Goal: Task Accomplishment & Management: Manage account settings

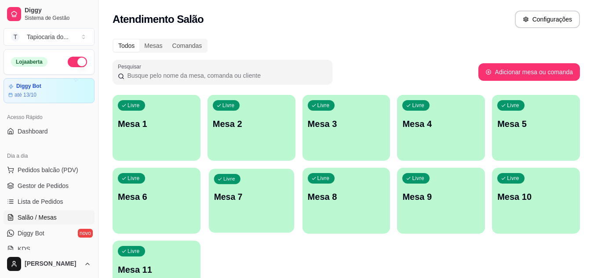
click at [272, 217] on div "Livre Mesa 7" at bounding box center [251, 196] width 85 height 54
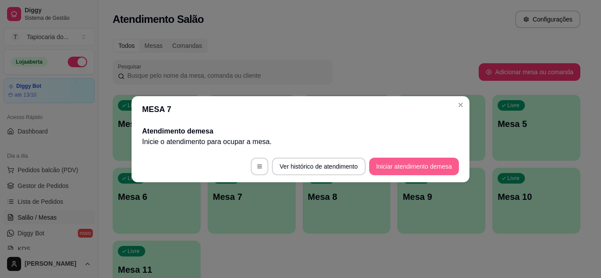
click at [420, 163] on button "Iniciar atendimento de mesa" at bounding box center [414, 167] width 90 height 18
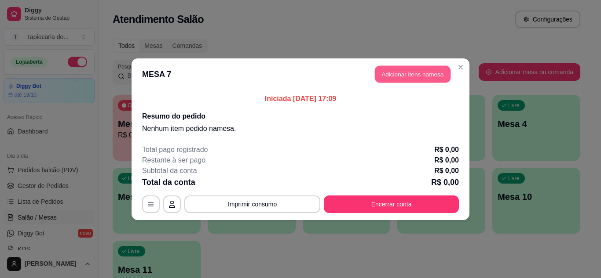
click at [419, 77] on button "Adicionar itens na mesa" at bounding box center [413, 74] width 76 height 17
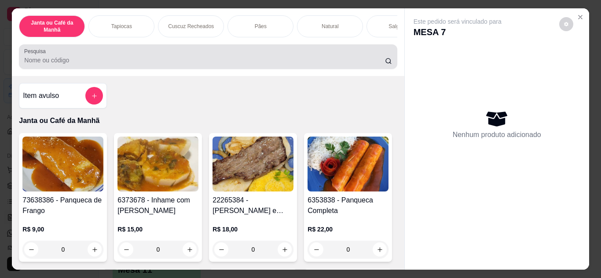
click at [361, 64] on input "Pesquisa" at bounding box center [204, 60] width 361 height 9
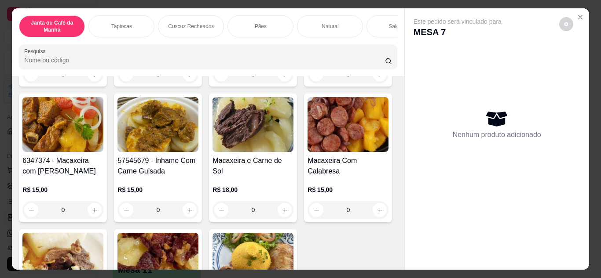
scroll to position [176, 0]
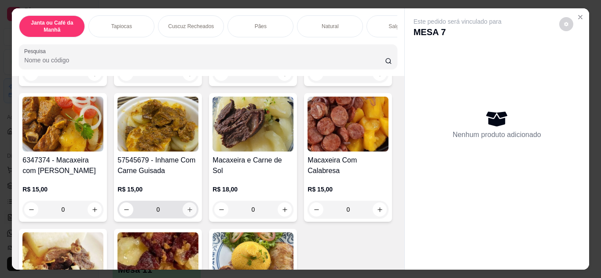
click at [197, 212] on button "increase-product-quantity" at bounding box center [190, 210] width 14 height 14
type input "1"
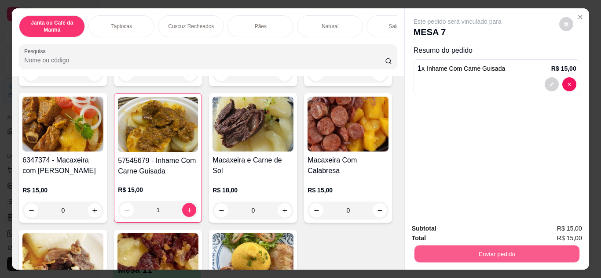
click at [486, 247] on button "Enviar pedido" at bounding box center [496, 254] width 165 height 17
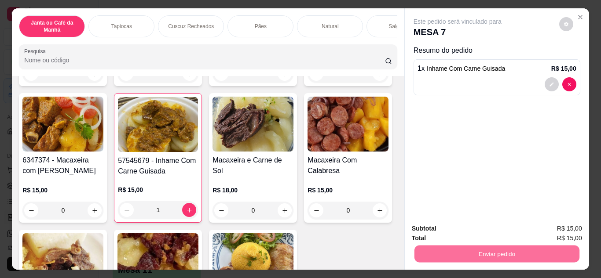
click at [486, 226] on button "Não registrar e enviar pedido" at bounding box center [467, 229] width 89 height 16
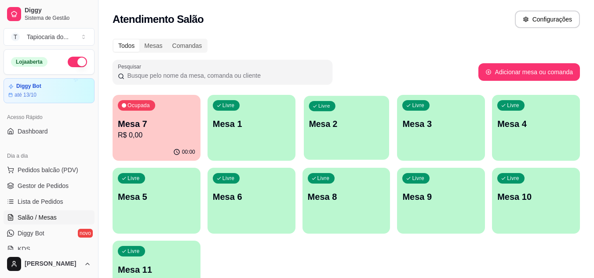
click at [342, 113] on div "Livre Mesa 2" at bounding box center [346, 123] width 85 height 54
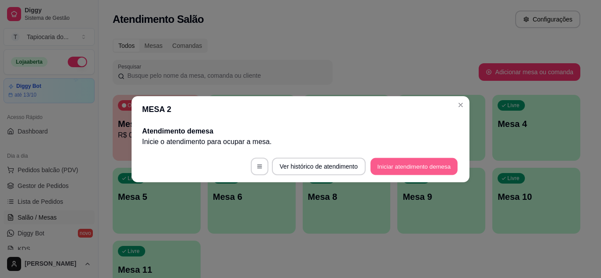
click at [388, 167] on button "Iniciar atendimento de mesa" at bounding box center [413, 166] width 87 height 17
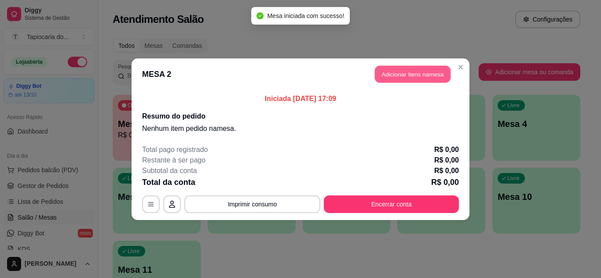
click at [388, 68] on button "Adicionar itens na mesa" at bounding box center [413, 74] width 76 height 17
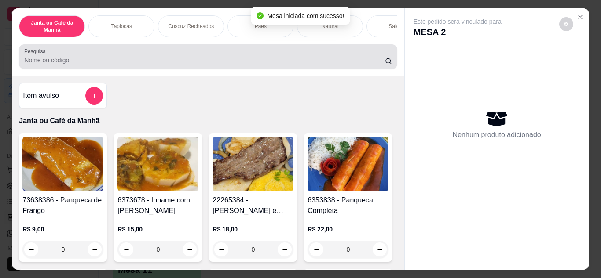
click at [373, 58] on div at bounding box center [207, 57] width 367 height 18
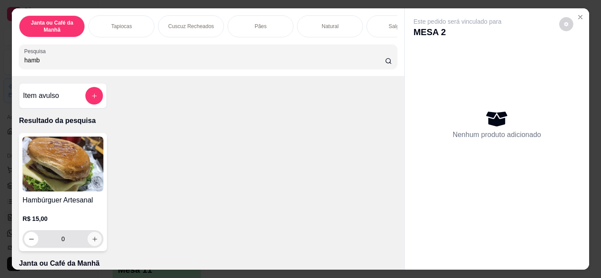
type input "hamb"
click at [91, 241] on icon "increase-product-quantity" at bounding box center [94, 239] width 7 height 7
type input "1"
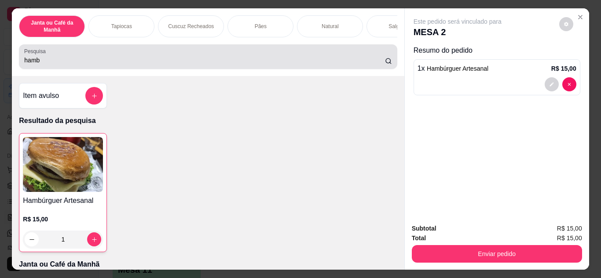
click at [149, 59] on input "hamb" at bounding box center [204, 60] width 361 height 9
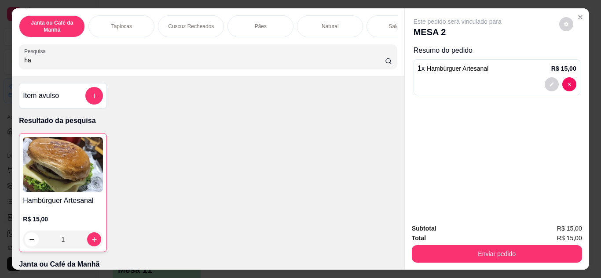
type input "h"
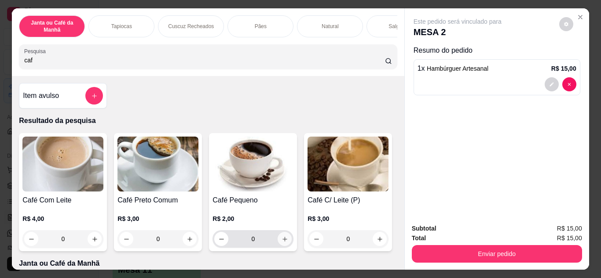
type input "caf"
click at [284, 243] on button "increase-product-quantity" at bounding box center [285, 239] width 14 height 14
type input "1"
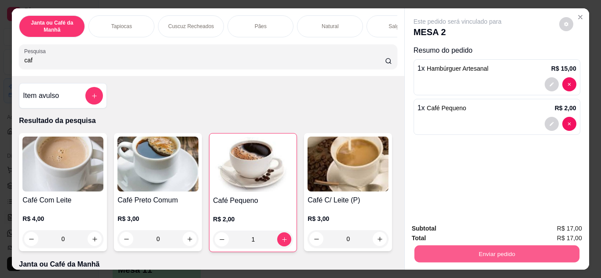
click at [545, 255] on button "Enviar pedido" at bounding box center [496, 254] width 165 height 17
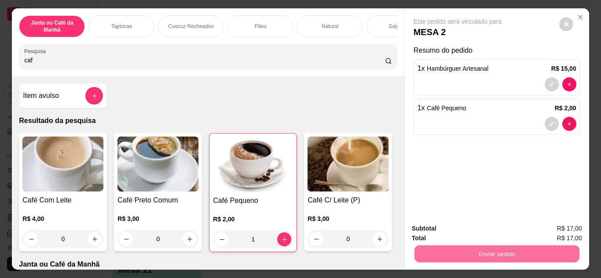
click at [492, 226] on button "Não registrar e enviar pedido" at bounding box center [467, 229] width 89 height 16
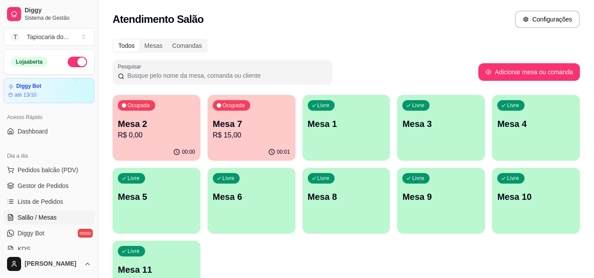
click at [176, 143] on div "Ocupada Mesa 2 R$ 0,00" at bounding box center [157, 119] width 88 height 49
click at [452, 119] on p "Mesa 3" at bounding box center [440, 124] width 77 height 12
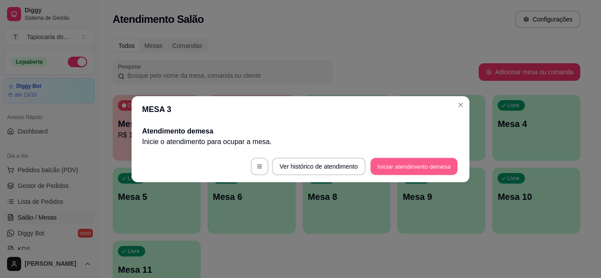
click at [440, 161] on button "Iniciar atendimento de mesa" at bounding box center [413, 166] width 87 height 17
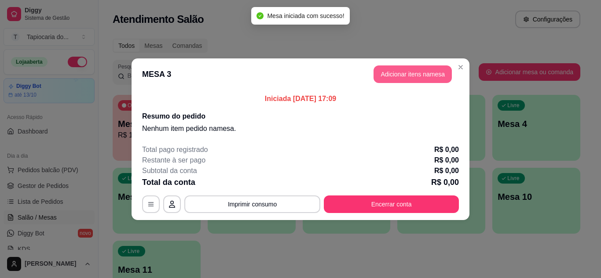
click at [404, 74] on button "Adicionar itens na mesa" at bounding box center [412, 75] width 78 height 18
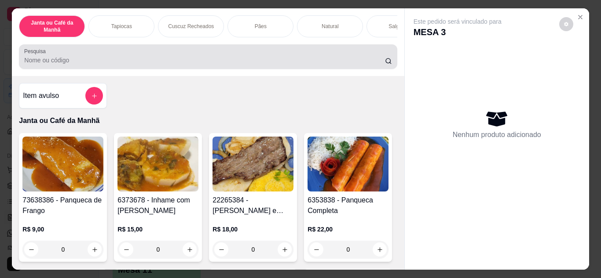
click at [140, 69] on div "Pesquisa" at bounding box center [208, 56] width 378 height 25
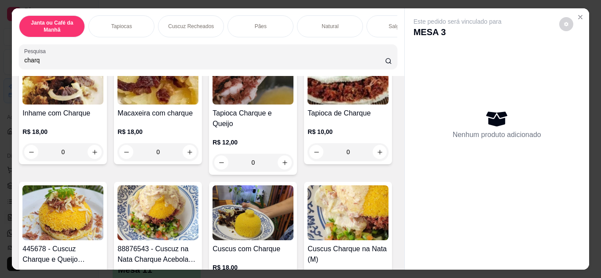
scroll to position [88, 0]
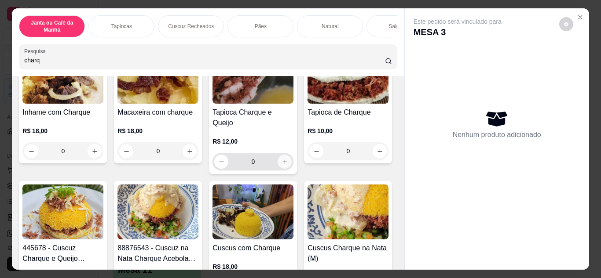
type input "charq"
click at [285, 155] on button "increase-product-quantity" at bounding box center [285, 162] width 14 height 14
type input "1"
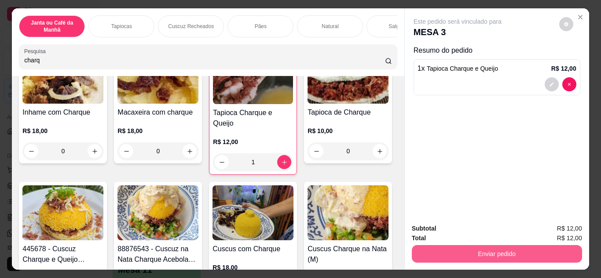
click at [430, 246] on button "Enviar pedido" at bounding box center [497, 254] width 170 height 18
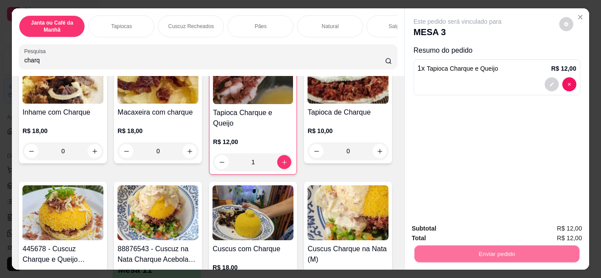
click at [435, 226] on button "Não registrar e enviar pedido" at bounding box center [467, 229] width 91 height 17
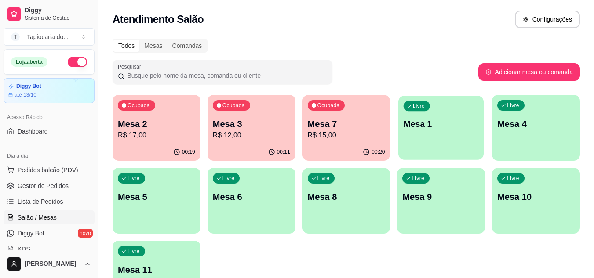
click at [453, 102] on div "Livre Mesa 1" at bounding box center [441, 123] width 85 height 54
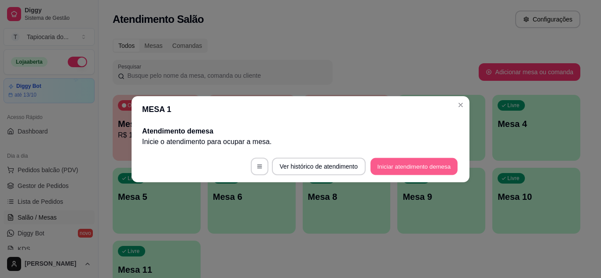
click at [437, 168] on button "Iniciar atendimento de mesa" at bounding box center [413, 166] width 87 height 17
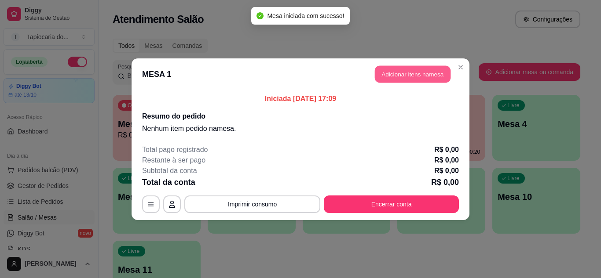
click at [415, 75] on button "Adicionar itens na mesa" at bounding box center [413, 74] width 76 height 17
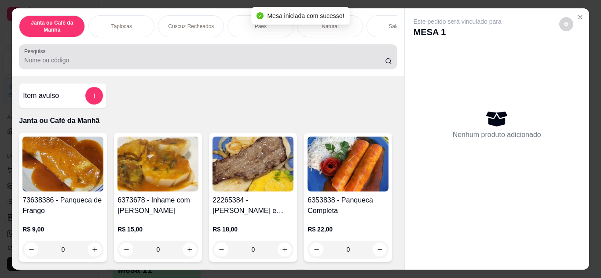
click at [329, 62] on input "Pesquisa" at bounding box center [204, 60] width 361 height 9
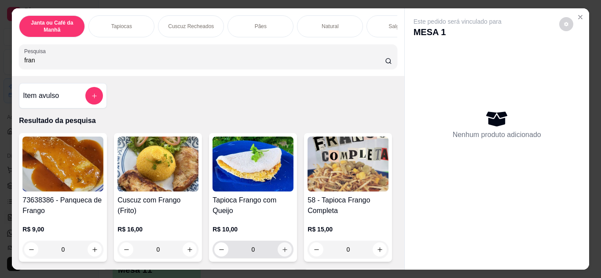
type input "fran"
click at [282, 253] on icon "increase-product-quantity" at bounding box center [285, 250] width 7 height 7
type input "1"
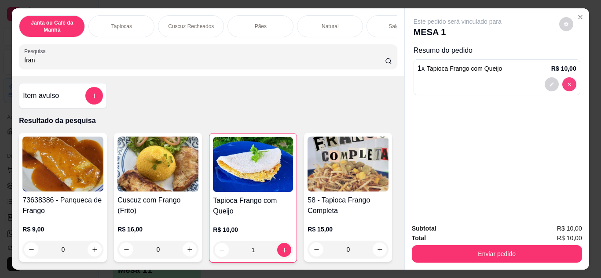
type input "0"
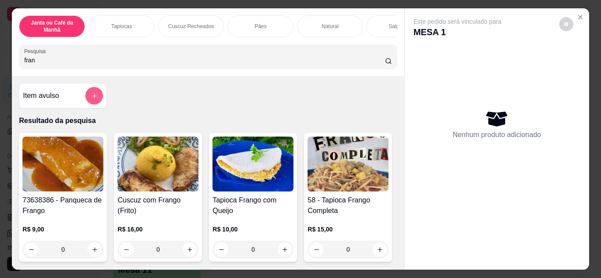
click at [95, 99] on button "add-separate-item" at bounding box center [94, 96] width 18 height 18
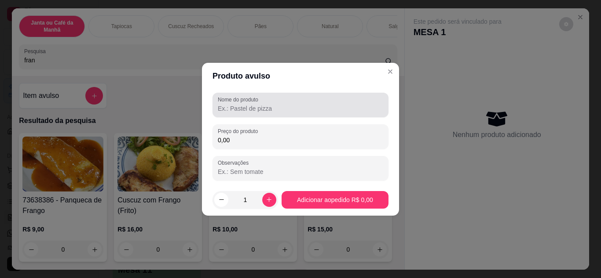
click at [239, 113] on div at bounding box center [300, 105] width 165 height 18
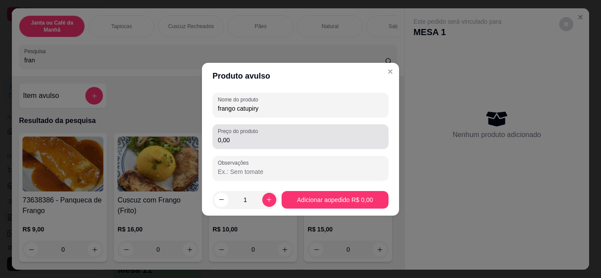
type input "frango catupiry"
click at [239, 144] on input "0,00" at bounding box center [300, 140] width 165 height 9
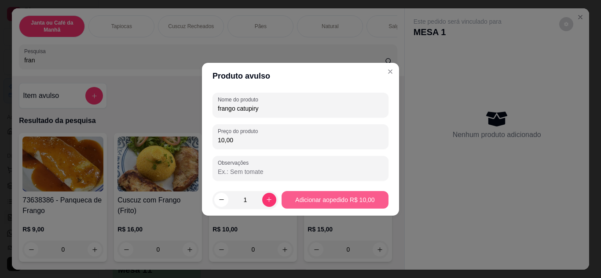
type input "10,00"
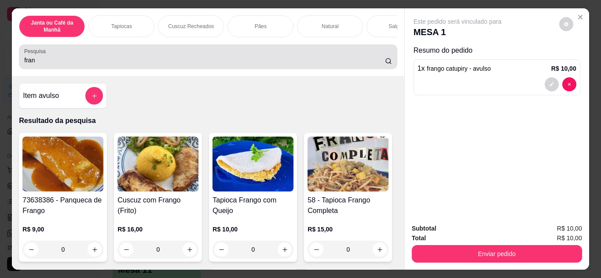
click at [284, 58] on div "fran" at bounding box center [207, 57] width 367 height 18
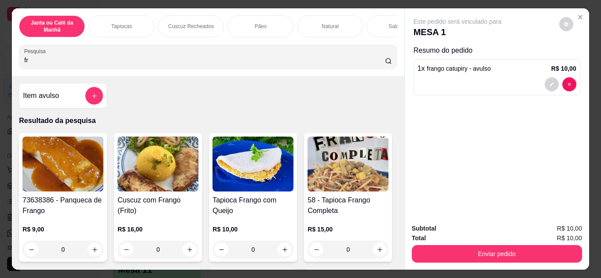
type input "f"
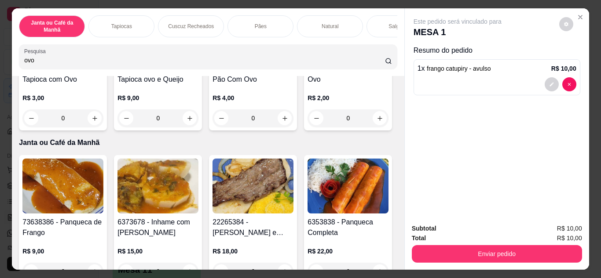
scroll to position [176, 0]
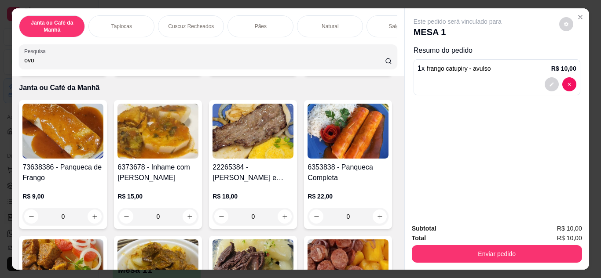
type input "ovo"
click at [377, 67] on icon "increase-product-quantity" at bounding box center [380, 63] width 7 height 7
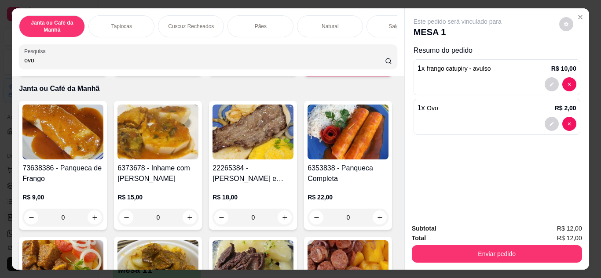
type input "1"
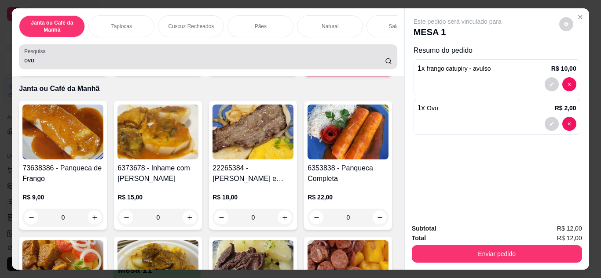
click at [362, 59] on input "ovo" at bounding box center [204, 60] width 361 height 9
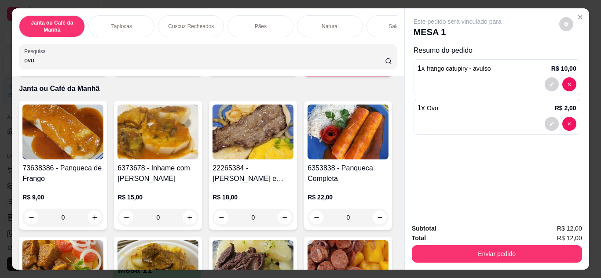
click at [374, 64] on input "ovo" at bounding box center [204, 60] width 361 height 9
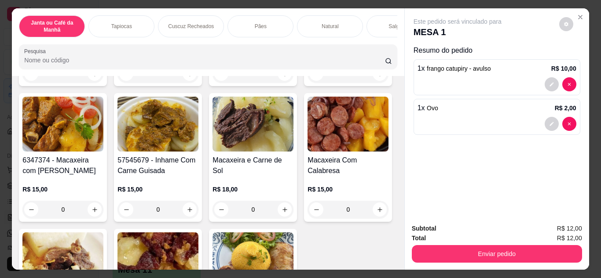
scroll to position [0, 0]
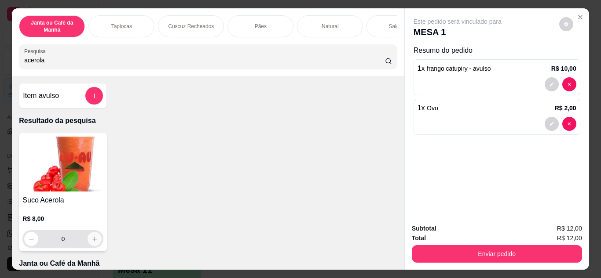
type input "acerola"
click at [91, 242] on icon "increase-product-quantity" at bounding box center [94, 239] width 7 height 7
type input "1"
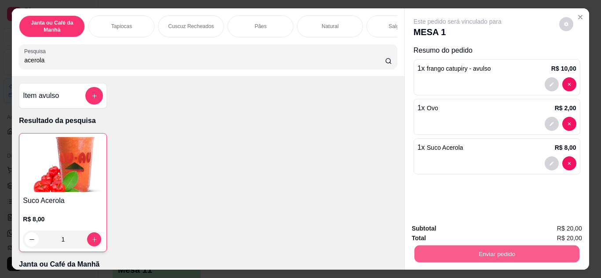
click at [430, 246] on button "Enviar pedido" at bounding box center [496, 254] width 165 height 17
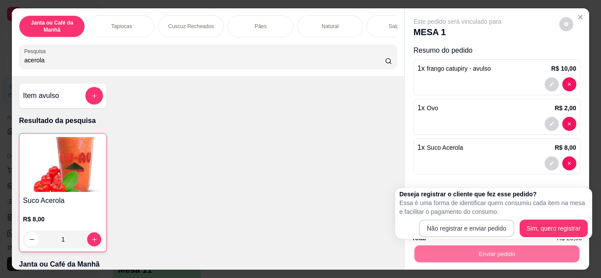
click at [420, 227] on div "Não registrar e enviar pedido Sim, quero registrar" at bounding box center [493, 229] width 188 height 18
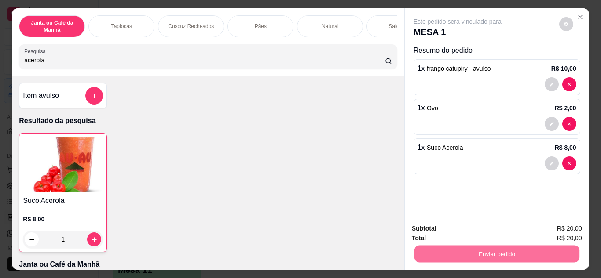
click at [468, 223] on button "Não registrar e enviar pedido" at bounding box center [467, 229] width 89 height 16
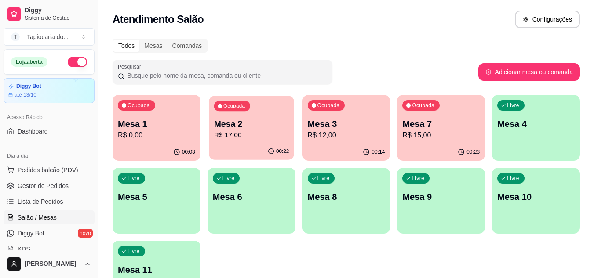
click at [277, 139] on p "R$ 17,00" at bounding box center [251, 135] width 75 height 10
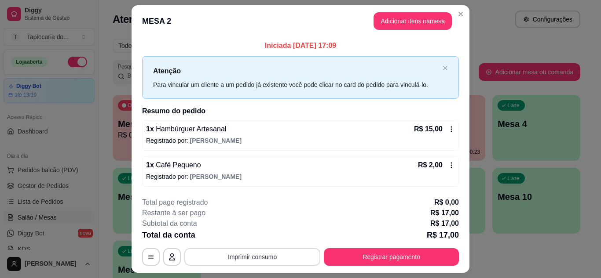
click at [262, 250] on button "Imprimir consumo" at bounding box center [252, 258] width 136 height 18
click at [262, 235] on button "Impressora" at bounding box center [252, 237] width 62 height 14
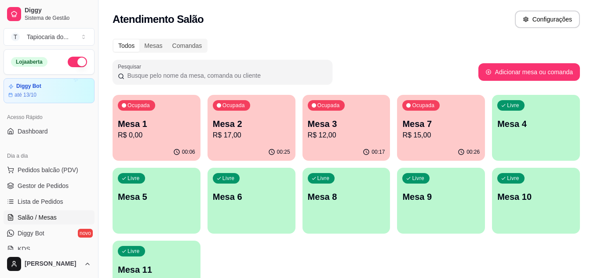
click at [409, 113] on div "Ocupada Mesa 7 R$ 15,00" at bounding box center [441, 119] width 88 height 49
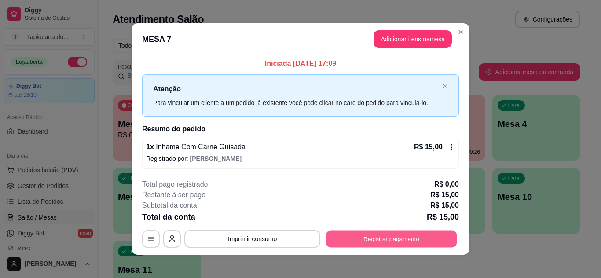
click at [386, 231] on button "Registrar pagamento" at bounding box center [391, 239] width 131 height 17
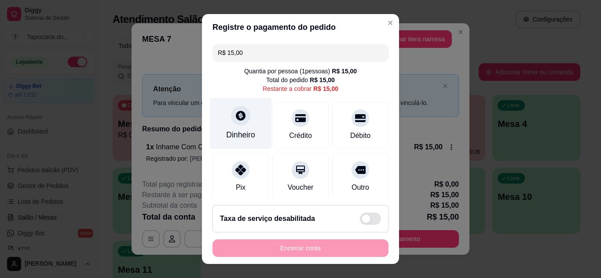
click at [245, 123] on div "Dinheiro" at bounding box center [241, 123] width 62 height 51
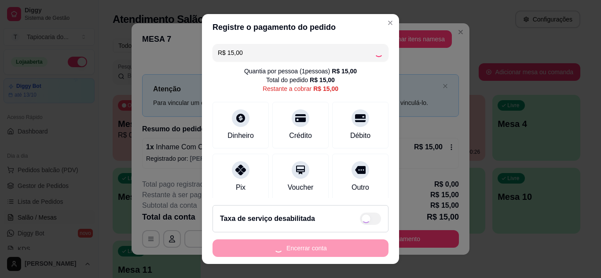
type input "R$ 0,00"
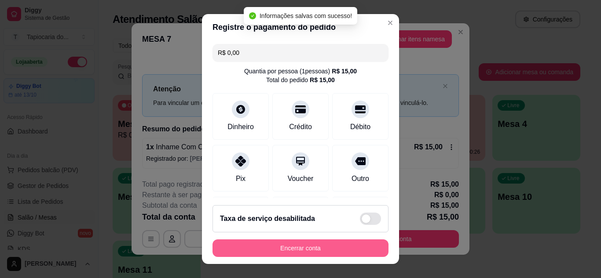
click at [324, 252] on button "Encerrar conta" at bounding box center [300, 249] width 176 height 18
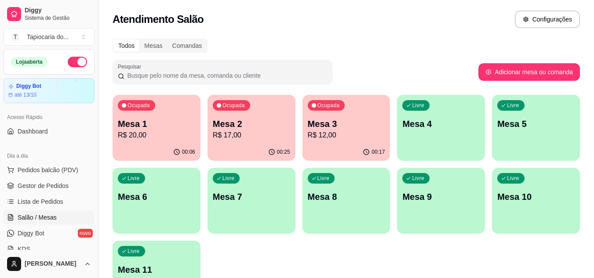
click at [359, 135] on p "R$ 12,00" at bounding box center [346, 135] width 77 height 11
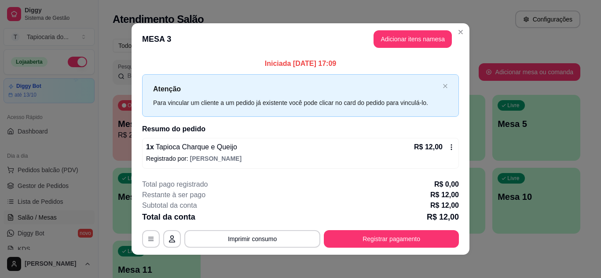
scroll to position [5, 0]
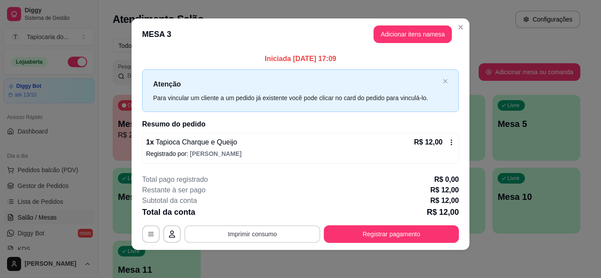
click at [279, 230] on button "Imprimir consumo" at bounding box center [252, 235] width 136 height 18
click at [271, 210] on button "Impressora" at bounding box center [252, 214] width 62 height 14
click at [398, 32] on button "Adicionar itens na mesa" at bounding box center [412, 35] width 78 height 18
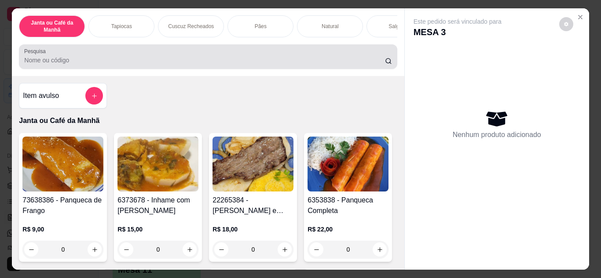
click at [353, 59] on div at bounding box center [207, 57] width 367 height 18
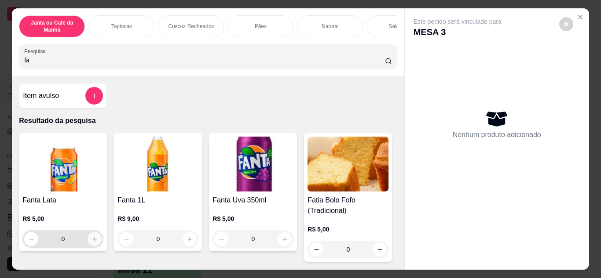
type input "fa"
click at [95, 243] on icon "increase-product-quantity" at bounding box center [94, 239] width 7 height 7
type input "1"
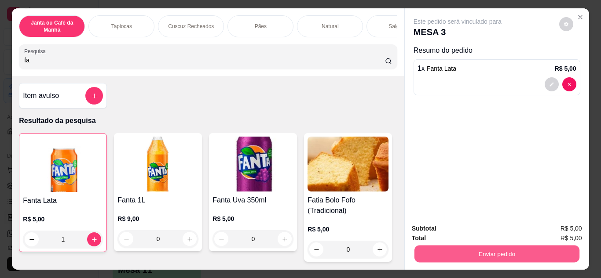
click at [448, 247] on button "Enviar pedido" at bounding box center [496, 254] width 165 height 17
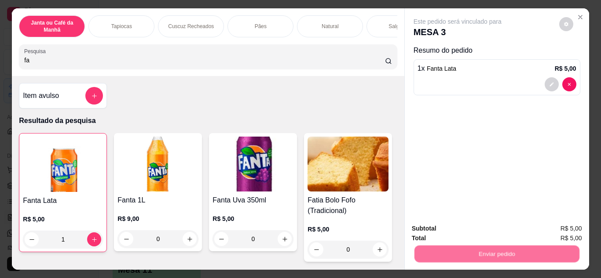
click at [454, 230] on button "Não registrar e enviar pedido" at bounding box center [467, 229] width 91 height 17
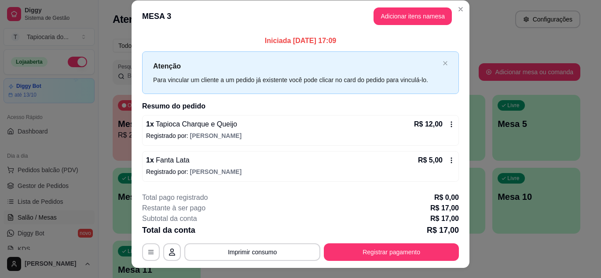
scroll to position [0, 0]
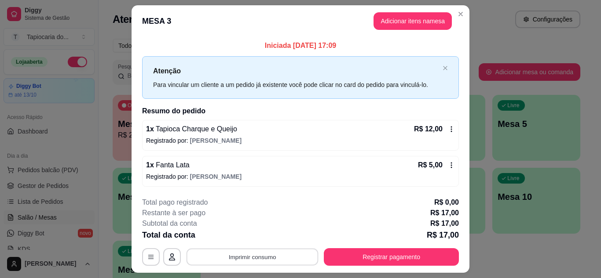
click at [304, 260] on button "Imprimir consumo" at bounding box center [253, 257] width 132 height 17
click at [270, 235] on button "Impressora" at bounding box center [252, 237] width 64 height 14
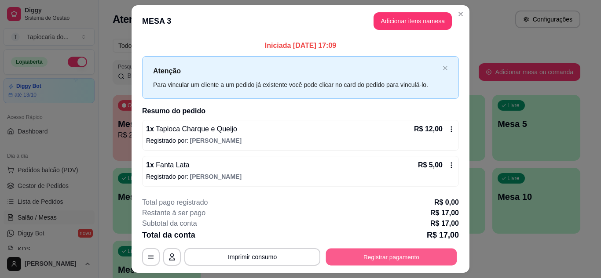
click at [350, 262] on button "Registrar pagamento" at bounding box center [391, 257] width 131 height 17
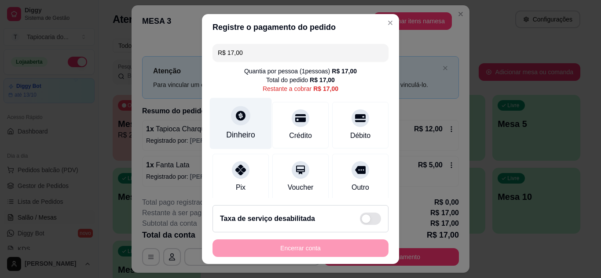
drag, startPoint x: 228, startPoint y: 132, endPoint x: 234, endPoint y: 119, distance: 14.2
click at [234, 119] on div "Dinheiro" at bounding box center [241, 123] width 62 height 51
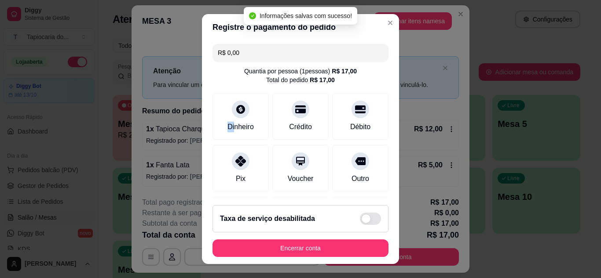
type input "R$ 0,00"
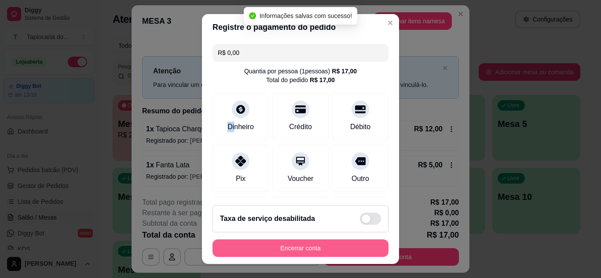
click at [362, 246] on button "Encerrar conta" at bounding box center [300, 249] width 176 height 18
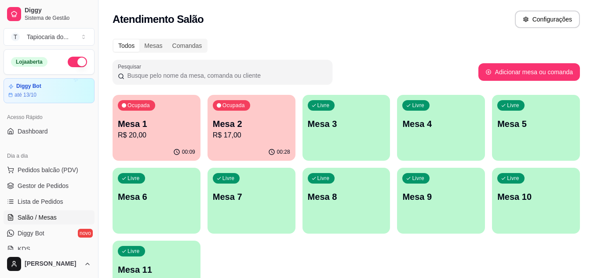
click at [276, 120] on p "Mesa 2" at bounding box center [251, 124] width 77 height 12
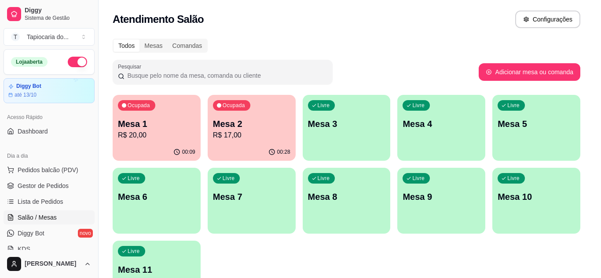
scroll to position [23, 0]
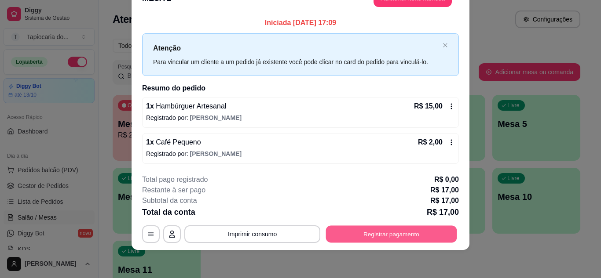
click at [396, 230] on button "Registrar pagamento" at bounding box center [391, 234] width 131 height 17
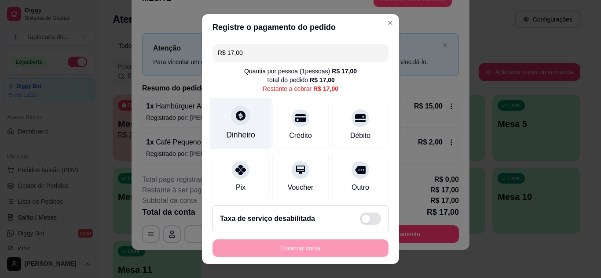
click at [240, 133] on div "Dinheiro" at bounding box center [240, 134] width 29 height 11
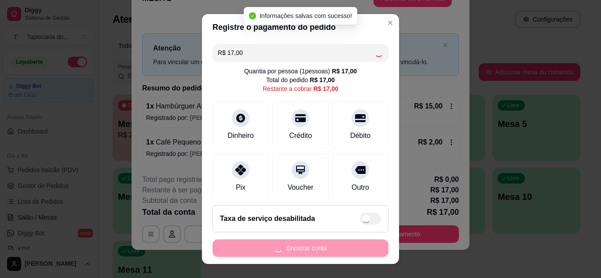
type input "R$ 0,00"
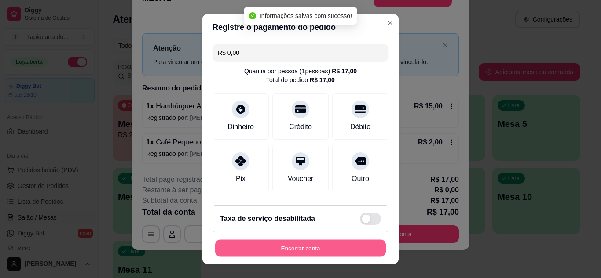
click at [313, 244] on button "Encerrar conta" at bounding box center [300, 248] width 171 height 17
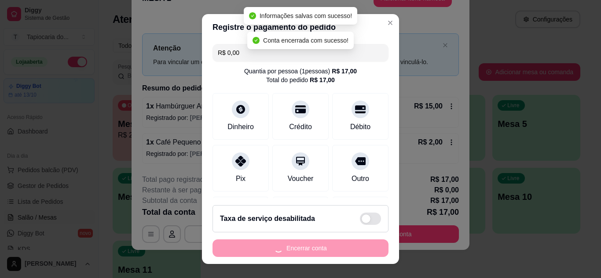
scroll to position [0, 0]
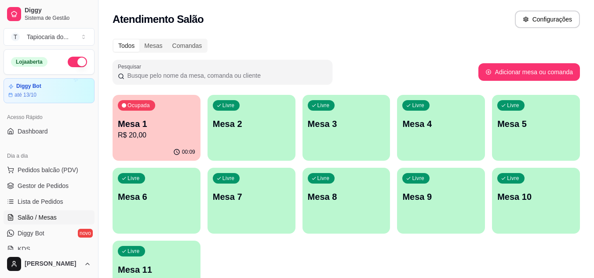
click at [178, 125] on p "Mesa 1" at bounding box center [156, 124] width 77 height 12
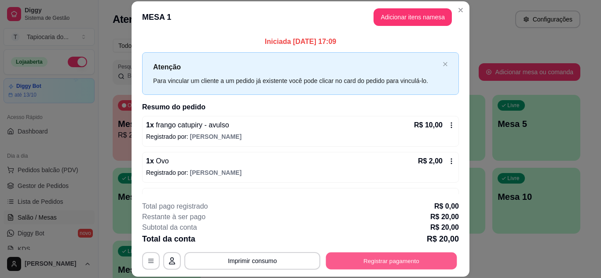
click at [395, 269] on button "Registrar pagamento" at bounding box center [391, 260] width 131 height 17
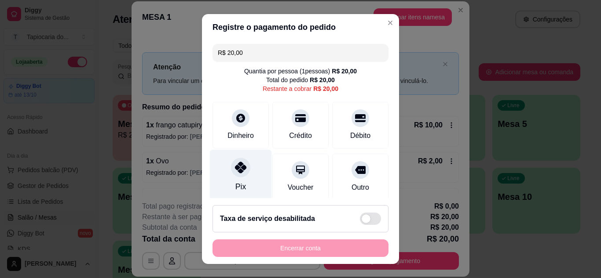
click at [238, 190] on div "Pix" at bounding box center [240, 186] width 11 height 11
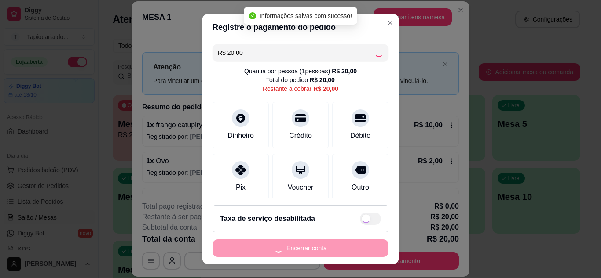
type input "R$ 0,00"
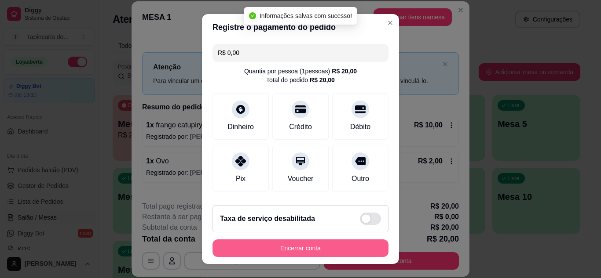
click at [306, 250] on button "Encerrar conta" at bounding box center [300, 249] width 176 height 18
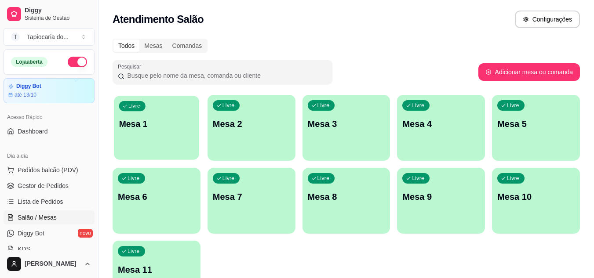
click at [132, 137] on div "Livre Mesa 1" at bounding box center [156, 123] width 85 height 54
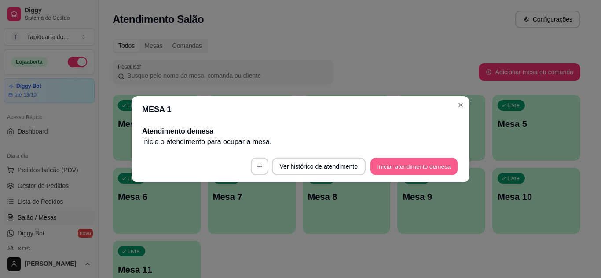
click at [411, 165] on button "Iniciar atendimento de mesa" at bounding box center [413, 166] width 87 height 17
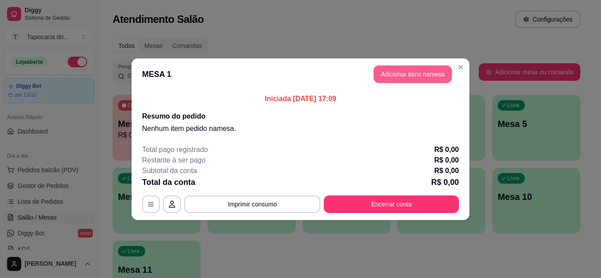
click at [408, 75] on button "Adicionar itens na mesa" at bounding box center [412, 75] width 78 height 18
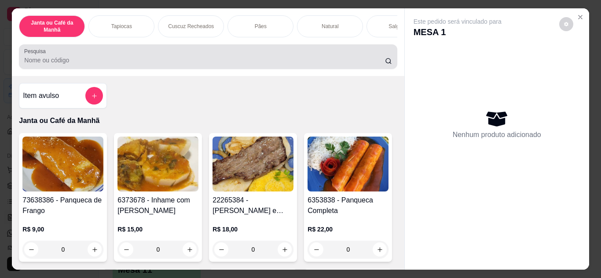
click at [340, 54] on div at bounding box center [207, 57] width 367 height 18
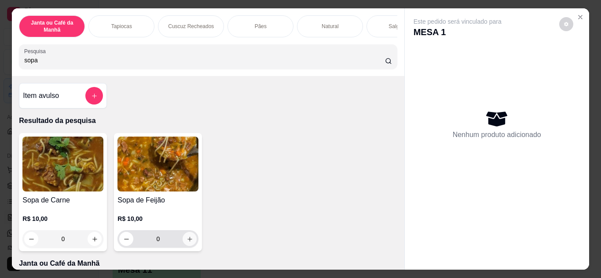
type input "sopa"
click at [185, 246] on button "increase-product-quantity" at bounding box center [190, 239] width 14 height 14
type input "1"
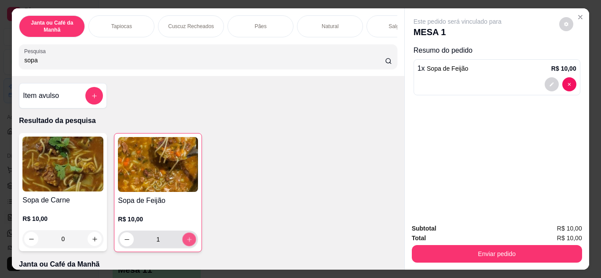
click at [185, 246] on button "increase-product-quantity" at bounding box center [190, 240] width 14 height 14
type input "2"
click at [478, 262] on div "Subtotal R$ 20,00 Total R$ 20,00 Enviar pedido" at bounding box center [497, 243] width 184 height 53
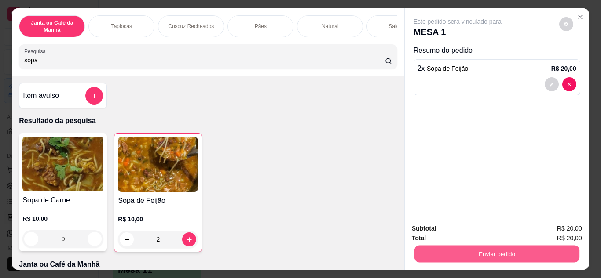
click at [480, 247] on button "Enviar pedido" at bounding box center [496, 254] width 165 height 17
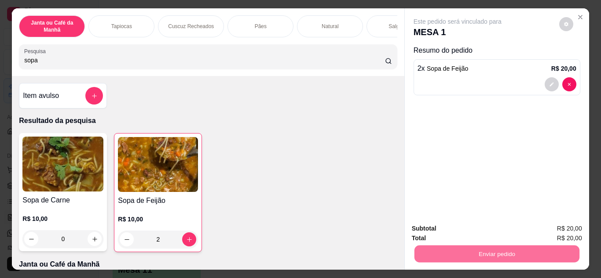
click at [480, 230] on button "Não registrar e enviar pedido" at bounding box center [467, 229] width 89 height 16
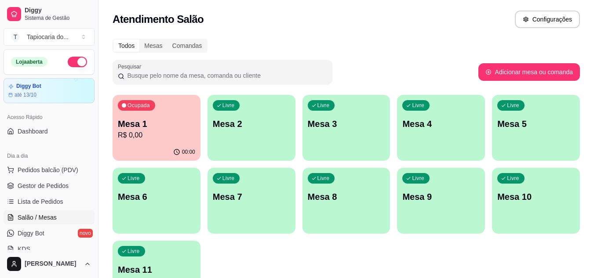
click at [267, 135] on div "Livre Mesa 2" at bounding box center [252, 122] width 88 height 55
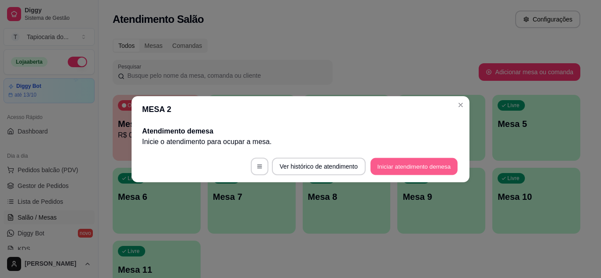
click at [386, 161] on button "Iniciar atendimento de mesa" at bounding box center [413, 166] width 87 height 17
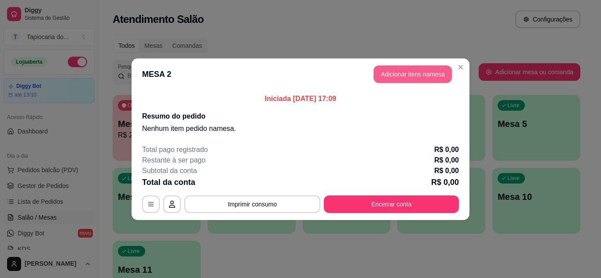
click at [386, 80] on button "Adicionar itens na mesa" at bounding box center [412, 75] width 78 height 18
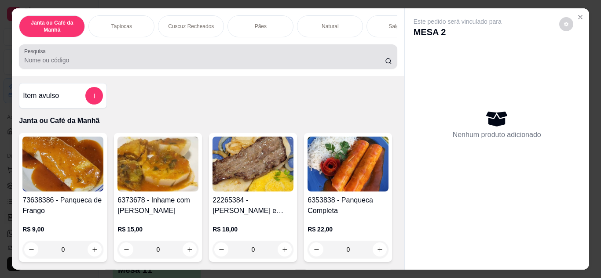
click at [366, 66] on div at bounding box center [207, 57] width 367 height 18
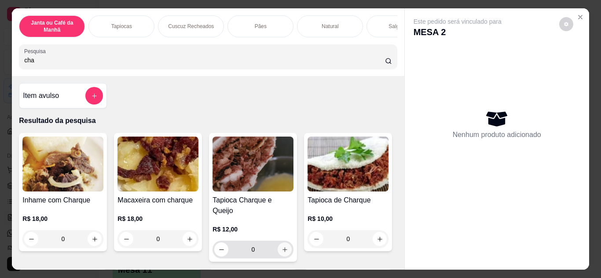
type input "cha"
click at [284, 247] on icon "increase-product-quantity" at bounding box center [285, 250] width 7 height 7
type input "1"
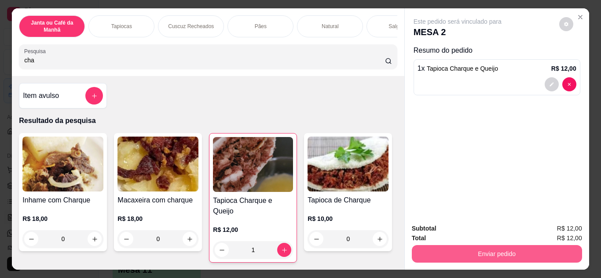
click at [494, 255] on button "Enviar pedido" at bounding box center [497, 254] width 170 height 18
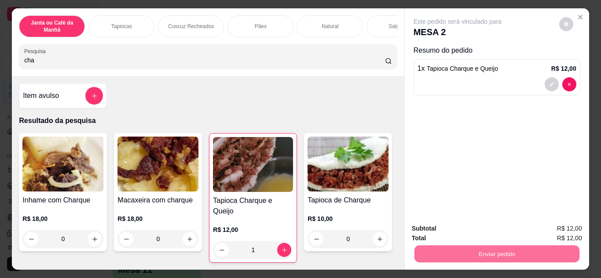
click at [472, 233] on button "Não registrar e enviar pedido" at bounding box center [467, 229] width 89 height 16
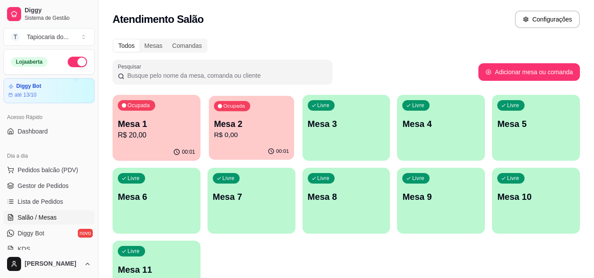
click at [266, 131] on p "R$ 0,00" at bounding box center [251, 135] width 75 height 10
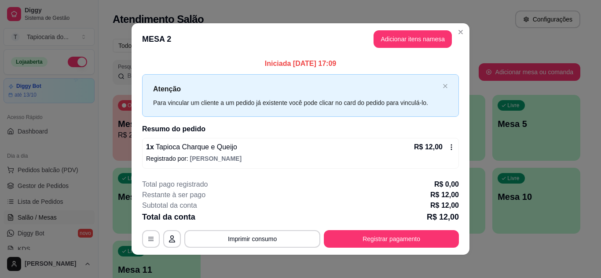
scroll to position [5, 0]
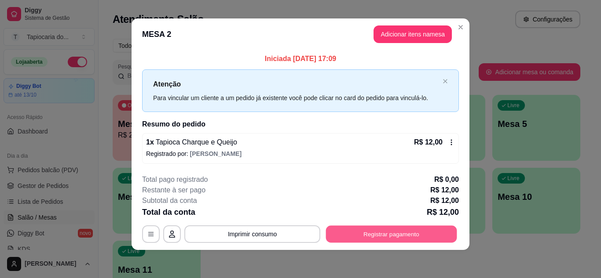
click at [415, 238] on button "Registrar pagamento" at bounding box center [391, 234] width 131 height 17
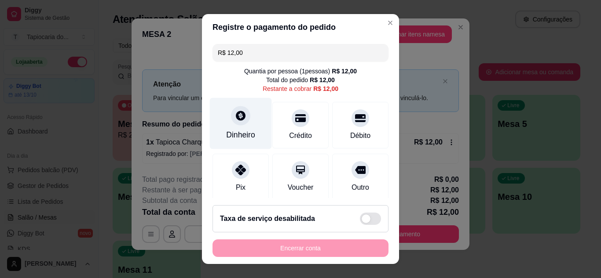
click at [232, 135] on div "Dinheiro" at bounding box center [240, 134] width 29 height 11
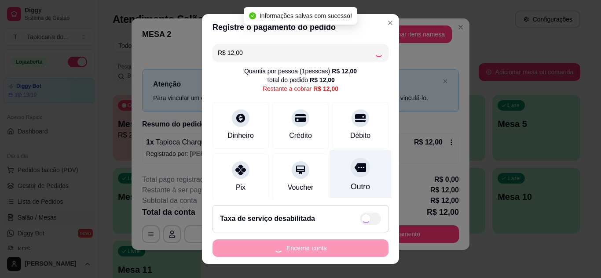
type input "R$ 0,00"
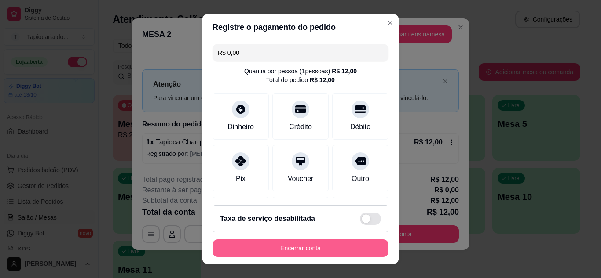
click at [322, 249] on button "Encerrar conta" at bounding box center [300, 249] width 176 height 18
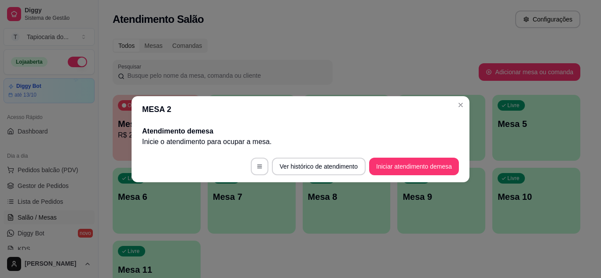
scroll to position [0, 0]
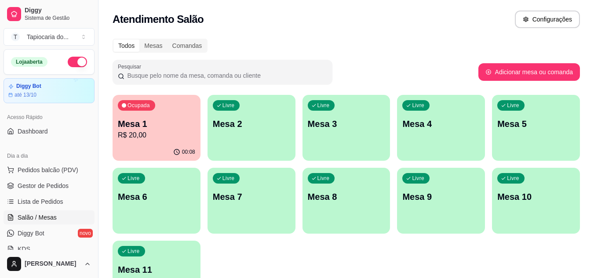
drag, startPoint x: 53, startPoint y: 182, endPoint x: 64, endPoint y: 179, distance: 11.1
click at [55, 181] on link "Gestor de Pedidos" at bounding box center [49, 186] width 91 height 14
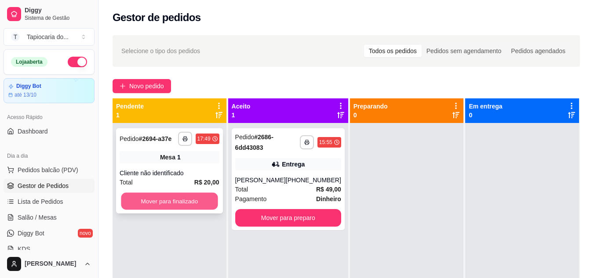
click at [197, 201] on button "Mover para finalizado" at bounding box center [169, 201] width 97 height 17
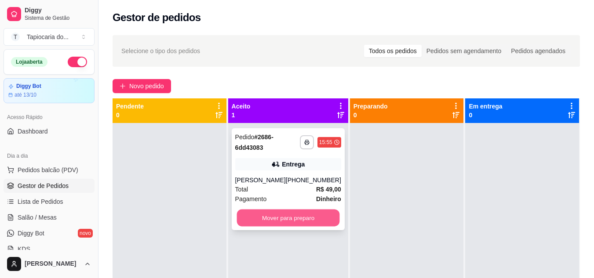
click at [302, 214] on button "Mover para preparo" at bounding box center [288, 218] width 103 height 17
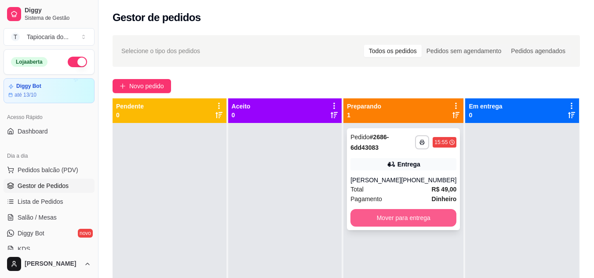
click at [379, 214] on button "Mover para entrega" at bounding box center [404, 218] width 106 height 18
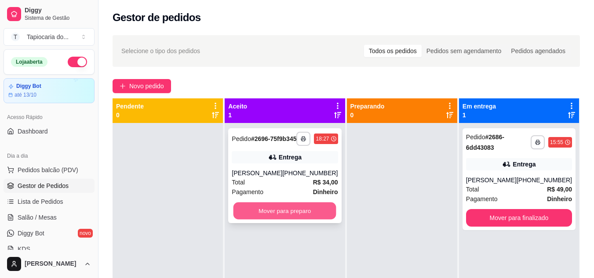
click at [285, 220] on button "Mover para preparo" at bounding box center [285, 211] width 103 height 17
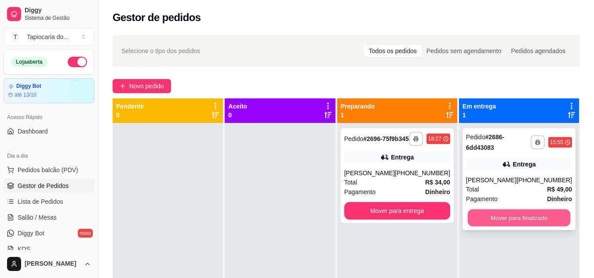
click at [541, 223] on button "Mover para finalizado" at bounding box center [519, 218] width 103 height 17
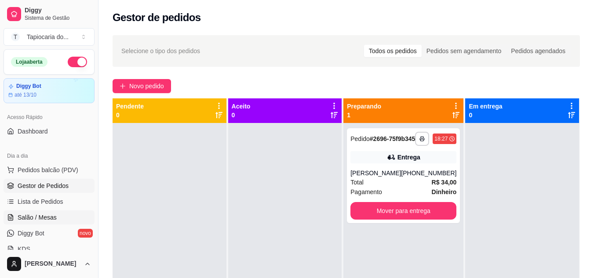
click at [48, 212] on link "Salão / Mesas" at bounding box center [49, 218] width 91 height 14
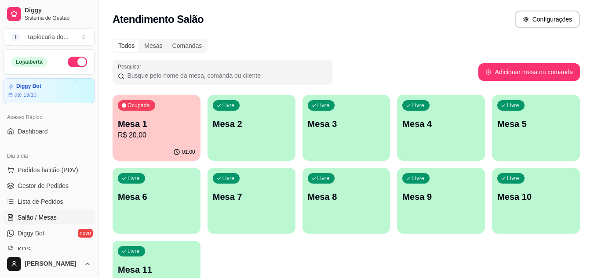
click at [144, 126] on p "Mesa 1" at bounding box center [156, 124] width 77 height 12
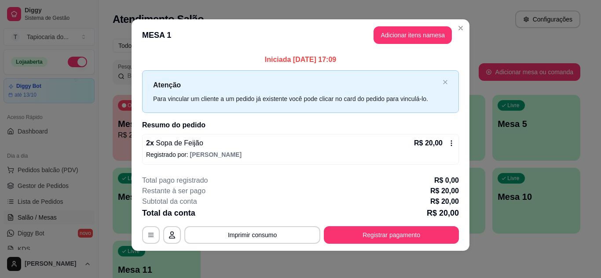
scroll to position [5, 0]
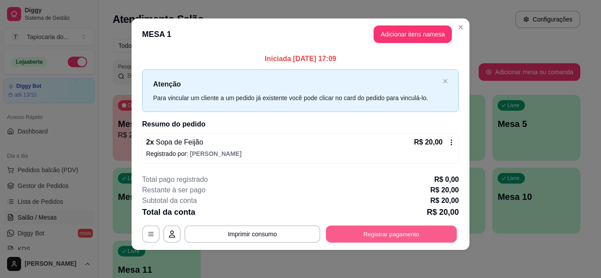
click at [401, 236] on button "Registrar pagamento" at bounding box center [391, 234] width 131 height 17
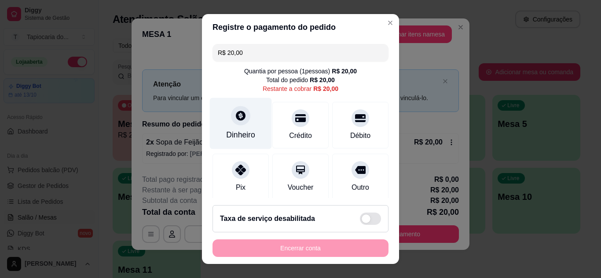
click at [220, 121] on div "Dinheiro" at bounding box center [241, 123] width 62 height 51
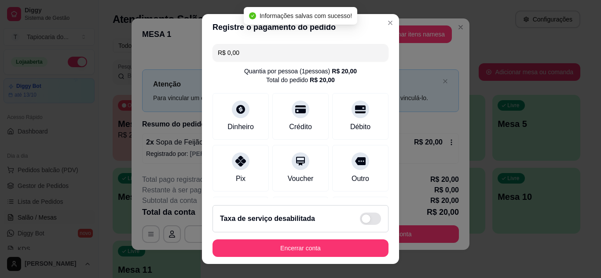
type input "R$ 0,00"
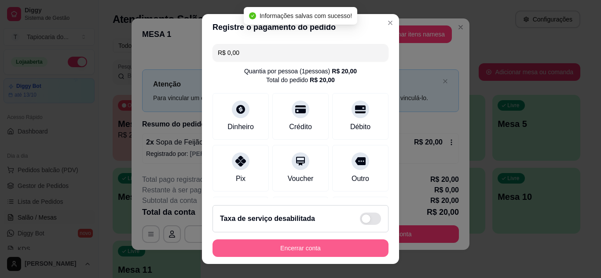
click at [355, 245] on button "Encerrar conta" at bounding box center [300, 249] width 176 height 18
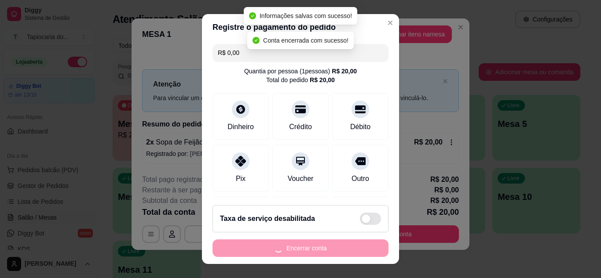
scroll to position [0, 0]
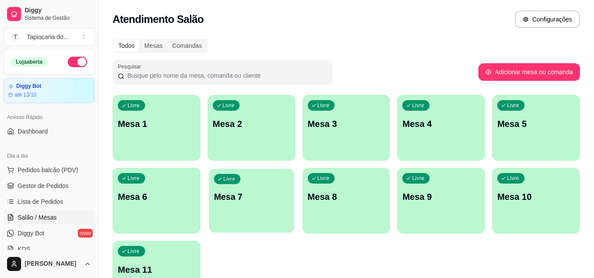
click at [243, 182] on div "Livre Mesa 7" at bounding box center [251, 196] width 85 height 54
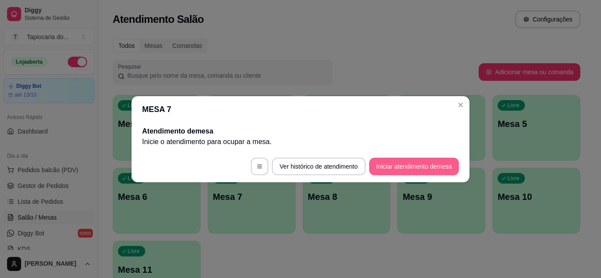
click at [428, 168] on button "Iniciar atendimento de mesa" at bounding box center [414, 167] width 90 height 18
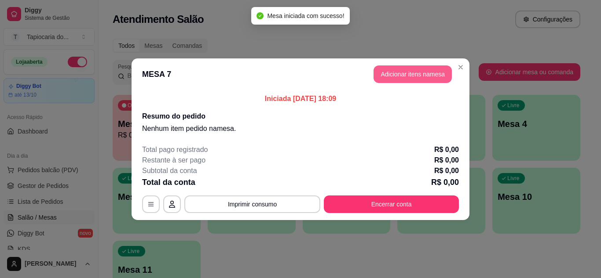
click at [391, 79] on button "Adicionar itens na mesa" at bounding box center [412, 75] width 78 height 18
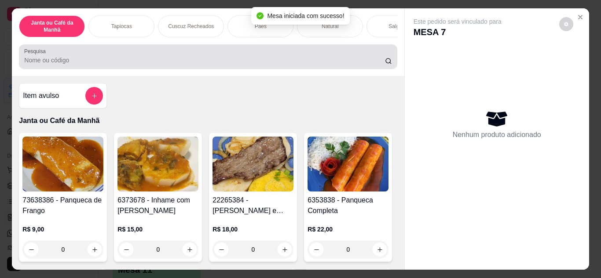
click at [341, 69] on div "Pesquisa" at bounding box center [208, 56] width 378 height 25
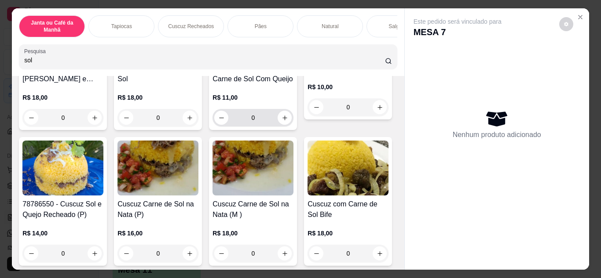
scroll to position [176, 0]
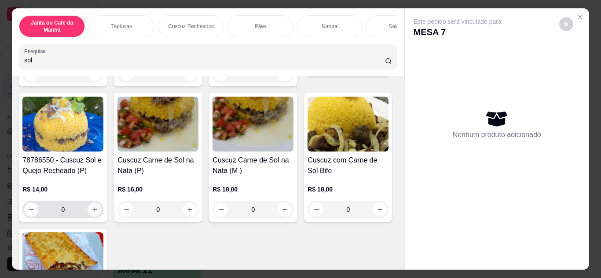
type input "sol"
click at [102, 216] on button "increase-product-quantity" at bounding box center [95, 210] width 14 height 14
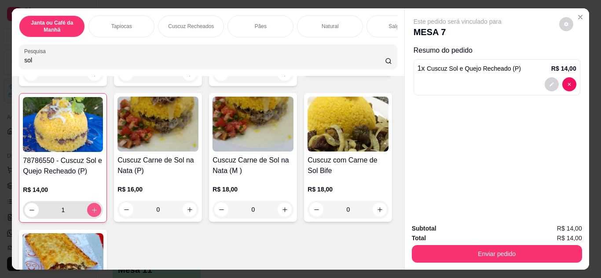
type input "1"
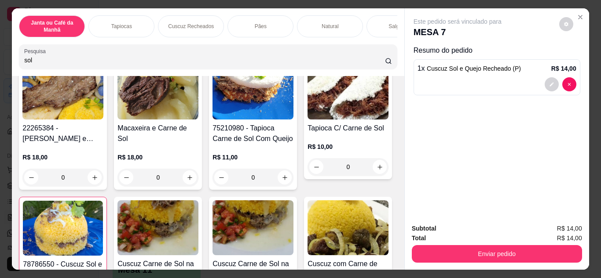
scroll to position [0, 0]
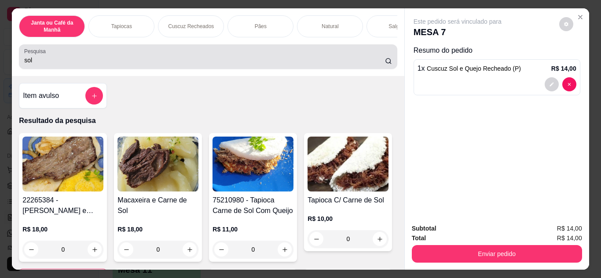
click at [307, 65] on input "sol" at bounding box center [204, 60] width 361 height 9
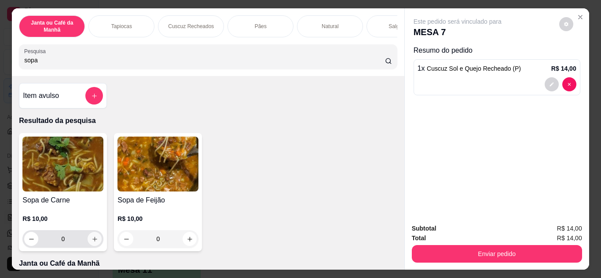
type input "sopa"
click at [92, 241] on icon "increase-product-quantity" at bounding box center [94, 239] width 4 height 4
type input "1"
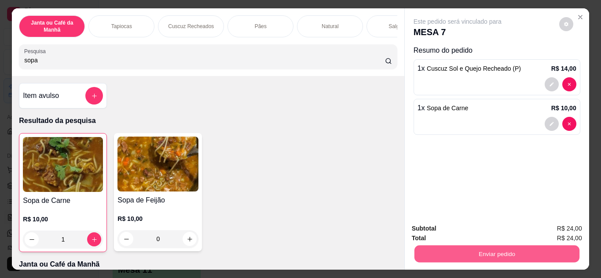
click at [528, 224] on div "Subtotal R$ 24,00 Total R$ 24,00 Enviar pedido" at bounding box center [497, 243] width 170 height 39
click at [494, 247] on button "Enviar pedido" at bounding box center [497, 254] width 170 height 18
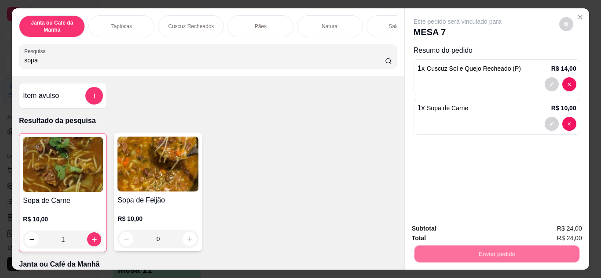
click at [470, 225] on button "Não registrar e enviar pedido" at bounding box center [467, 229] width 91 height 17
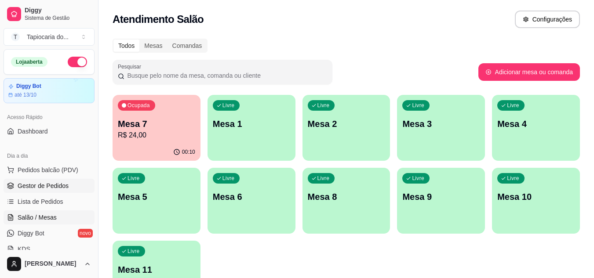
click at [44, 183] on span "Gestor de Pedidos" at bounding box center [43, 186] width 51 height 9
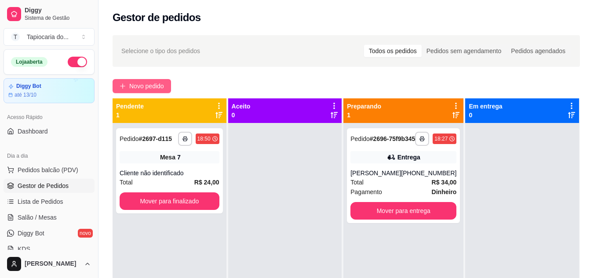
click at [150, 84] on span "Novo pedido" at bounding box center [146, 86] width 35 height 10
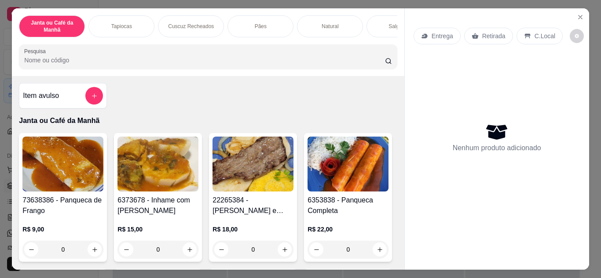
click at [225, 75] on div "Janta ou Café da Manhã Tapiocas Cuscuz Recheados Pães Natural Salgados Tapiocas…" at bounding box center [208, 42] width 392 height 68
click at [228, 65] on input "Pesquisa" at bounding box center [204, 60] width 361 height 9
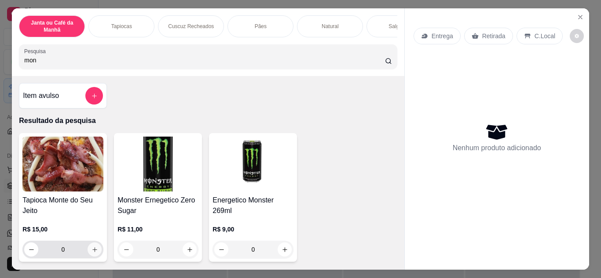
type input "mon"
click at [91, 253] on icon "increase-product-quantity" at bounding box center [94, 250] width 7 height 7
type input "1"
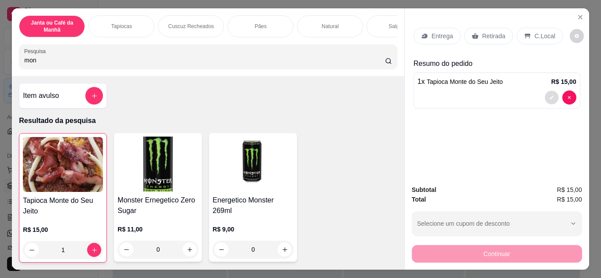
click at [548, 91] on button "decrease-product-quantity" at bounding box center [552, 98] width 14 height 14
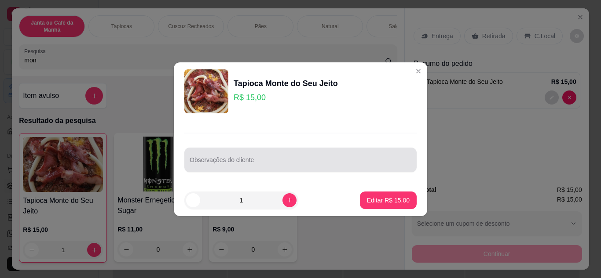
click at [267, 151] on div at bounding box center [301, 160] width 222 height 18
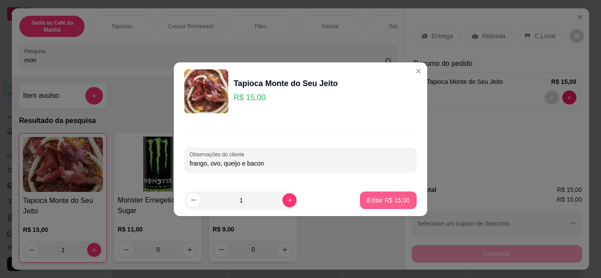
type input "frango, ovo, queijo e bacon"
click at [367, 201] on p "Editar R$ 15,00" at bounding box center [388, 200] width 43 height 9
type input "0"
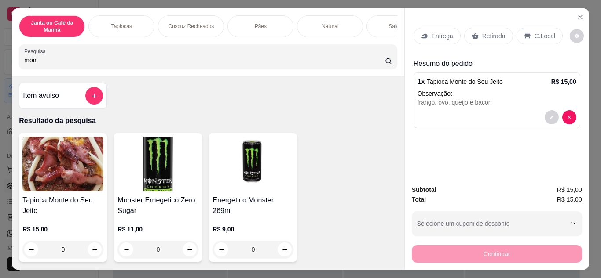
click at [345, 65] on input "mon" at bounding box center [204, 60] width 361 height 9
click at [432, 37] on p "Entrega" at bounding box center [443, 36] width 22 height 9
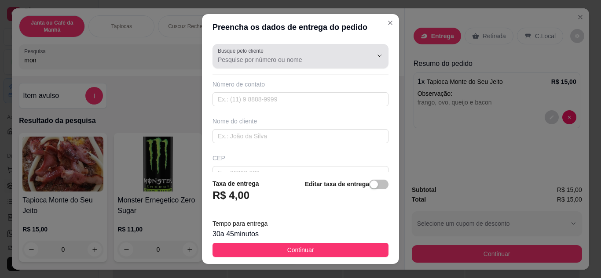
click at [274, 57] on input "Busque pelo cliente" at bounding box center [288, 59] width 141 height 9
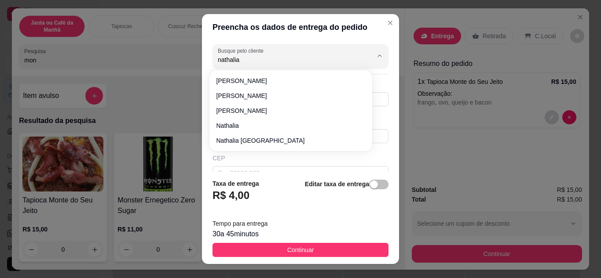
type input "nathalia"
type input "n"
click at [376, 54] on icon "Show suggestions" at bounding box center [379, 55] width 7 height 7
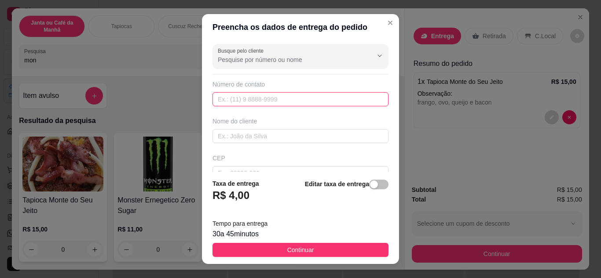
click at [313, 97] on input "text" at bounding box center [300, 99] width 176 height 14
click at [312, 102] on input "text" at bounding box center [300, 99] width 176 height 14
paste input "[PHONE_NUMBER]"
type input "[PHONE_NUMBER]"
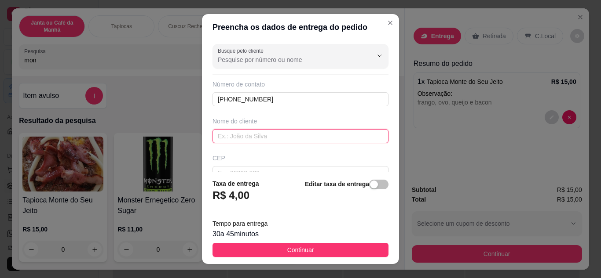
paste input "[PERSON_NAME]"
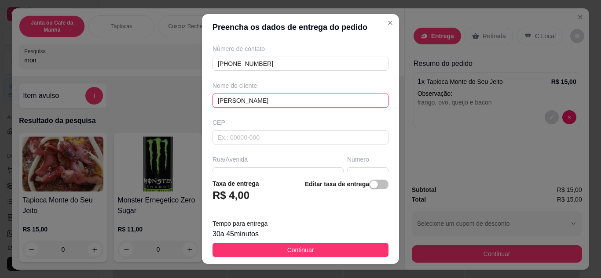
scroll to position [88, 0]
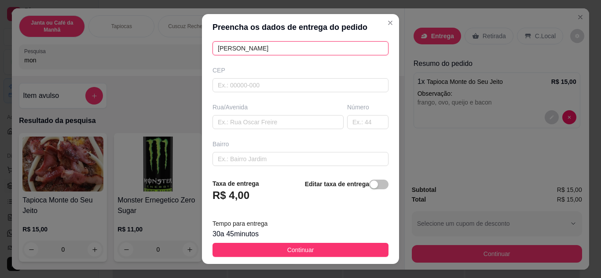
type input "[PERSON_NAME]"
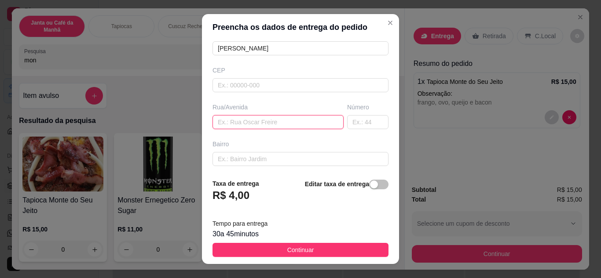
paste input "[STREET_ADDRESS][PERSON_NAME]"
type input "[STREET_ADDRESS][PERSON_NAME]"
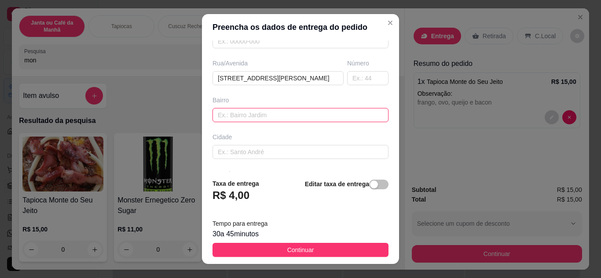
paste input "Conjunto [PERSON_NAME]"
type input "Conjunto [PERSON_NAME]"
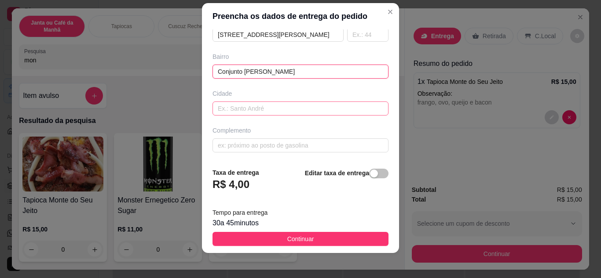
scroll to position [14, 0]
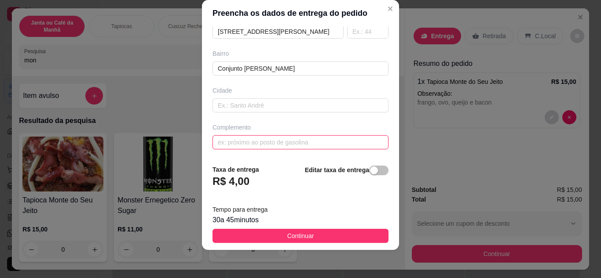
paste input "Próximo a secretaria de educação"
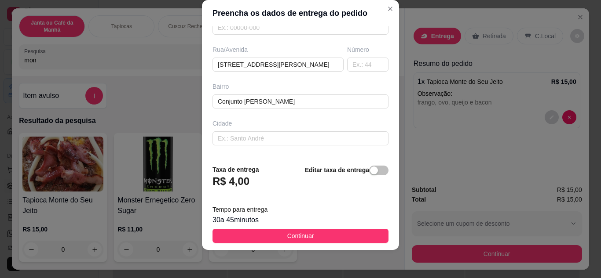
scroll to position [165, 0]
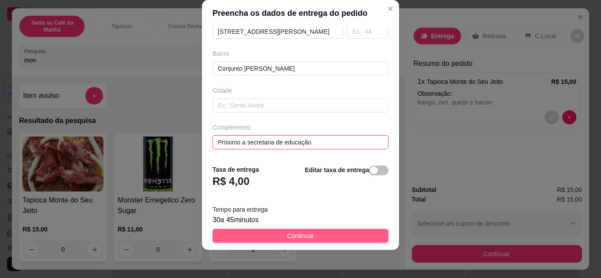
type input "Próximo a secretaria de educação"
click at [293, 231] on button "Continuar" at bounding box center [300, 236] width 176 height 14
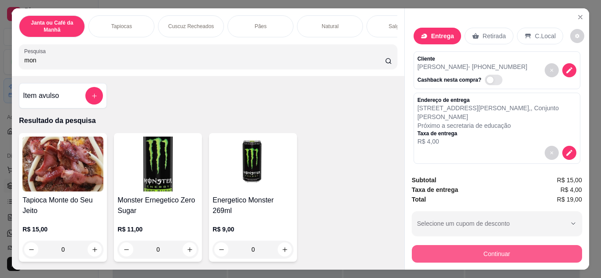
click at [478, 253] on button "Continuar" at bounding box center [497, 254] width 170 height 18
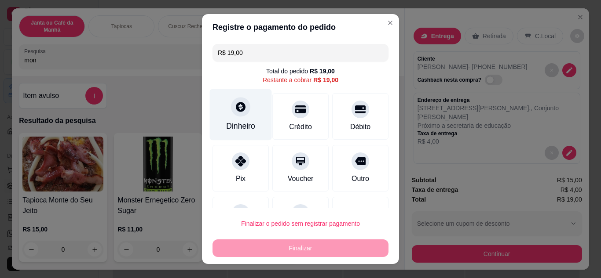
click at [243, 121] on div "Dinheiro" at bounding box center [240, 126] width 29 height 11
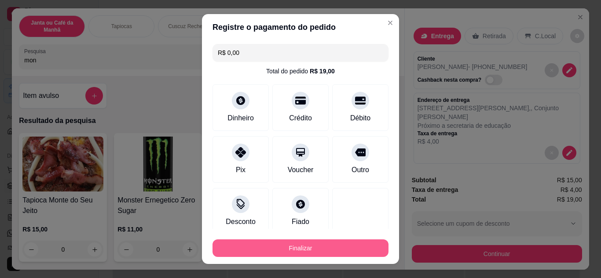
click at [327, 249] on button "Finalizar" at bounding box center [300, 249] width 176 height 18
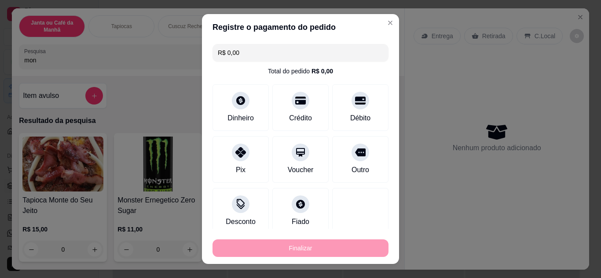
type input "-R$ 19,00"
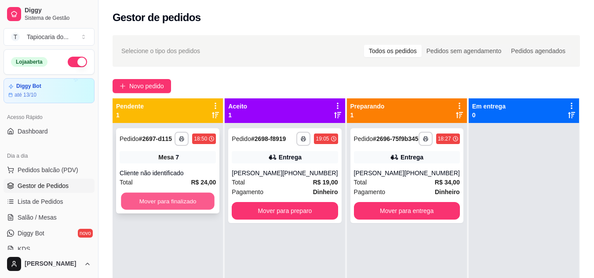
click at [190, 208] on button "Mover para finalizado" at bounding box center [168, 201] width 94 height 17
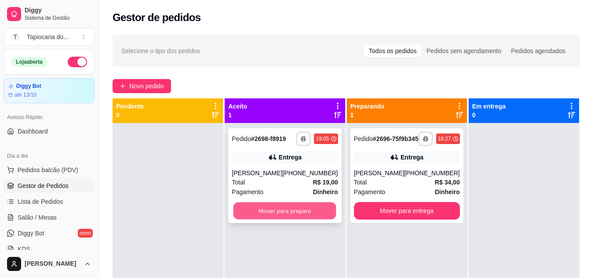
click at [284, 219] on button "Mover para preparo" at bounding box center [285, 211] width 103 height 17
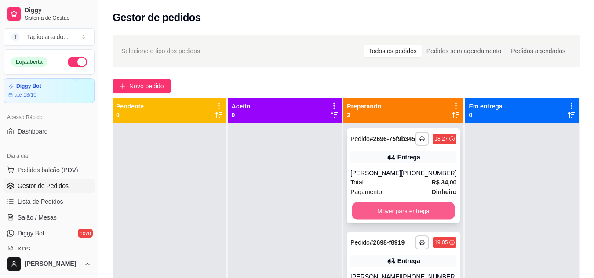
click at [372, 220] on button "Mover para entrega" at bounding box center [403, 211] width 103 height 17
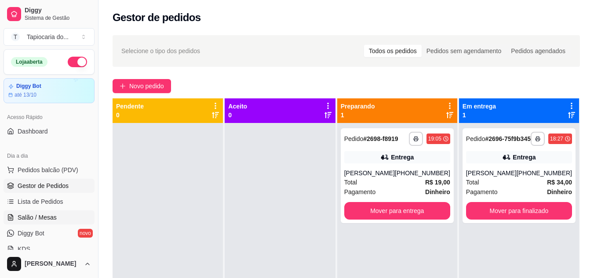
click at [57, 216] on link "Salão / Mesas" at bounding box center [49, 218] width 91 height 14
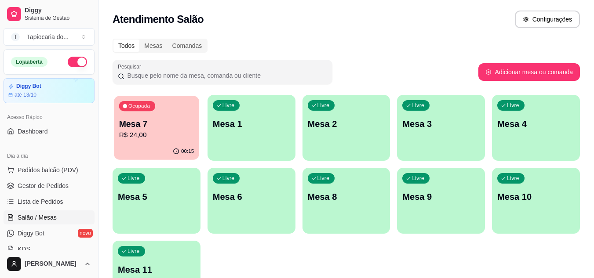
click at [194, 126] on p "Mesa 7" at bounding box center [156, 124] width 75 height 12
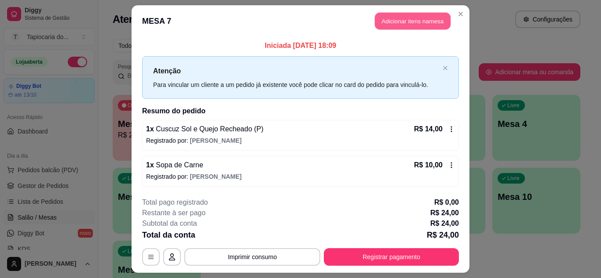
click at [383, 22] on button "Adicionar itens na mesa" at bounding box center [413, 21] width 76 height 17
click at [314, 63] on input "Pesquisa" at bounding box center [204, 60] width 361 height 9
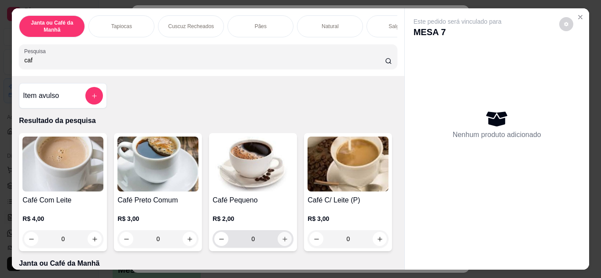
type input "caf"
click at [282, 242] on icon "increase-product-quantity" at bounding box center [285, 239] width 7 height 7
type input "1"
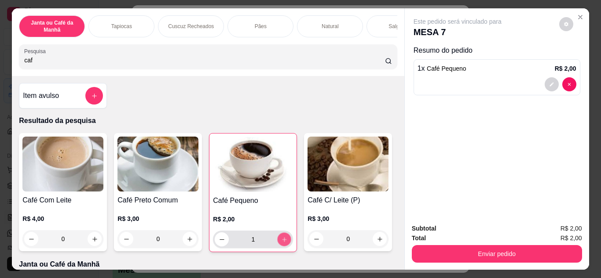
click at [281, 242] on icon "increase-product-quantity" at bounding box center [284, 240] width 7 height 7
type input "2"
click at [275, 75] on div "Janta ou Café da Manhã Tapiocas Cuscuz Recheados Pães Natural Salgados Tapiocas…" at bounding box center [208, 42] width 392 height 68
click at [275, 64] on input "caf" at bounding box center [204, 60] width 361 height 9
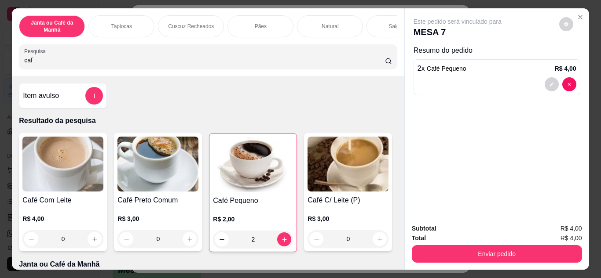
click at [377, 64] on input "caf" at bounding box center [204, 60] width 361 height 9
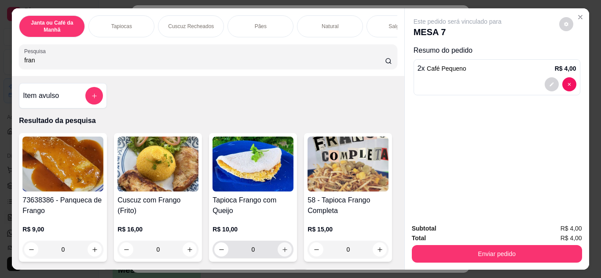
type input "fran"
click at [282, 253] on icon "increase-product-quantity" at bounding box center [285, 250] width 7 height 7
type input "1"
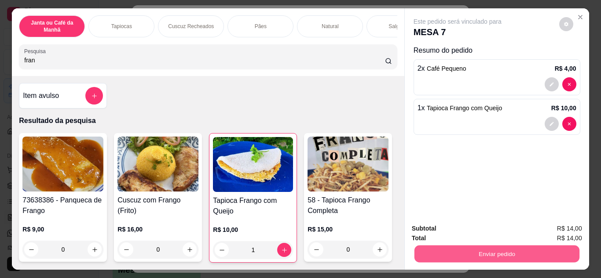
click at [456, 252] on button "Enviar pedido" at bounding box center [496, 254] width 165 height 17
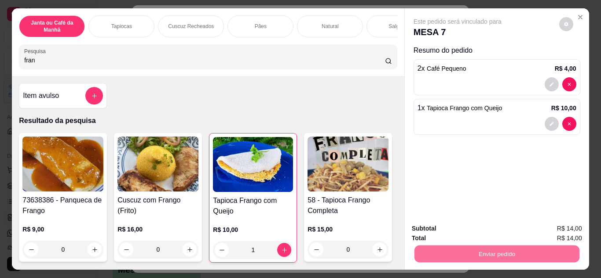
click at [473, 230] on button "Não registrar e enviar pedido" at bounding box center [467, 229] width 91 height 17
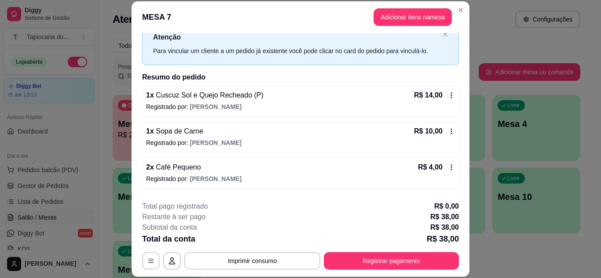
scroll to position [44, 0]
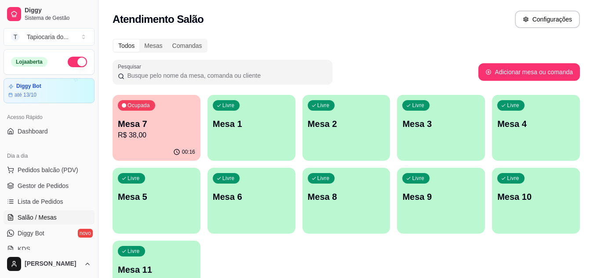
click at [432, 129] on p "Mesa 3" at bounding box center [440, 124] width 77 height 12
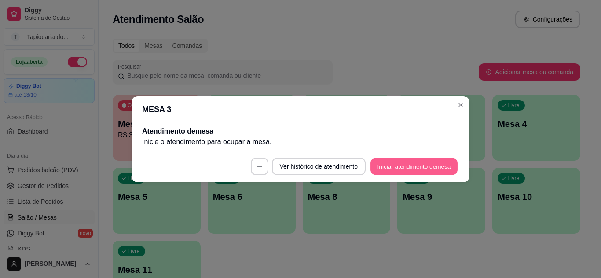
click at [424, 162] on button "Iniciar atendimento de mesa" at bounding box center [413, 166] width 87 height 17
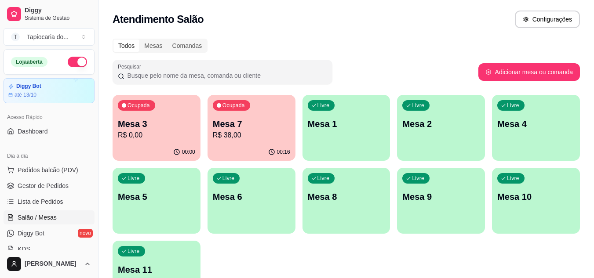
click at [252, 128] on p "Mesa 7" at bounding box center [251, 124] width 77 height 12
click at [159, 144] on div "00:00" at bounding box center [157, 152] width 88 height 17
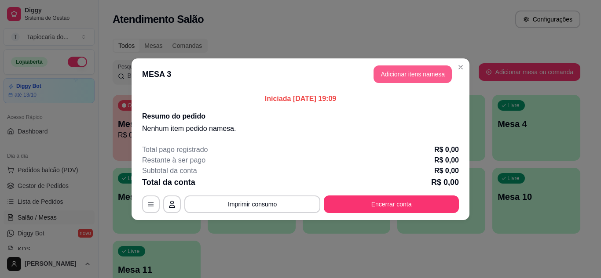
click at [396, 80] on button "Adicionar itens na mesa" at bounding box center [412, 75] width 78 height 18
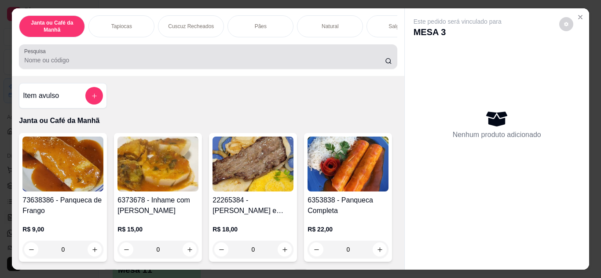
click at [378, 58] on div at bounding box center [207, 57] width 367 height 18
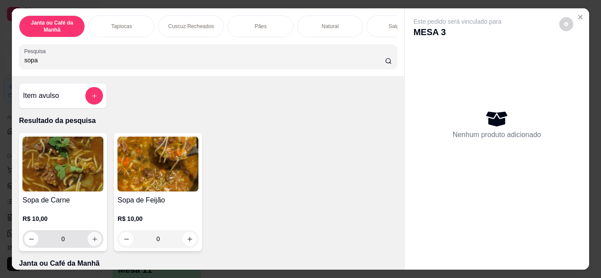
type input "sopa"
click at [93, 238] on button "increase-product-quantity" at bounding box center [95, 239] width 14 height 14
type input "1"
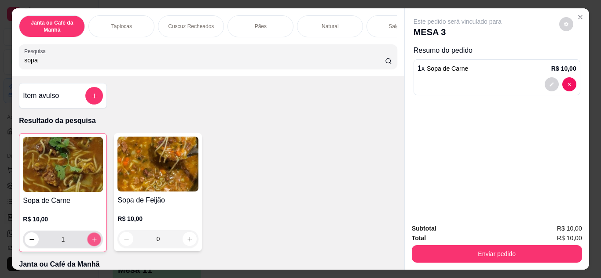
click at [93, 238] on button "increase-product-quantity" at bounding box center [95, 240] width 14 height 14
type input "2"
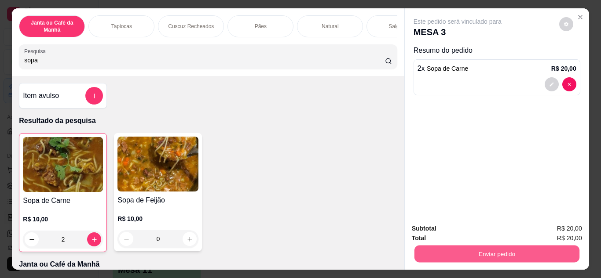
click at [539, 246] on button "Enviar pedido" at bounding box center [496, 254] width 165 height 17
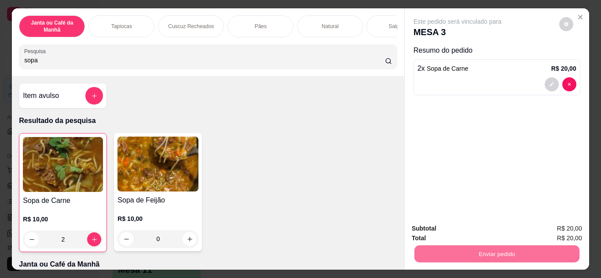
click at [496, 235] on button "Não registrar e enviar pedido" at bounding box center [467, 229] width 91 height 17
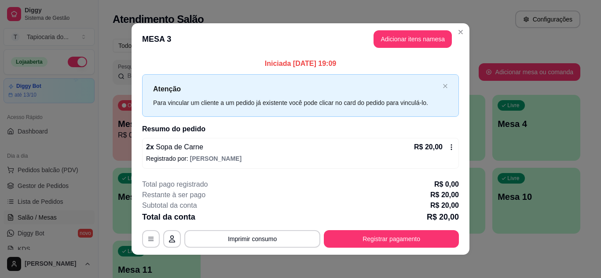
click at [461, 24] on header "MESA 3 Adicionar itens na mesa" at bounding box center [301, 39] width 338 height 32
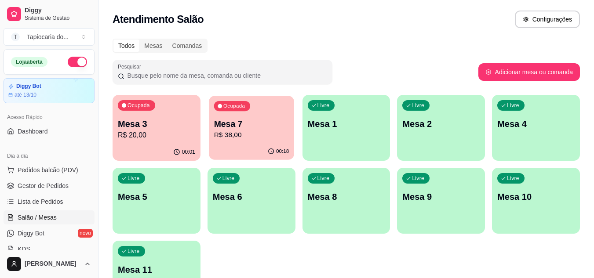
click at [241, 130] on p "R$ 38,00" at bounding box center [251, 135] width 75 height 10
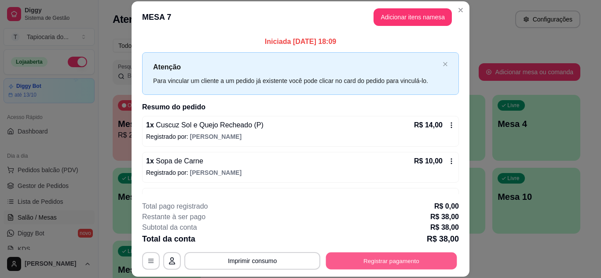
click at [379, 261] on button "Registrar pagamento" at bounding box center [391, 260] width 131 height 17
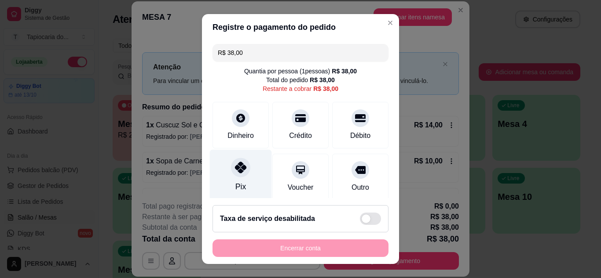
click at [235, 171] on icon at bounding box center [240, 167] width 11 height 11
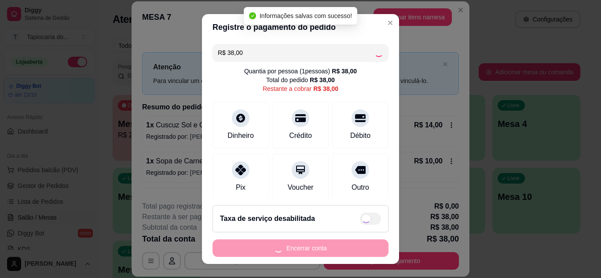
type input "R$ 0,00"
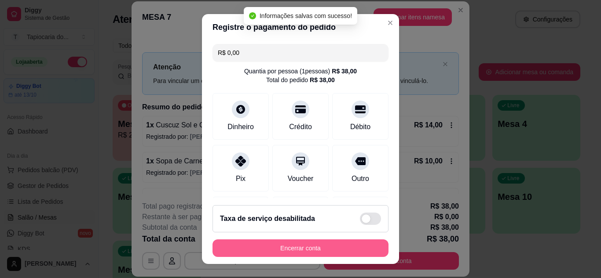
click at [301, 243] on button "Encerrar conta" at bounding box center [300, 249] width 176 height 18
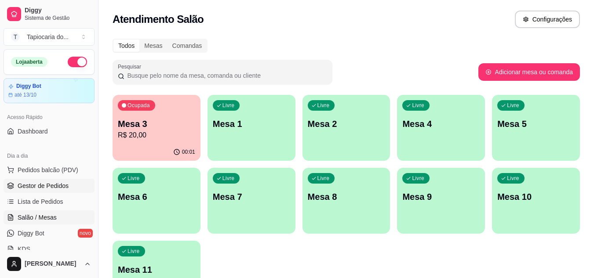
click at [40, 189] on span "Gestor de Pedidos" at bounding box center [43, 186] width 51 height 9
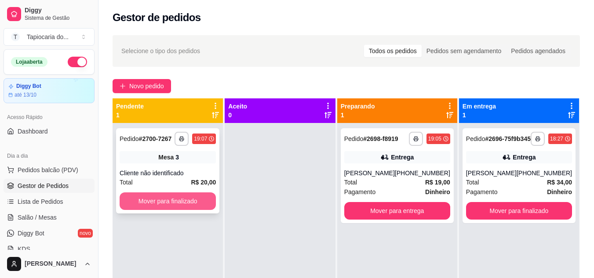
click at [187, 201] on button "Mover para finalizado" at bounding box center [168, 202] width 96 height 18
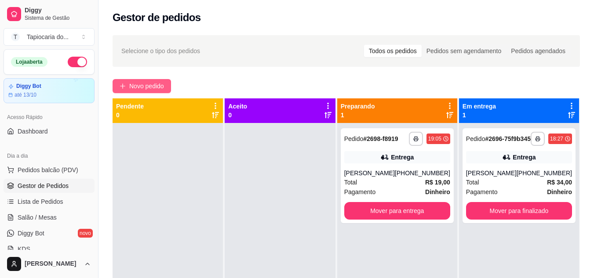
click at [161, 82] on span "Novo pedido" at bounding box center [146, 86] width 35 height 10
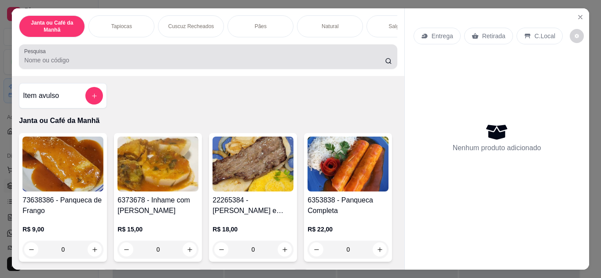
click at [279, 59] on div at bounding box center [207, 57] width 367 height 18
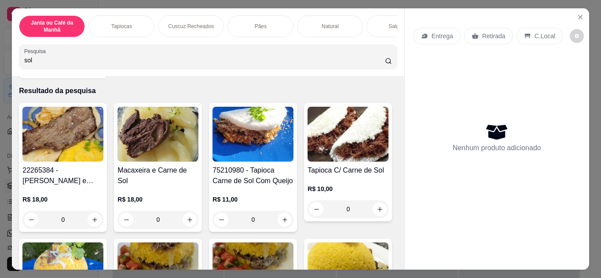
scroll to position [44, 0]
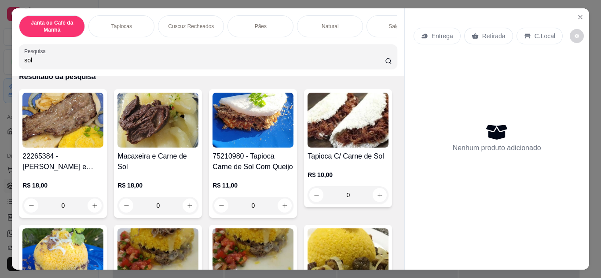
type input "sol"
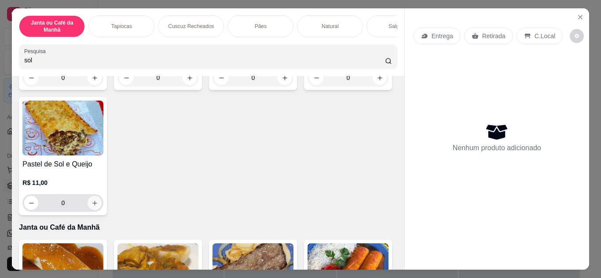
click at [98, 203] on icon "increase-product-quantity" at bounding box center [94, 203] width 7 height 7
type input "1"
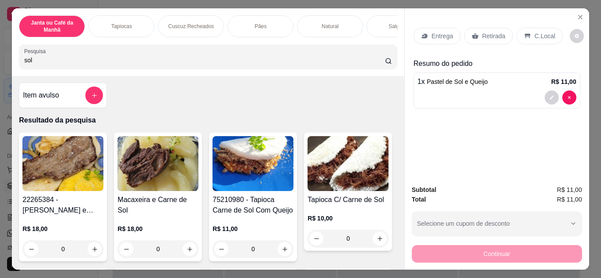
scroll to position [0, 0]
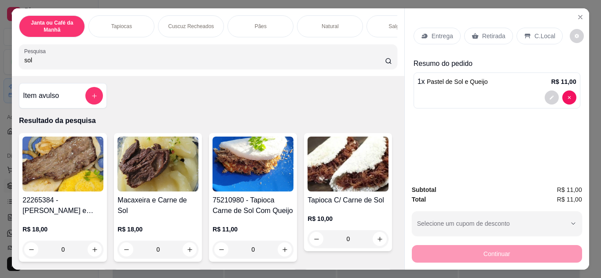
click at [374, 63] on input "sol" at bounding box center [204, 60] width 361 height 9
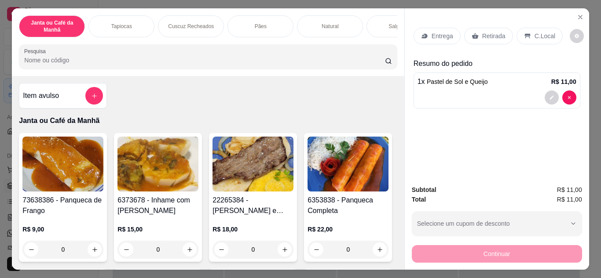
click at [271, 65] on input "Pesquisa" at bounding box center [204, 60] width 361 height 9
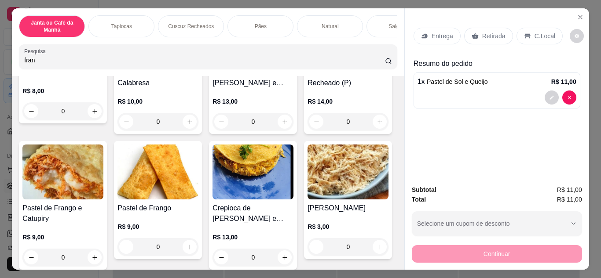
scroll to position [308, 0]
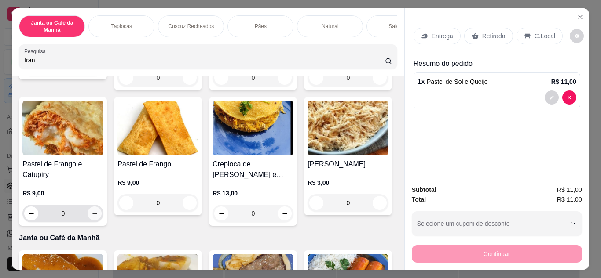
type input "fran"
click at [102, 213] on button "increase-product-quantity" at bounding box center [95, 214] width 14 height 14
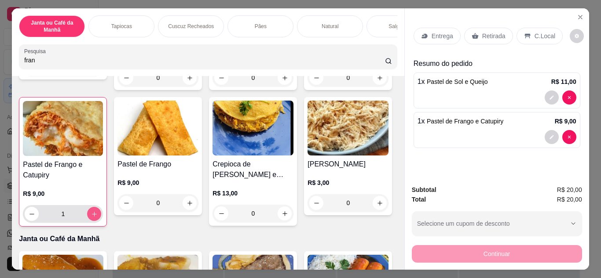
type input "1"
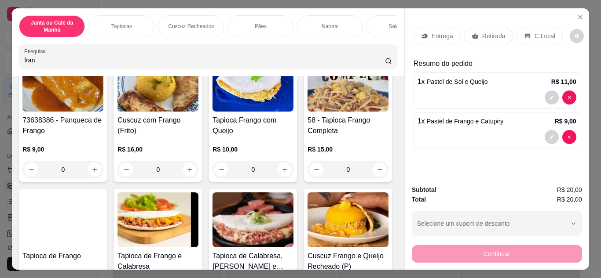
scroll to position [0, 0]
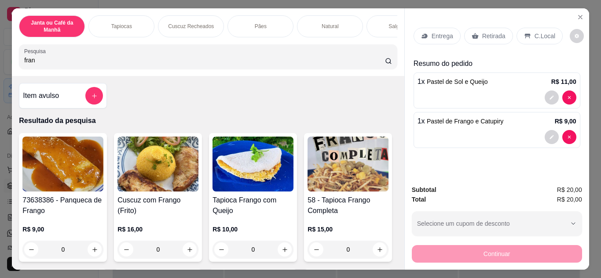
click at [215, 65] on input "fran" at bounding box center [204, 60] width 361 height 9
type input "f"
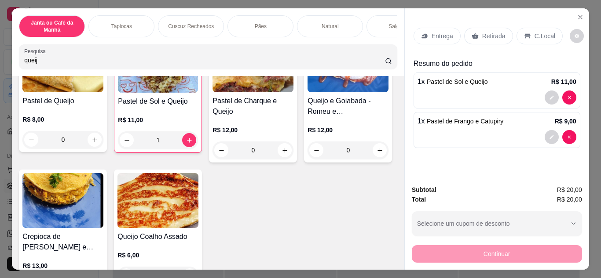
scroll to position [528, 0]
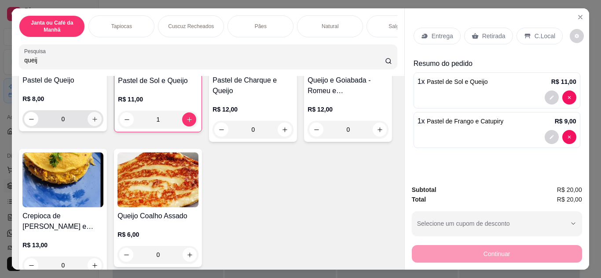
type input "queij"
click at [93, 122] on icon "increase-product-quantity" at bounding box center [94, 119] width 5 height 5
type input "1"
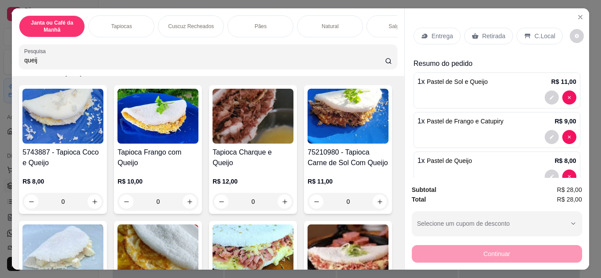
scroll to position [0, 0]
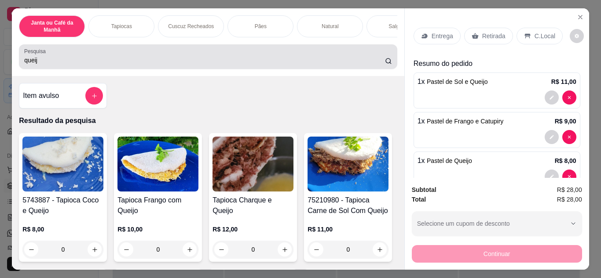
click at [193, 65] on input "queij" at bounding box center [204, 60] width 361 height 9
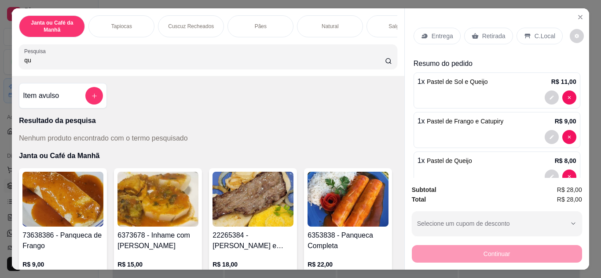
type input "q"
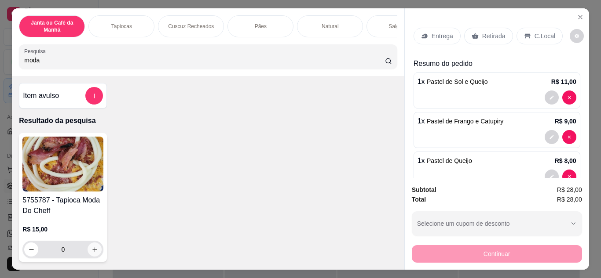
type input "moda"
click at [97, 253] on button "increase-product-quantity" at bounding box center [95, 250] width 14 height 14
type input "1"
click at [96, 252] on button "increase-product-quantity" at bounding box center [95, 250] width 14 height 14
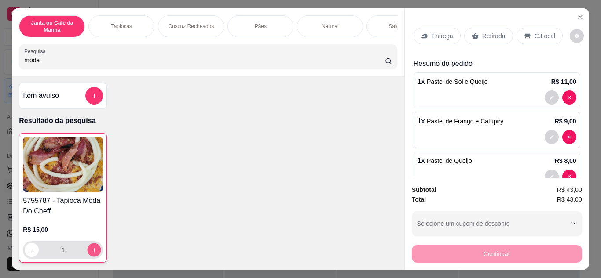
type input "2"
click at [440, 34] on p "Entrega" at bounding box center [443, 36] width 22 height 9
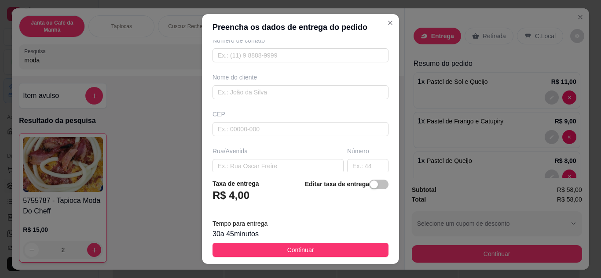
scroll to position [165, 0]
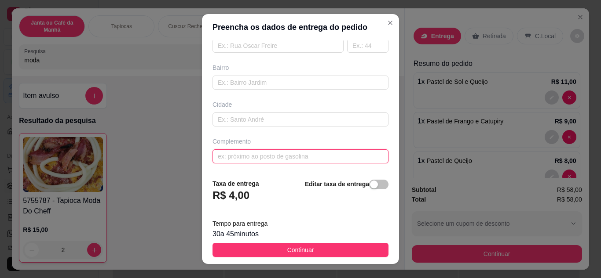
paste input "Final da Cuba de baixo, no lado da linha. - Quando chegar perguntar onde mora C…"
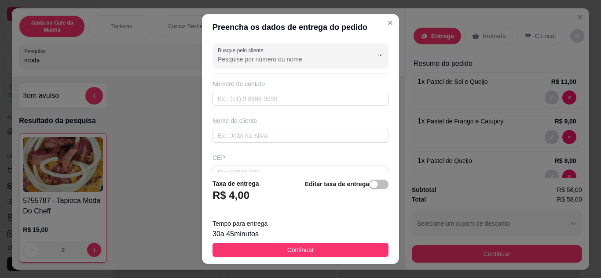
scroll to position [0, 0]
type input "Final da Cuba de baixo, no lado da linha. - Quando chegar perguntar onde mora C…"
paste input "[PHONE_NUMBER]"
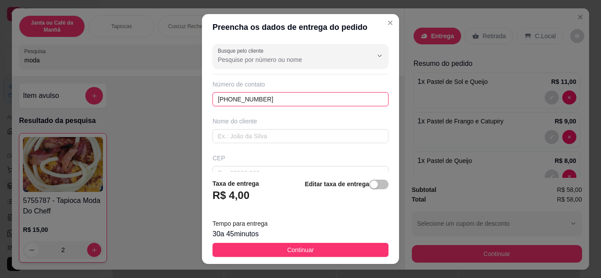
click at [223, 103] on input "[PHONE_NUMBER]" at bounding box center [300, 99] width 176 height 14
click at [227, 100] on input "[PHONE_NUMBER]" at bounding box center [300, 99] width 176 height 14
type input "[PHONE_NUMBER]"
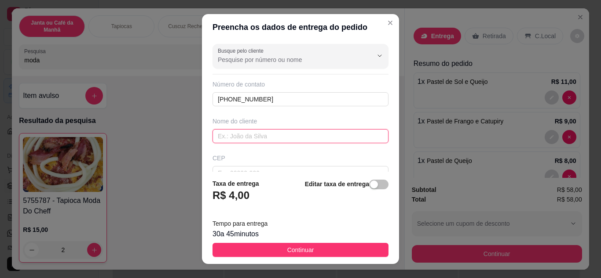
click at [238, 136] on input "text" at bounding box center [300, 136] width 176 height 14
type input "líh"
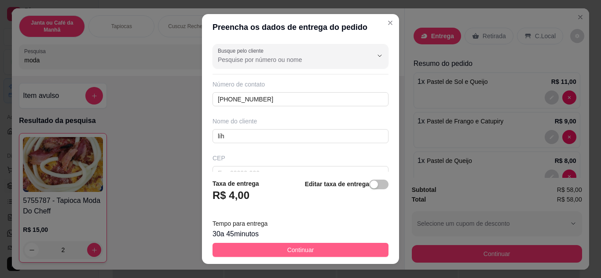
click at [304, 246] on span "Continuar" at bounding box center [300, 250] width 27 height 10
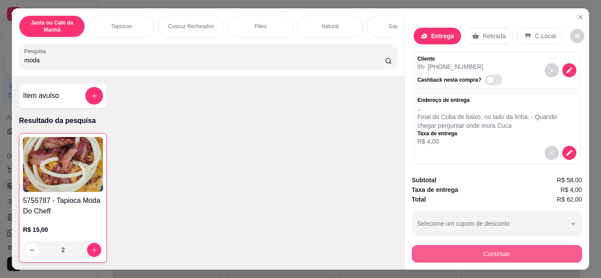
click at [481, 254] on button "Continuar" at bounding box center [497, 254] width 170 height 18
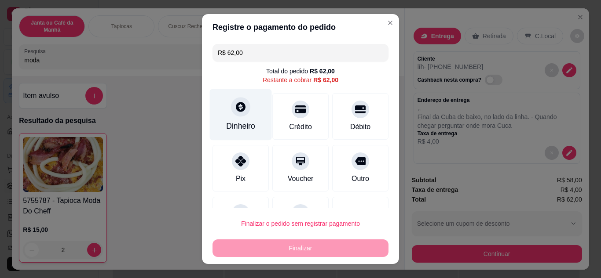
click at [236, 123] on div "Dinheiro" at bounding box center [240, 126] width 29 height 11
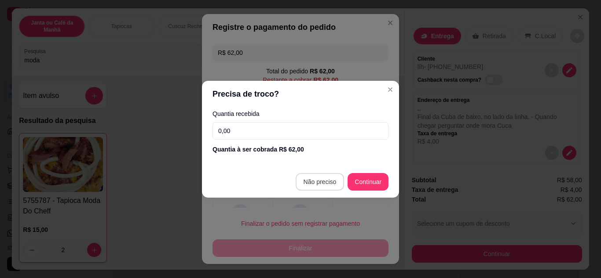
type input "R$ 0,00"
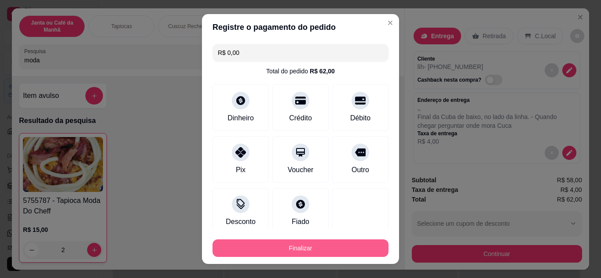
click at [332, 246] on button "Finalizar" at bounding box center [300, 249] width 176 height 18
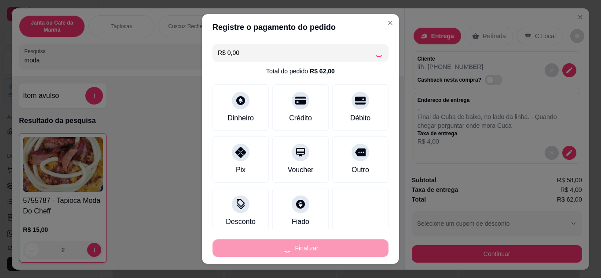
type input "0"
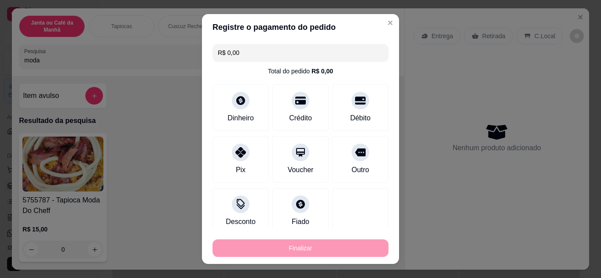
type input "-R$ 62,00"
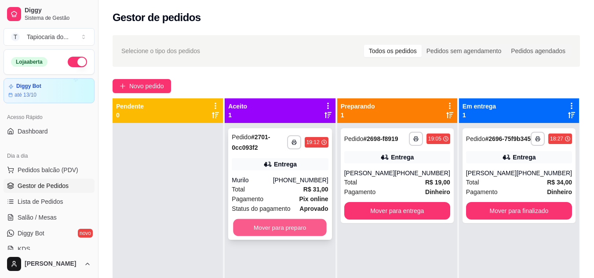
click at [317, 230] on button "Mover para preparo" at bounding box center [281, 228] width 94 height 17
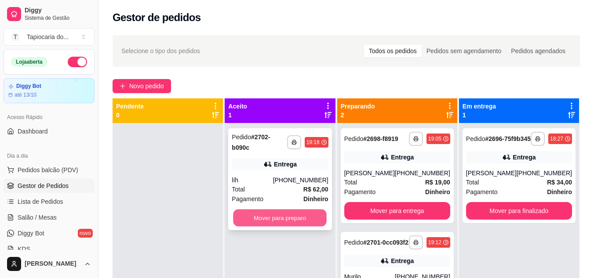
click at [311, 210] on button "Mover para preparo" at bounding box center [281, 218] width 94 height 17
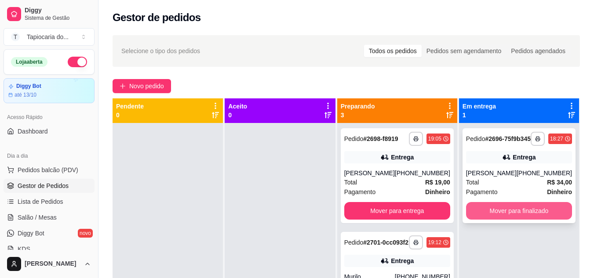
click at [488, 220] on button "Mover para finalizado" at bounding box center [519, 211] width 106 height 18
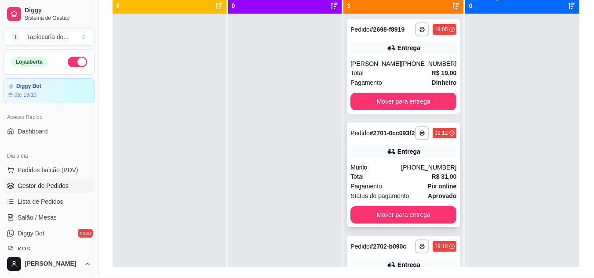
scroll to position [90, 0]
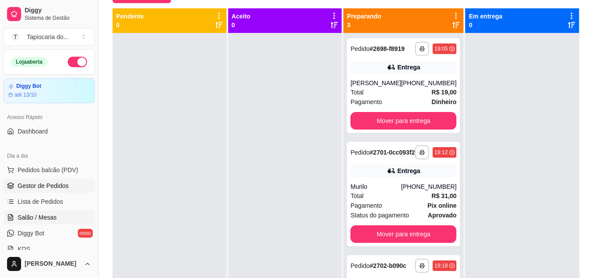
click at [61, 212] on link "Salão / Mesas" at bounding box center [49, 218] width 91 height 14
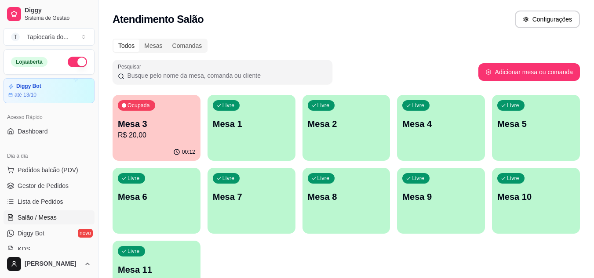
click at [185, 145] on div "00:12" at bounding box center [157, 152] width 88 height 17
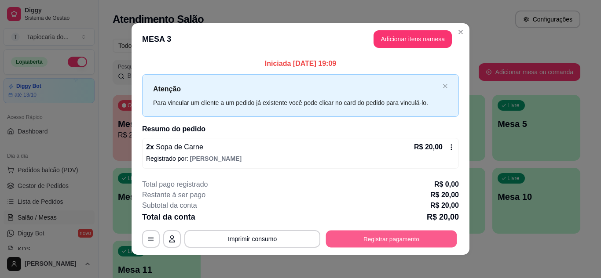
click at [415, 238] on button "Registrar pagamento" at bounding box center [391, 239] width 131 height 17
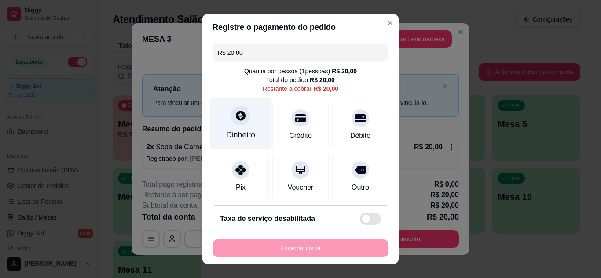
click at [218, 123] on div "Dinheiro" at bounding box center [241, 123] width 62 height 51
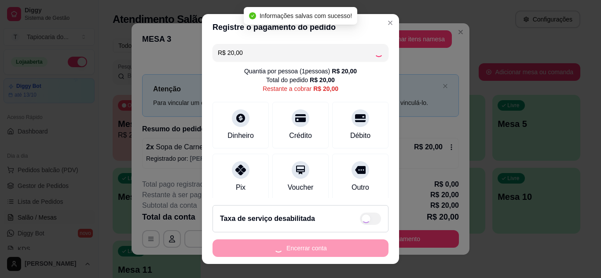
type input "R$ 0,00"
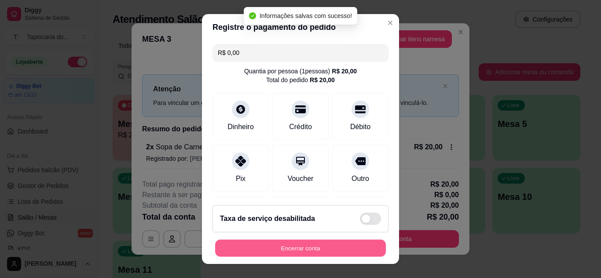
click at [319, 249] on button "Encerrar conta" at bounding box center [300, 248] width 171 height 17
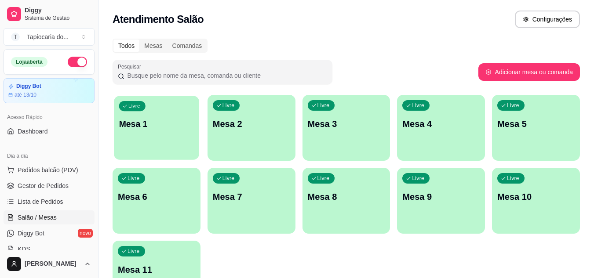
click at [169, 142] on div "Livre Mesa 1" at bounding box center [156, 123] width 85 height 54
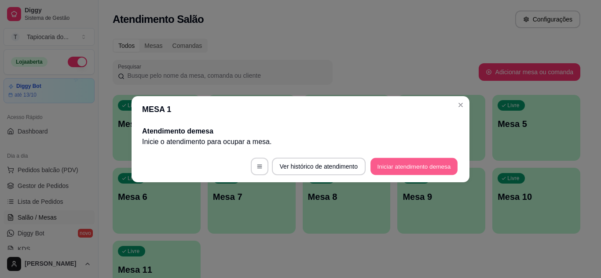
click at [395, 165] on button "Iniciar atendimento de mesa" at bounding box center [413, 166] width 87 height 17
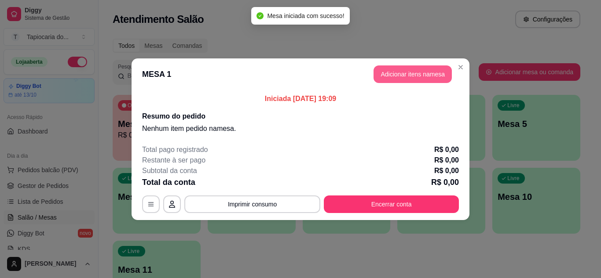
click at [382, 74] on button "Adicionar itens na mesa" at bounding box center [412, 75] width 78 height 18
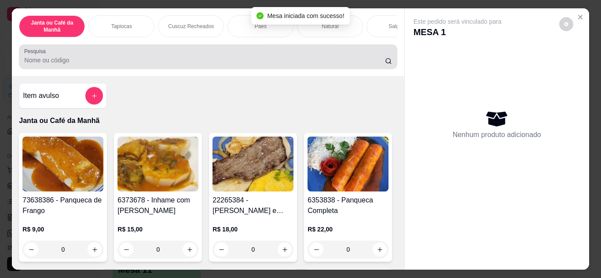
click at [340, 69] on div "Pesquisa" at bounding box center [208, 56] width 378 height 25
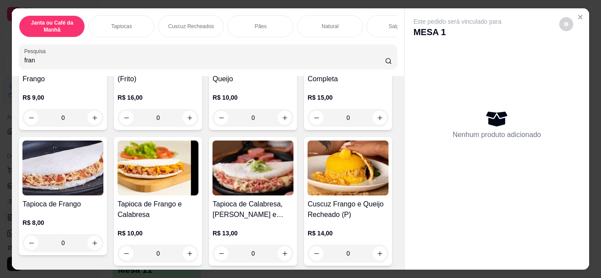
scroll to position [176, 0]
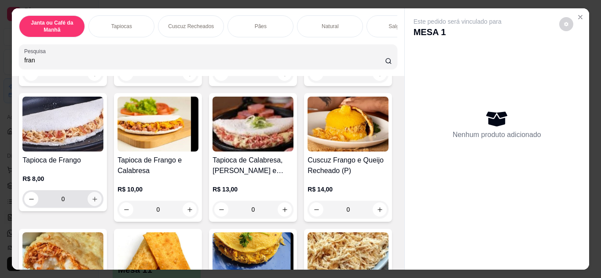
type input "fran"
click at [98, 203] on icon "increase-product-quantity" at bounding box center [94, 199] width 7 height 7
type input "1"
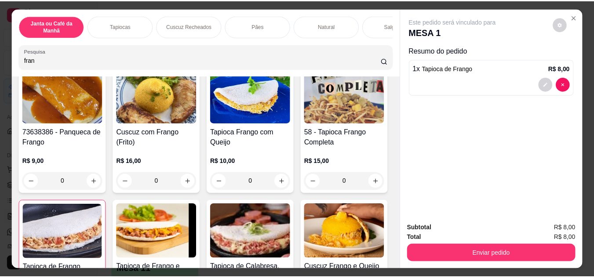
scroll to position [0, 0]
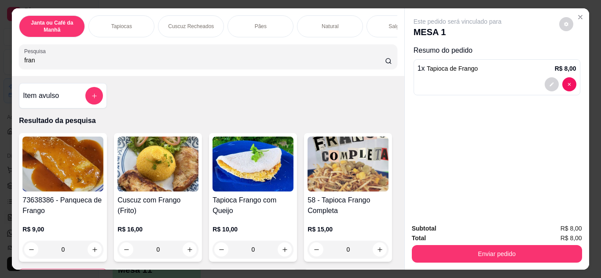
click at [298, 65] on input "fran" at bounding box center [204, 60] width 361 height 9
type input "f"
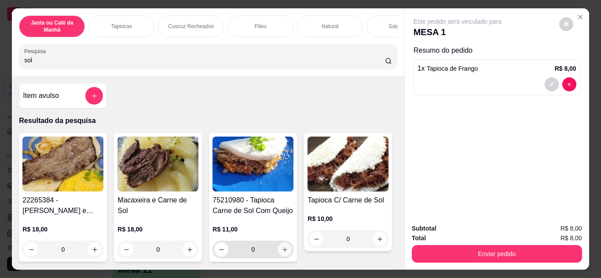
type input "sol"
click at [282, 251] on icon "increase-product-quantity" at bounding box center [285, 250] width 7 height 7
type input "1"
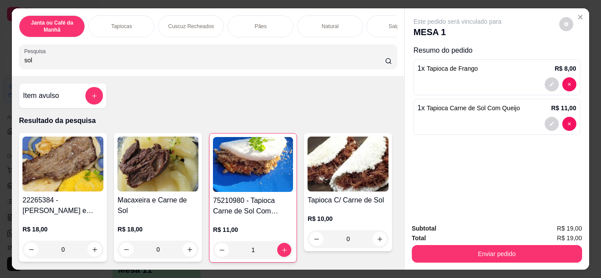
click at [268, 62] on input "sol" at bounding box center [204, 60] width 361 height 9
type input "s"
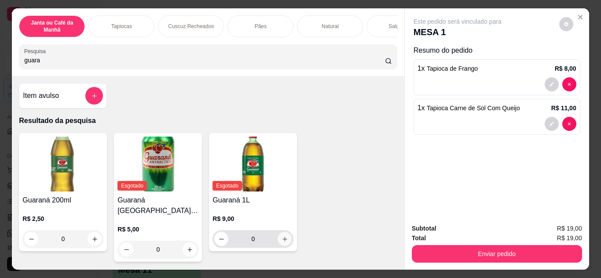
type input "guara"
click at [284, 243] on icon "increase-product-quantity" at bounding box center [285, 239] width 7 height 7
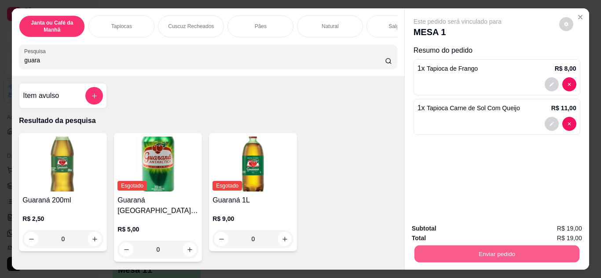
click at [564, 256] on button "Enviar pedido" at bounding box center [496, 254] width 165 height 17
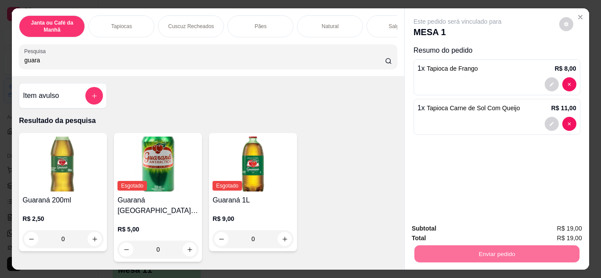
click at [443, 224] on button "Não registrar e enviar pedido" at bounding box center [467, 229] width 91 height 17
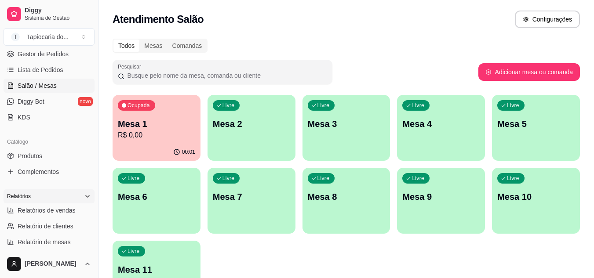
scroll to position [176, 0]
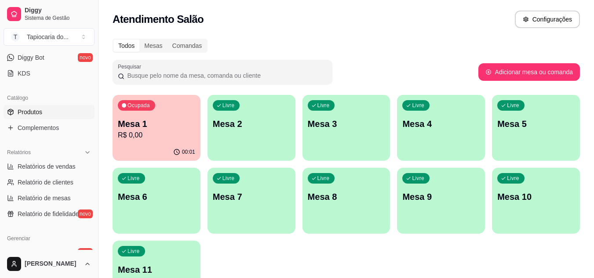
click at [37, 108] on span "Produtos" at bounding box center [30, 112] width 25 height 9
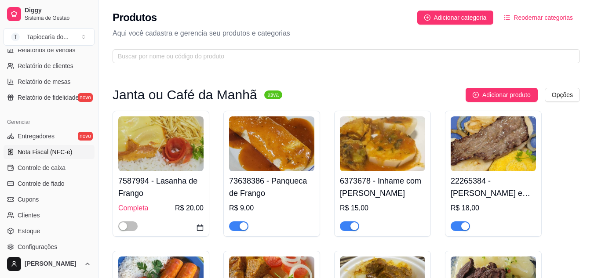
scroll to position [308, 0]
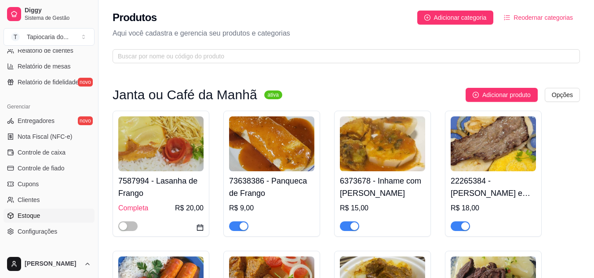
click at [47, 212] on link "Estoque" at bounding box center [49, 216] width 91 height 14
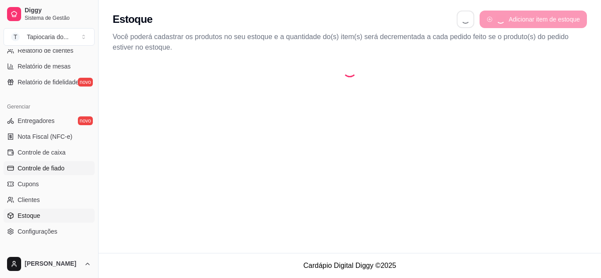
select select "QUANTITY_ORDER"
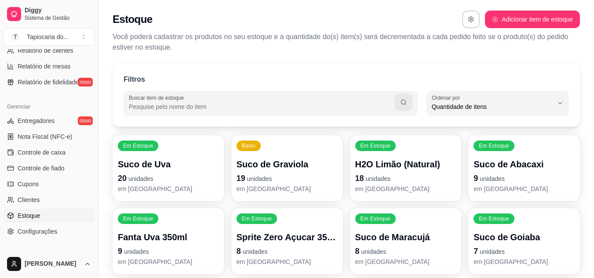
scroll to position [8, 0]
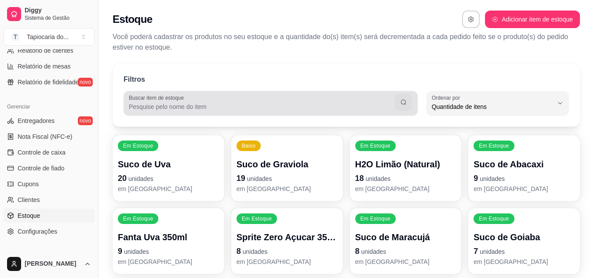
click at [189, 109] on input "Buscar item de estoque" at bounding box center [262, 106] width 266 height 9
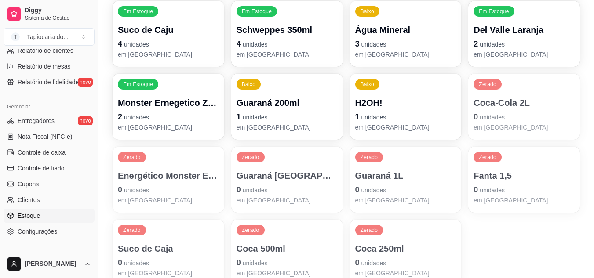
scroll to position [440, 0]
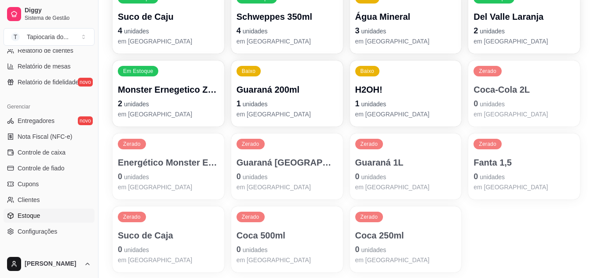
type input "guara"
click at [385, 158] on p "Guaraná 1L" at bounding box center [405, 163] width 101 height 12
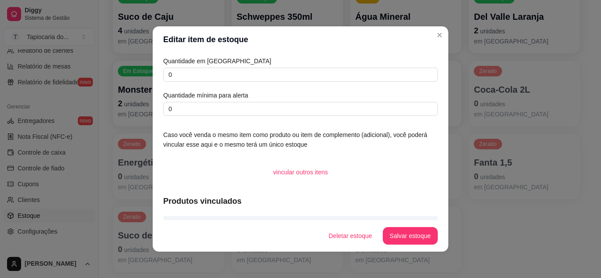
click at [209, 83] on div "Quantidade em estoque 0 Quantidade mínima para alerta 0" at bounding box center [300, 86] width 274 height 60
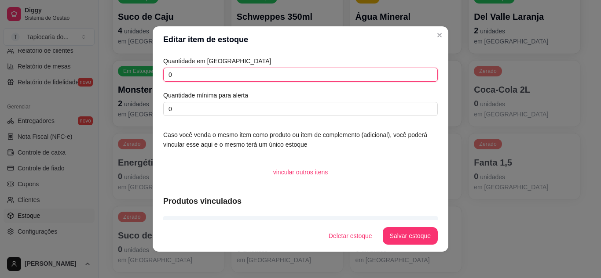
click at [216, 72] on input "0" at bounding box center [300, 75] width 274 height 14
type input "1"
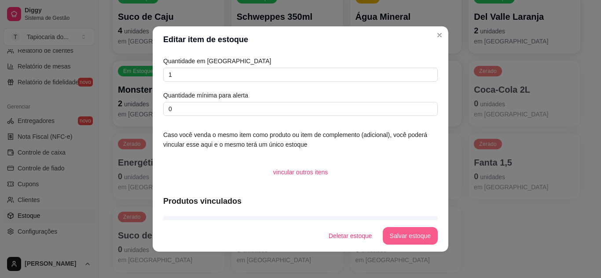
click at [413, 242] on button "Salvar estoque" at bounding box center [410, 236] width 55 height 18
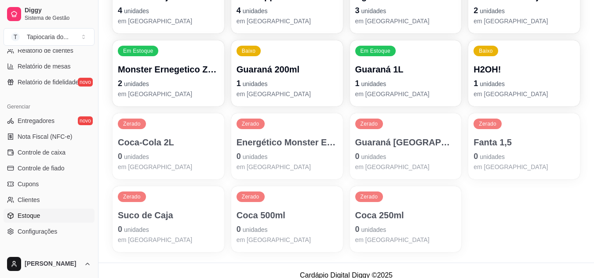
scroll to position [470, 0]
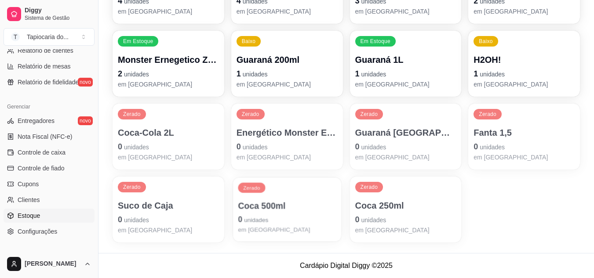
click at [295, 217] on p "0 unidades" at bounding box center [287, 220] width 98 height 12
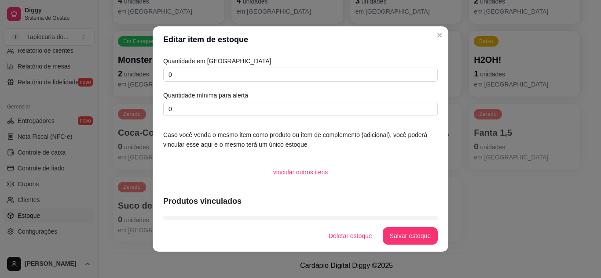
click at [267, 67] on div "Quantidade em estoque 0 Quantidade mínima para alerta 0" at bounding box center [300, 86] width 274 height 60
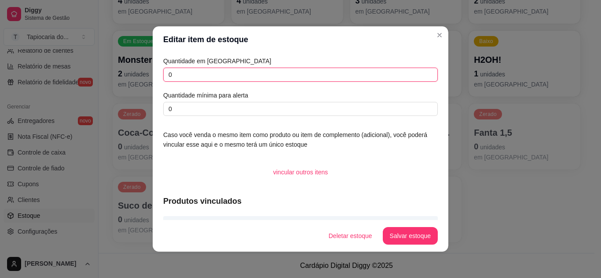
click at [271, 74] on input "0" at bounding box center [300, 75] width 274 height 14
type input "1"
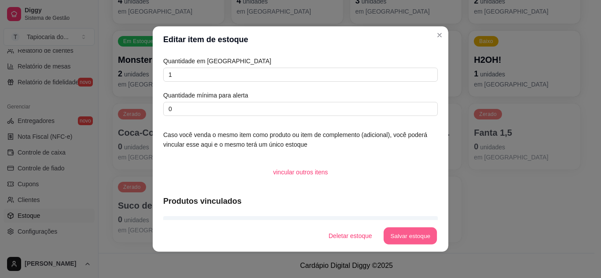
click at [417, 242] on button "Salvar estoque" at bounding box center [410, 236] width 54 height 17
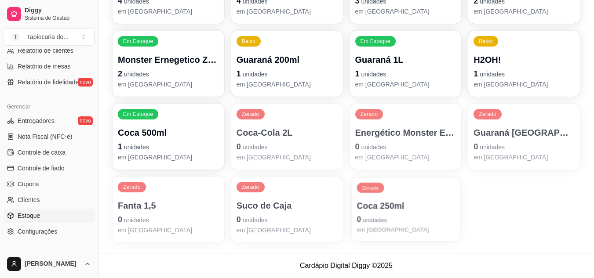
click at [411, 207] on p "Coca 250ml" at bounding box center [406, 206] width 98 height 12
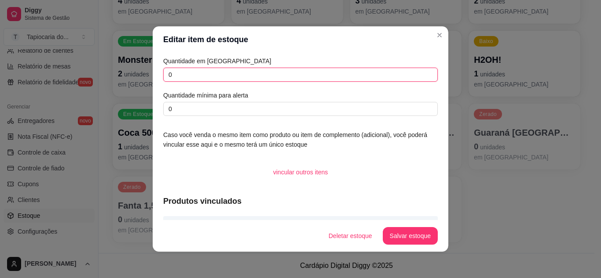
click at [265, 74] on input "0" at bounding box center [300, 75] width 274 height 14
type input "10"
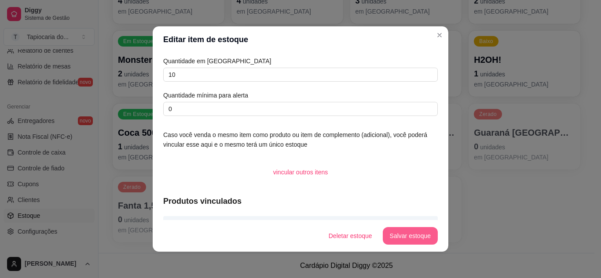
click at [394, 240] on button "Salvar estoque" at bounding box center [410, 236] width 55 height 18
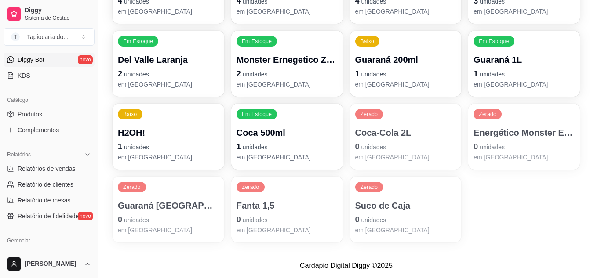
scroll to position [132, 0]
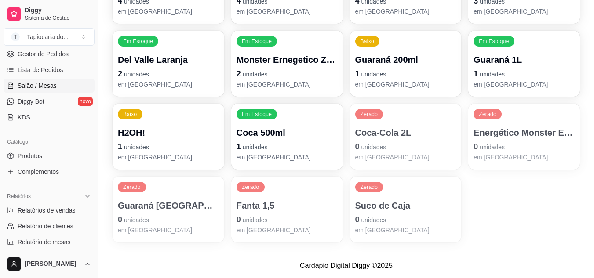
click at [61, 82] on link "Salão / Mesas" at bounding box center [49, 86] width 91 height 14
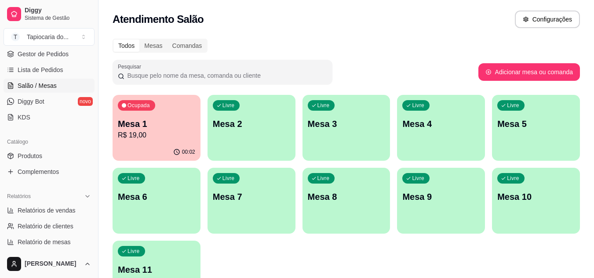
click at [167, 135] on p "R$ 19,00" at bounding box center [156, 135] width 77 height 11
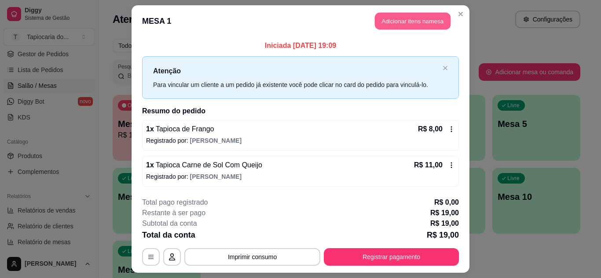
click at [404, 24] on button "Adicionar itens na mesa" at bounding box center [413, 21] width 76 height 17
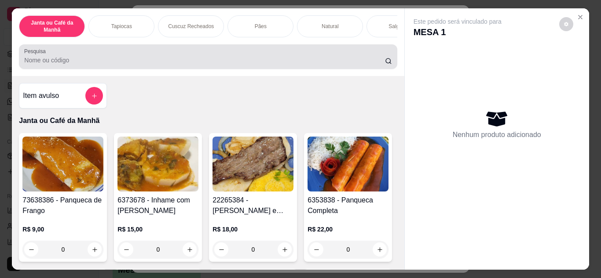
click at [359, 69] on div "Pesquisa" at bounding box center [208, 56] width 378 height 25
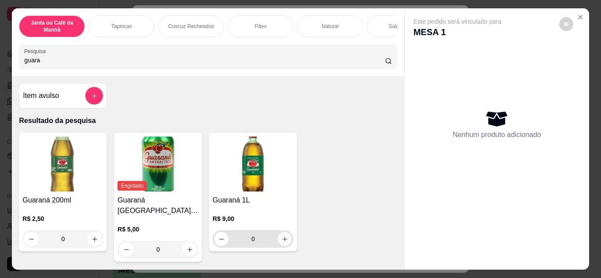
type input "guara"
click at [278, 238] on button "increase-product-quantity" at bounding box center [285, 239] width 14 height 14
type input "1"
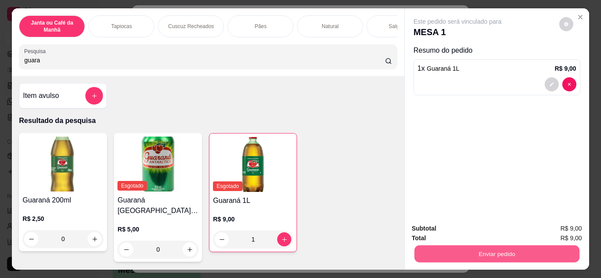
click at [465, 253] on button "Enviar pedido" at bounding box center [496, 254] width 165 height 17
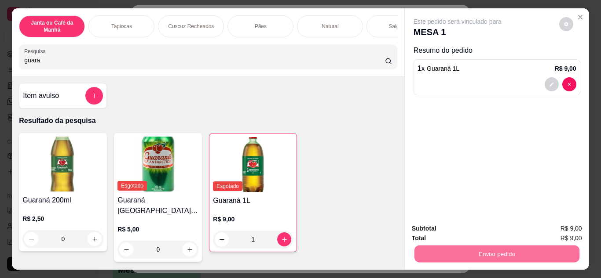
click at [459, 229] on button "Não registrar e enviar pedido" at bounding box center [467, 229] width 91 height 17
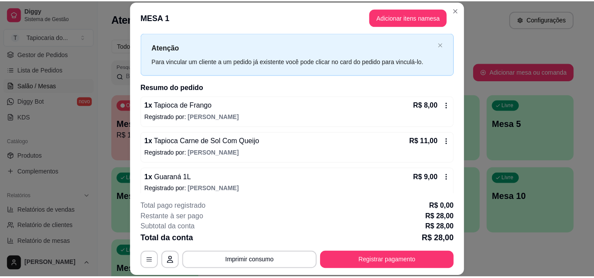
scroll to position [28, 0]
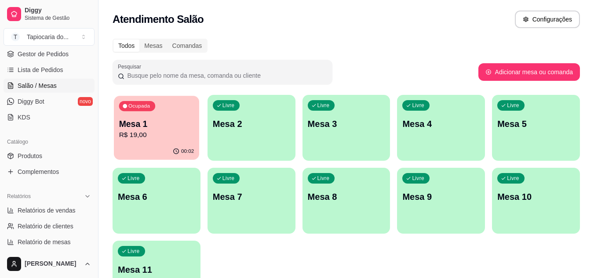
click at [175, 120] on p "Mesa 1" at bounding box center [156, 124] width 75 height 12
click at [46, 155] on link "Produtos" at bounding box center [49, 156] width 91 height 14
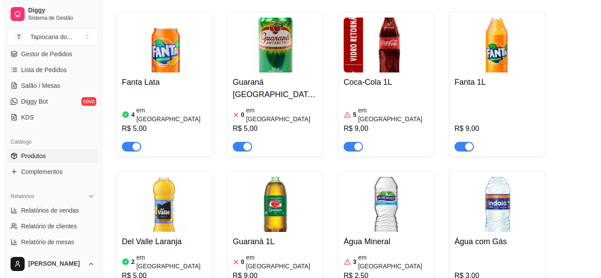
scroll to position [3607, 0]
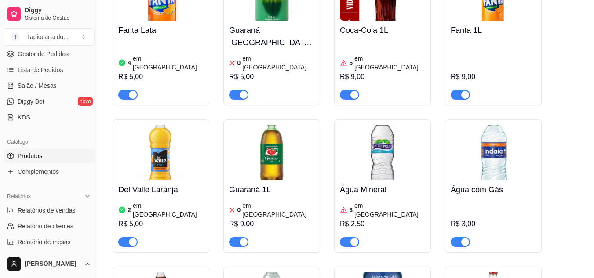
click at [250, 219] on div "R$ 9,00" at bounding box center [271, 224] width 85 height 11
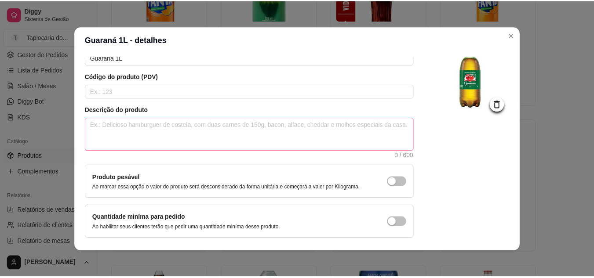
scroll to position [0, 0]
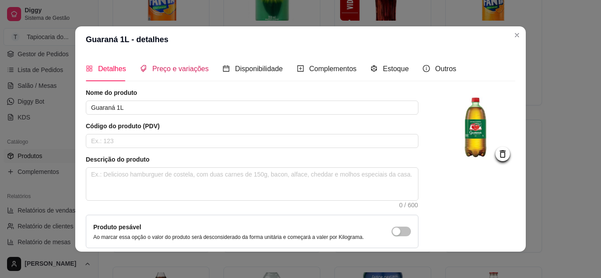
click at [187, 73] on span "Preço e variações" at bounding box center [180, 68] width 56 height 7
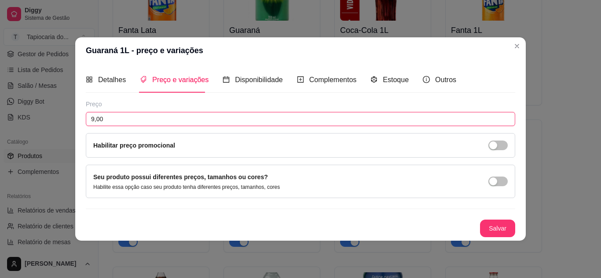
click at [183, 119] on input "9,00" at bounding box center [300, 119] width 429 height 14
click at [92, 120] on input "9,00" at bounding box center [300, 119] width 429 height 14
click at [94, 121] on input "9,00" at bounding box center [300, 119] width 429 height 14
type input "8,00"
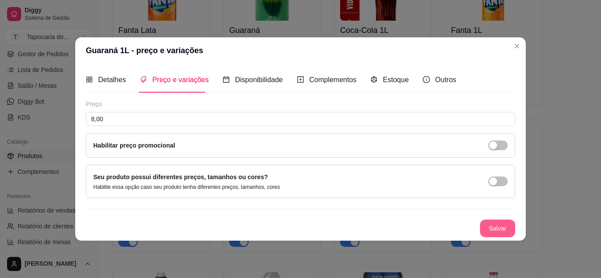
click at [497, 226] on button "Salvar" at bounding box center [497, 229] width 35 height 18
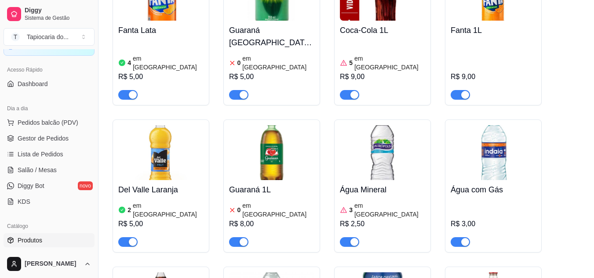
scroll to position [44, 0]
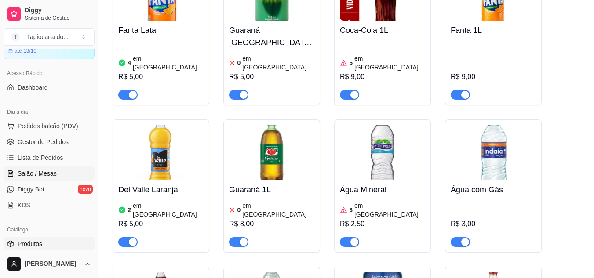
click at [63, 176] on link "Salão / Mesas" at bounding box center [49, 174] width 91 height 14
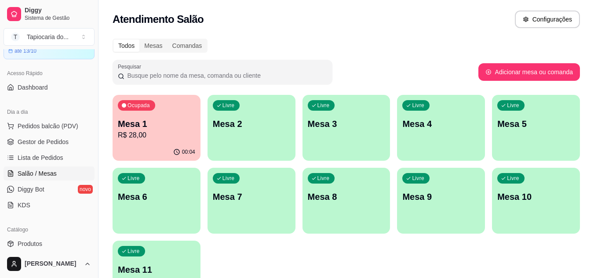
click at [163, 121] on p "Mesa 1" at bounding box center [156, 124] width 77 height 12
click at [53, 141] on span "Gestor de Pedidos" at bounding box center [43, 142] width 51 height 9
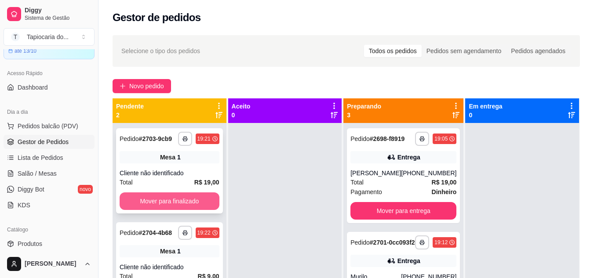
click at [197, 205] on button "Mover para finalizado" at bounding box center [170, 202] width 100 height 18
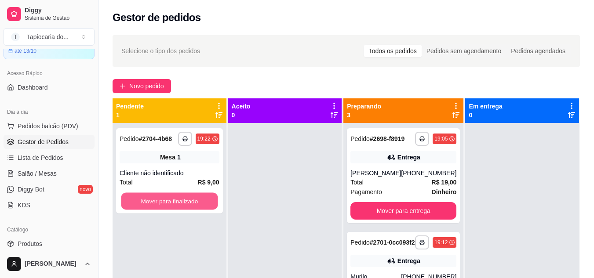
click at [197, 205] on button "Mover para finalizado" at bounding box center [169, 201] width 97 height 17
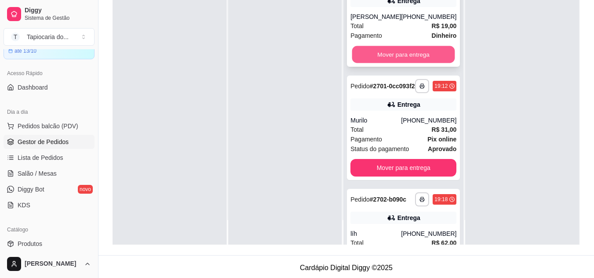
click at [414, 63] on button "Mover para entrega" at bounding box center [403, 54] width 103 height 17
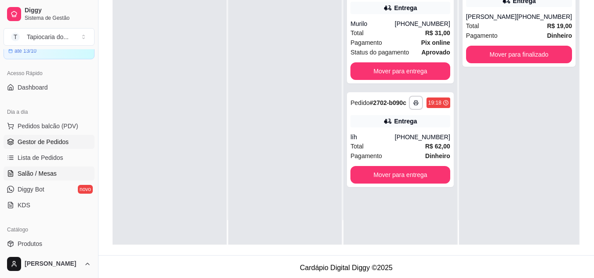
click at [49, 170] on span "Salão / Mesas" at bounding box center [37, 173] width 39 height 9
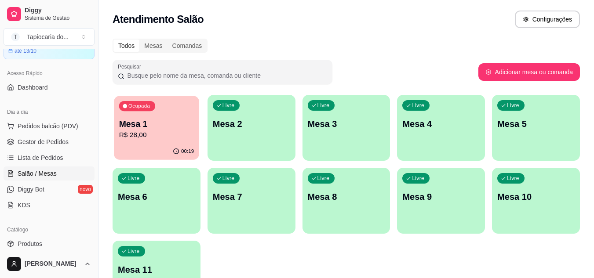
click at [168, 104] on div "Ocupada Mesa 1 R$ 28,00" at bounding box center [156, 120] width 85 height 48
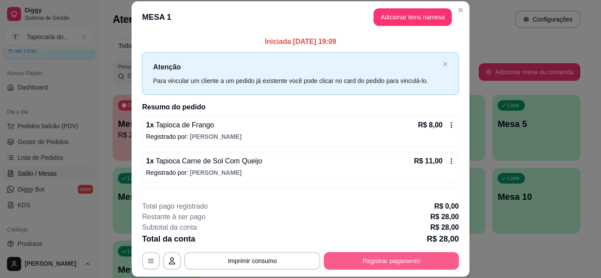
click at [406, 257] on button "Registrar pagamento" at bounding box center [391, 261] width 135 height 18
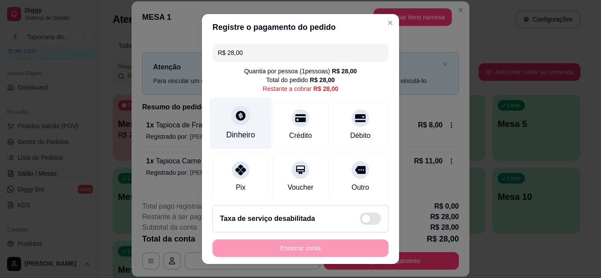
click at [239, 134] on div "Dinheiro" at bounding box center [240, 134] width 29 height 11
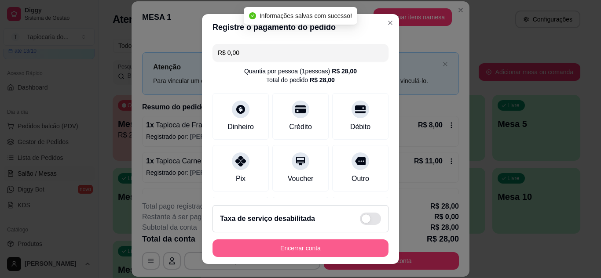
type input "R$ 0,00"
click at [347, 250] on button "Encerrar conta" at bounding box center [300, 249] width 176 height 18
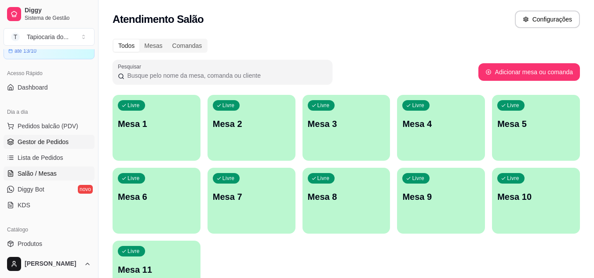
click at [54, 144] on span "Gestor de Pedidos" at bounding box center [43, 142] width 51 height 9
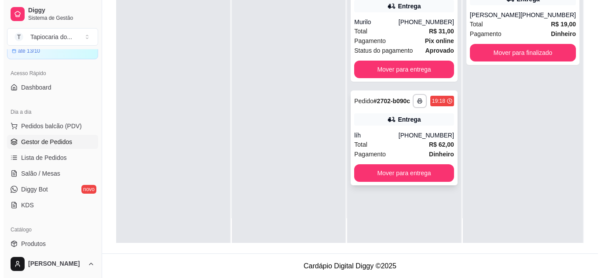
scroll to position [134, 0]
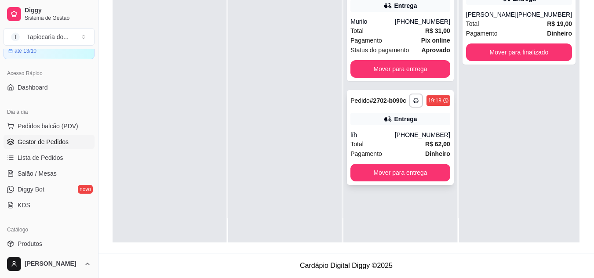
click at [388, 144] on div "Total R$ 62,00" at bounding box center [401, 144] width 100 height 10
click at [417, 34] on div "Total R$ 31,00" at bounding box center [401, 31] width 100 height 10
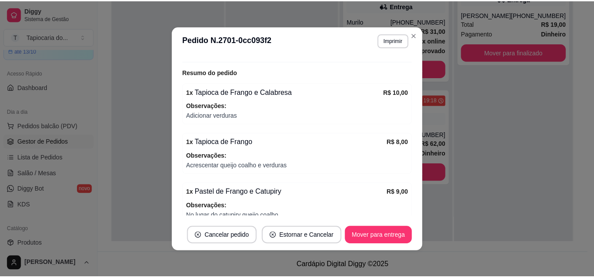
scroll to position [306, 0]
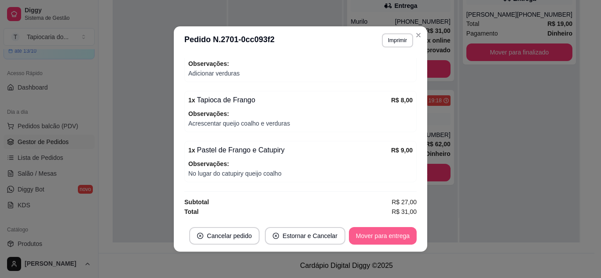
click at [369, 242] on button "Mover para entrega" at bounding box center [383, 236] width 68 height 18
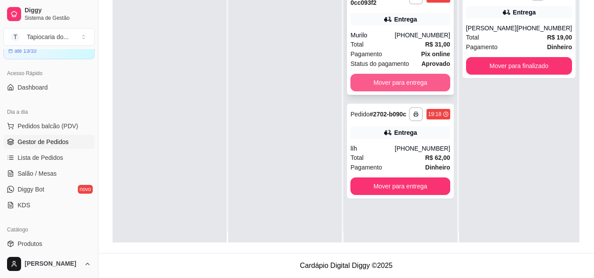
scroll to position [0, 0]
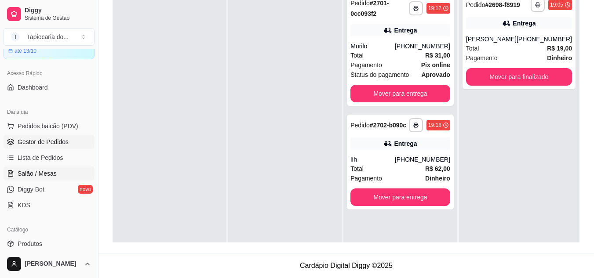
click at [51, 168] on link "Salão / Mesas" at bounding box center [49, 174] width 91 height 14
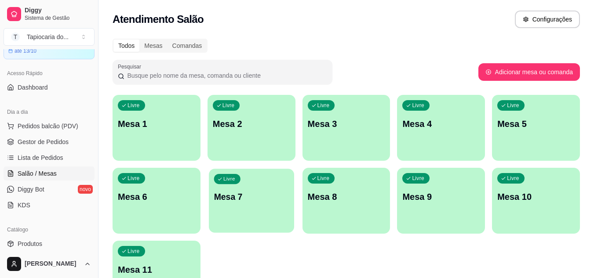
click at [230, 203] on p "Mesa 7" at bounding box center [251, 197] width 75 height 12
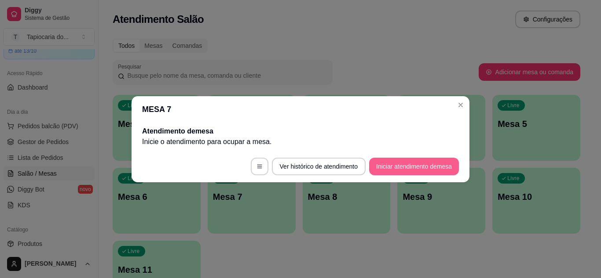
click at [443, 170] on button "Iniciar atendimento de mesa" at bounding box center [414, 167] width 90 height 18
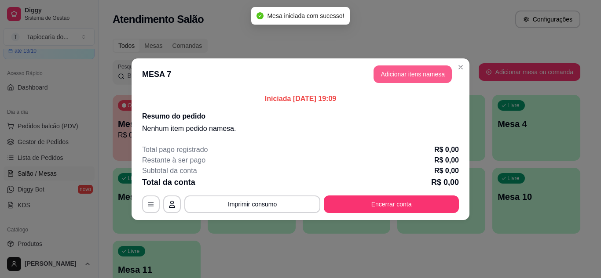
click at [418, 74] on button "Adicionar itens na mesa" at bounding box center [412, 75] width 78 height 18
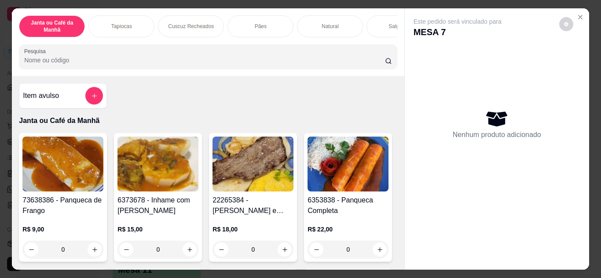
drag, startPoint x: 306, startPoint y: 66, endPoint x: 292, endPoint y: 61, distance: 14.9
click at [304, 65] on input "Pesquisa" at bounding box center [204, 60] width 361 height 9
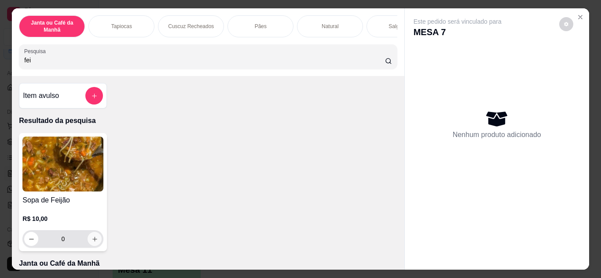
type input "fei"
click at [88, 240] on button "increase-product-quantity" at bounding box center [95, 239] width 14 height 14
type input "1"
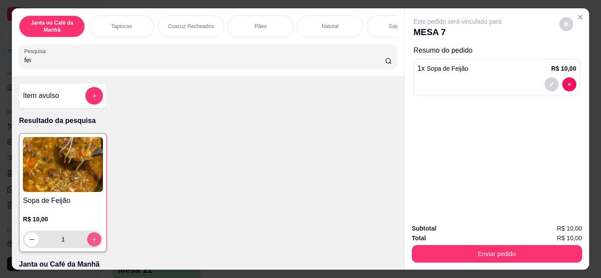
click at [91, 242] on icon "increase-product-quantity" at bounding box center [94, 240] width 7 height 7
type input "2"
click at [91, 242] on icon "increase-product-quantity" at bounding box center [94, 240] width 7 height 7
type input "3"
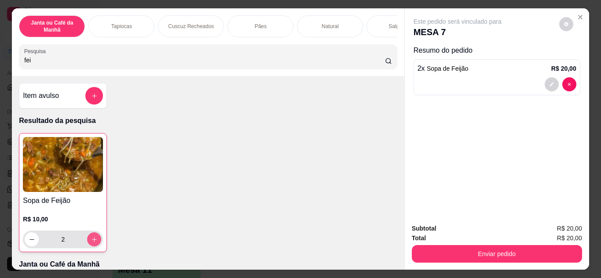
type input "3"
click at [91, 94] on button "add-separate-item" at bounding box center [94, 96] width 18 height 18
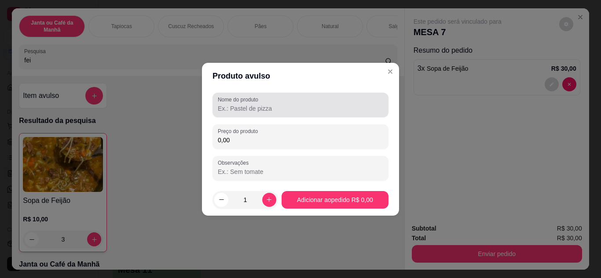
click at [303, 99] on div at bounding box center [300, 105] width 165 height 18
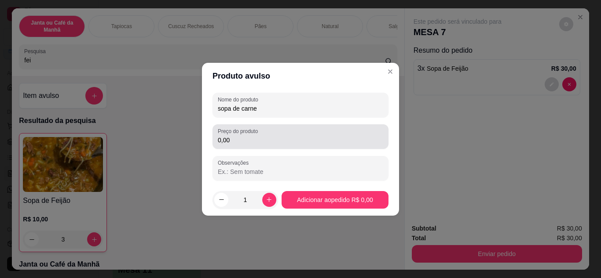
type input "sopa de carne"
click at [274, 137] on input "0,00" at bounding box center [300, 140] width 165 height 9
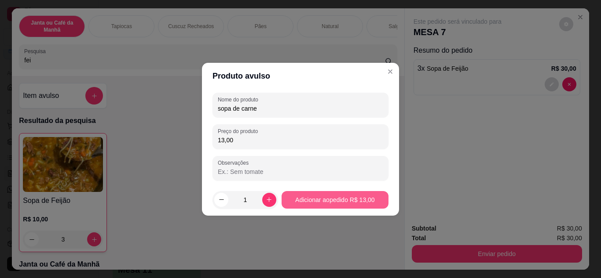
type input "13,00"
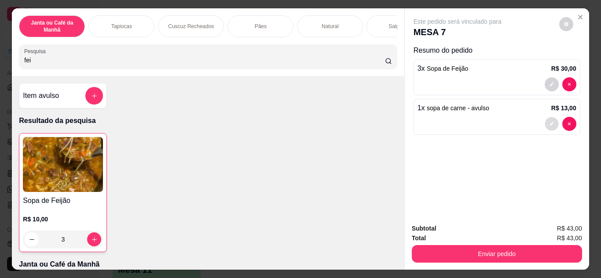
click at [549, 124] on button "decrease-product-quantity" at bounding box center [552, 124] width 14 height 14
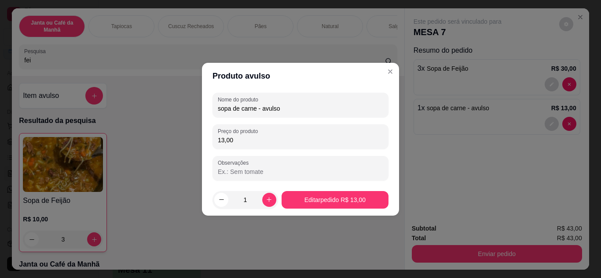
click at [224, 139] on input "13,00" at bounding box center [300, 140] width 165 height 9
type input "14,00"
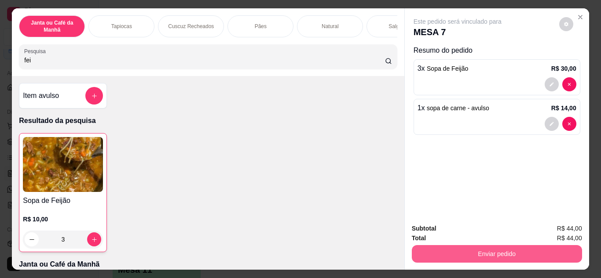
click at [537, 255] on button "Enviar pedido" at bounding box center [497, 254] width 170 height 18
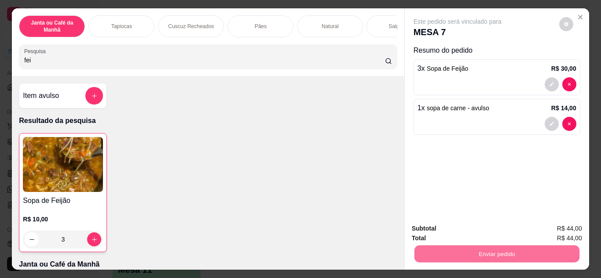
click at [477, 228] on button "Não registrar e enviar pedido" at bounding box center [467, 229] width 89 height 16
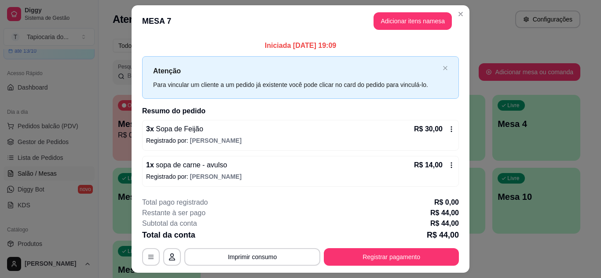
click at [451, 130] on icon at bounding box center [451, 129] width 7 height 7
click at [420, 20] on button "Adicionar itens na mesa" at bounding box center [413, 21] width 76 height 17
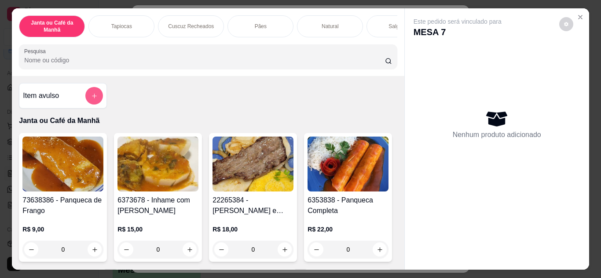
click at [92, 92] on button "add-separate-item" at bounding box center [94, 96] width 18 height 18
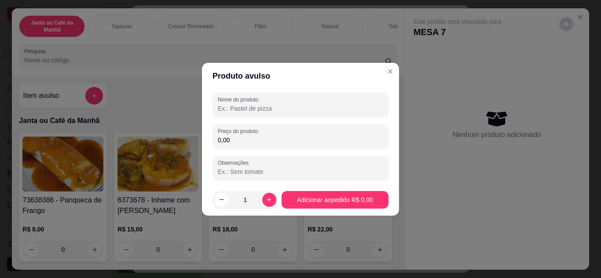
click at [284, 144] on input "0,00" at bounding box center [300, 140] width 165 height 9
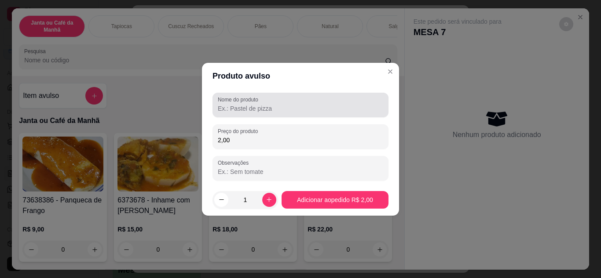
type input "2,00"
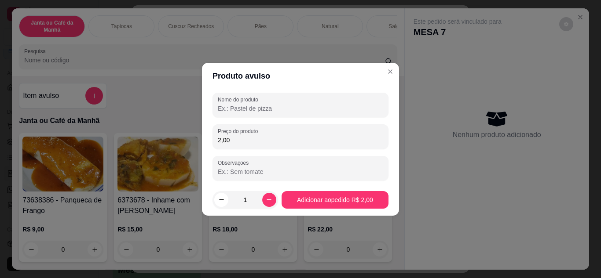
click at [286, 112] on input "Nome do produto" at bounding box center [300, 108] width 165 height 9
type input "carne"
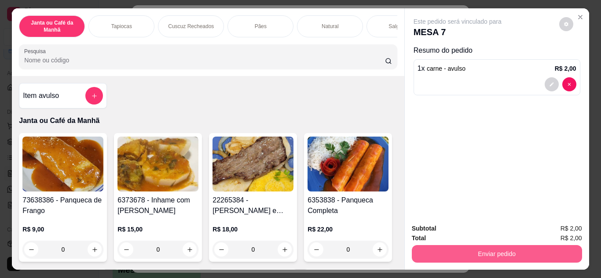
click at [498, 247] on button "Enviar pedido" at bounding box center [497, 254] width 170 height 18
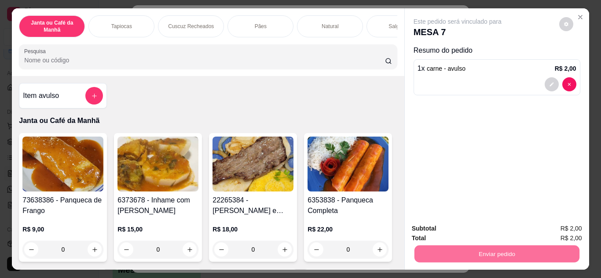
click at [450, 224] on button "Não registrar e enviar pedido" at bounding box center [467, 229] width 91 height 17
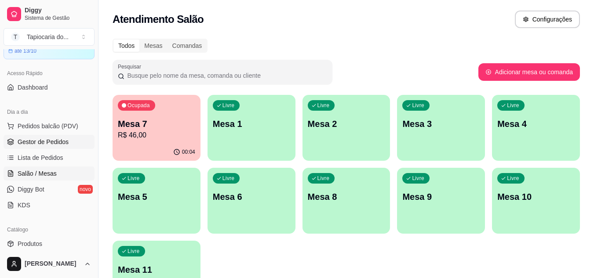
click at [51, 144] on span "Gestor de Pedidos" at bounding box center [43, 142] width 51 height 9
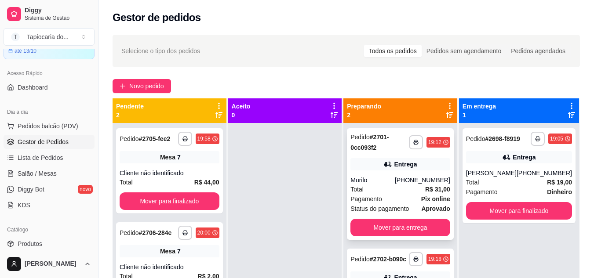
click at [402, 186] on div "Total R$ 31,00" at bounding box center [401, 190] width 100 height 10
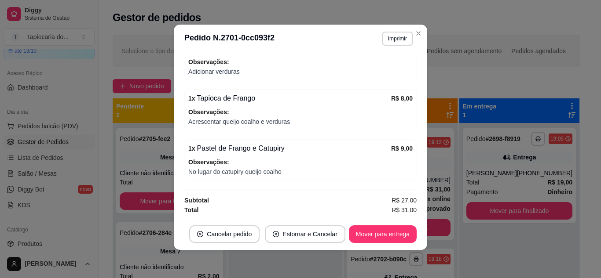
scroll to position [262, 0]
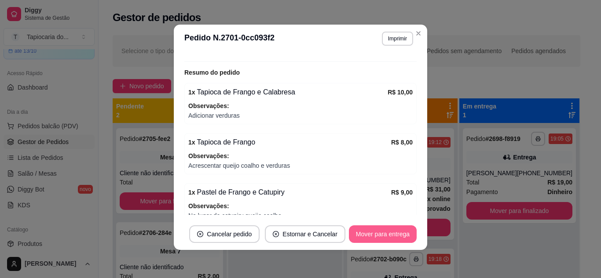
click at [389, 238] on button "Mover para entrega" at bounding box center [383, 235] width 68 height 18
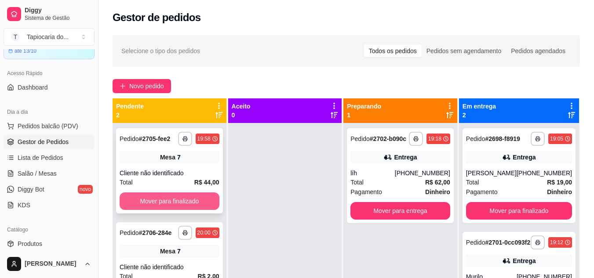
click at [148, 198] on button "Mover para finalizado" at bounding box center [170, 202] width 100 height 18
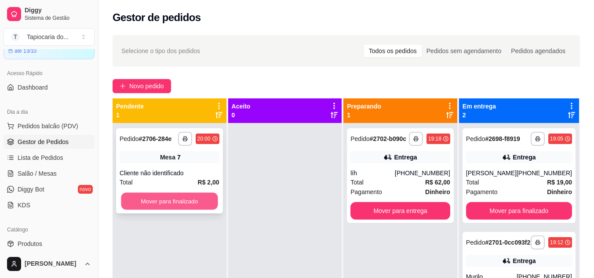
click at [149, 199] on button "Mover para finalizado" at bounding box center [169, 201] width 97 height 17
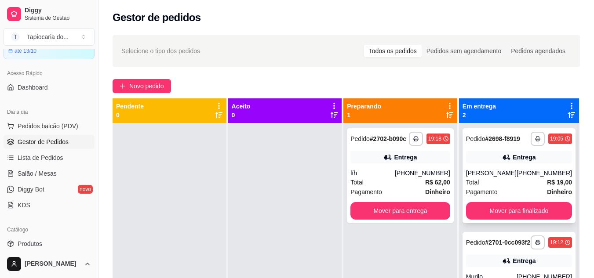
click at [498, 211] on div "**********" at bounding box center [519, 175] width 113 height 95
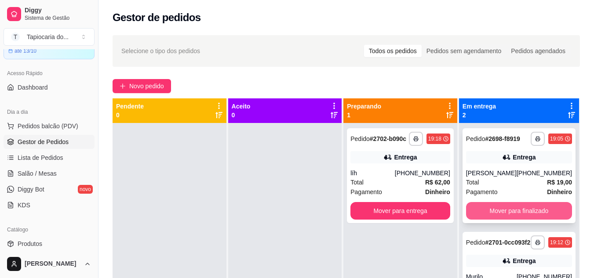
click at [518, 219] on button "Mover para finalizado" at bounding box center [519, 211] width 106 height 18
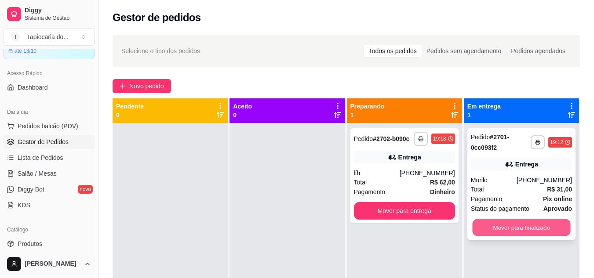
click at [518, 222] on button "Mover para finalizado" at bounding box center [521, 228] width 98 height 17
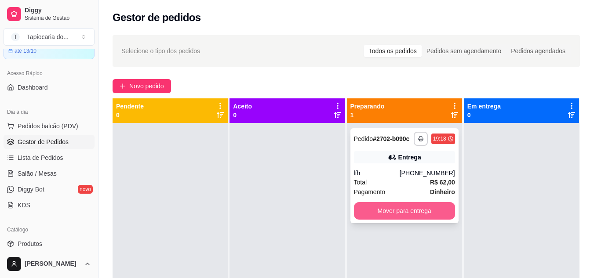
click at [390, 209] on button "Mover para entrega" at bounding box center [404, 211] width 101 height 18
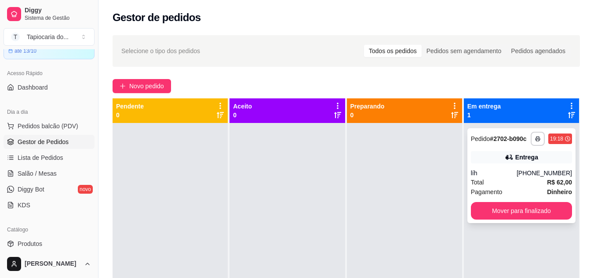
click at [547, 179] on strong "R$ 62,00" at bounding box center [559, 182] width 25 height 7
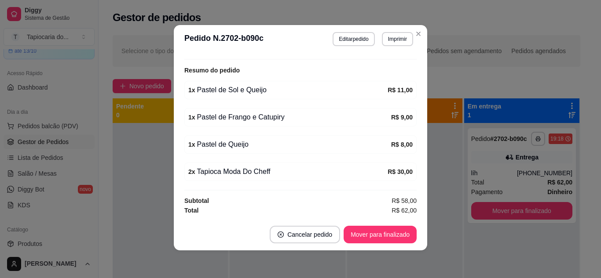
scroll to position [2, 0]
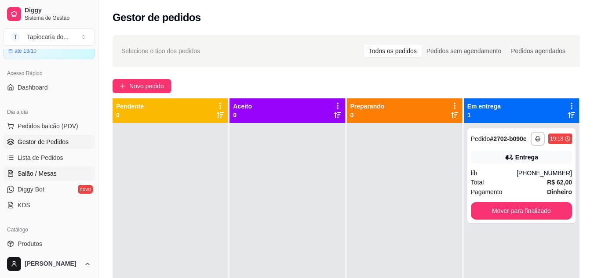
click at [51, 172] on span "Salão / Mesas" at bounding box center [37, 173] width 39 height 9
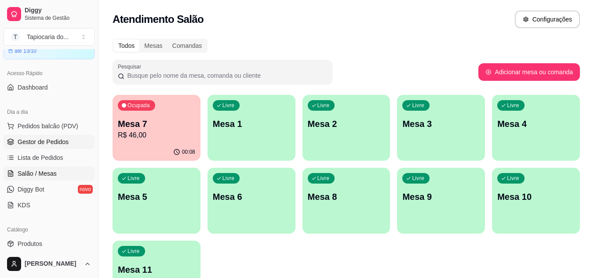
click at [53, 146] on span "Gestor de Pedidos" at bounding box center [43, 142] width 51 height 9
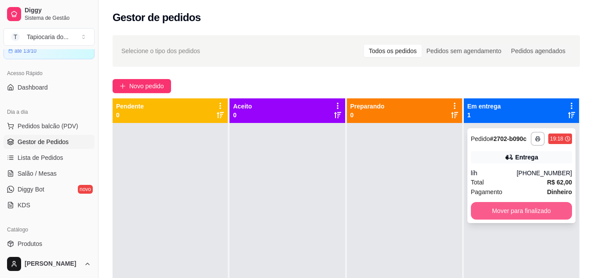
click at [520, 214] on button "Mover para finalizado" at bounding box center [521, 211] width 101 height 18
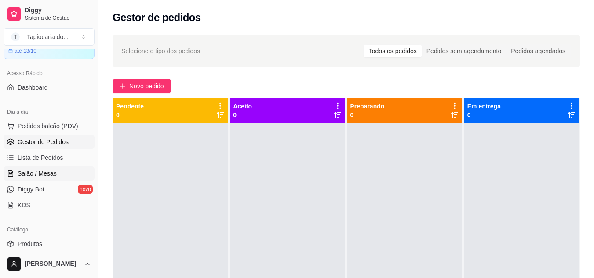
click at [72, 176] on link "Salão / Mesas" at bounding box center [49, 174] width 91 height 14
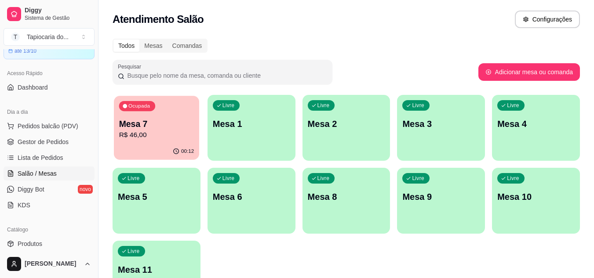
click at [139, 128] on p "Mesa 7" at bounding box center [156, 124] width 75 height 12
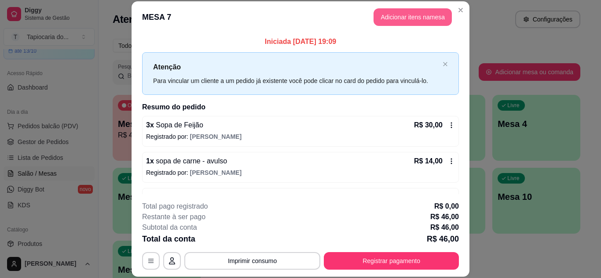
click at [398, 21] on button "Adicionar itens na mesa" at bounding box center [412, 17] width 78 height 18
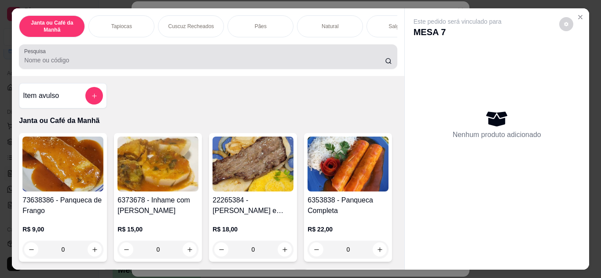
click at [346, 57] on div at bounding box center [207, 57] width 367 height 18
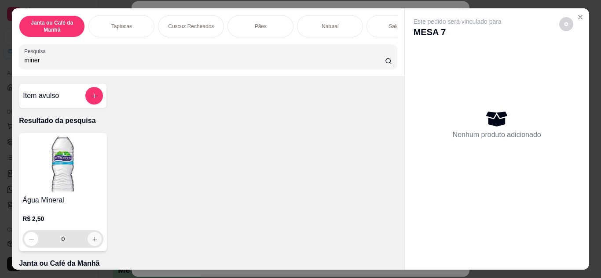
type input "miner"
click at [92, 241] on icon "increase-product-quantity" at bounding box center [94, 239] width 4 height 4
type input "1"
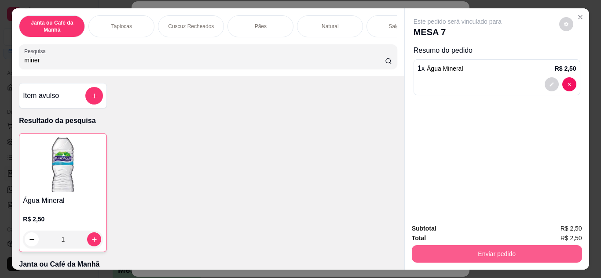
click at [449, 254] on button "Enviar pedido" at bounding box center [497, 254] width 170 height 18
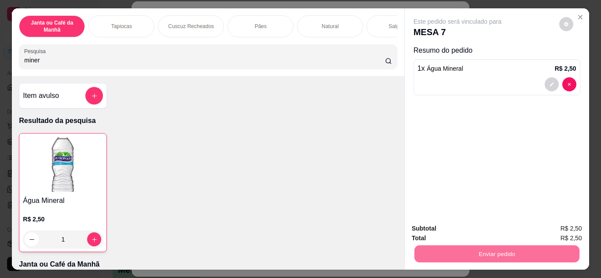
click at [454, 234] on button "Não registrar e enviar pedido" at bounding box center [467, 229] width 89 height 16
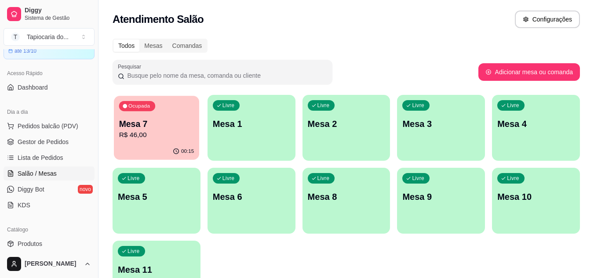
click at [123, 131] on p "R$ 46,00" at bounding box center [156, 135] width 75 height 10
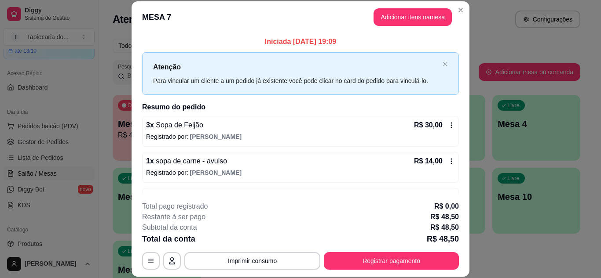
scroll to position [44, 0]
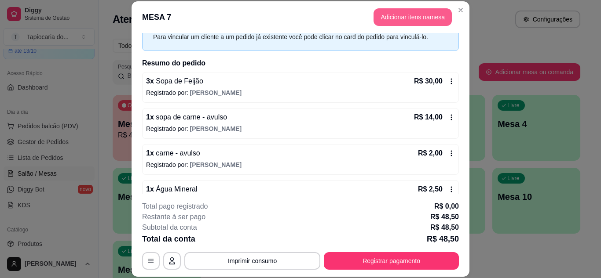
click at [380, 21] on button "Adicionar itens na mesa" at bounding box center [412, 17] width 78 height 18
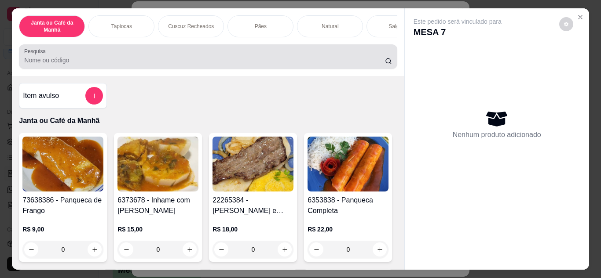
click at [311, 63] on input "Pesquisa" at bounding box center [204, 60] width 361 height 9
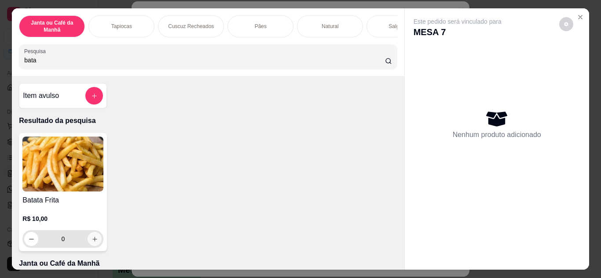
type input "bata"
click at [91, 242] on icon "increase-product-quantity" at bounding box center [94, 239] width 7 height 7
type input "1"
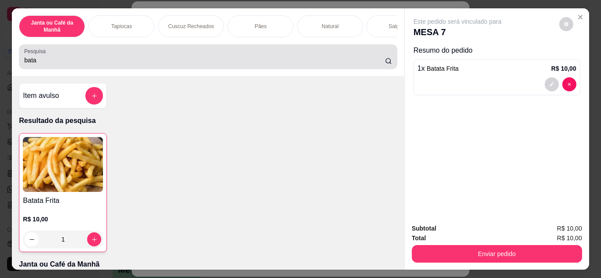
click at [207, 66] on div "bata" at bounding box center [207, 57] width 367 height 18
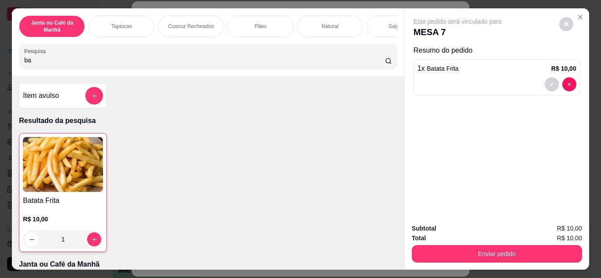
type input "b"
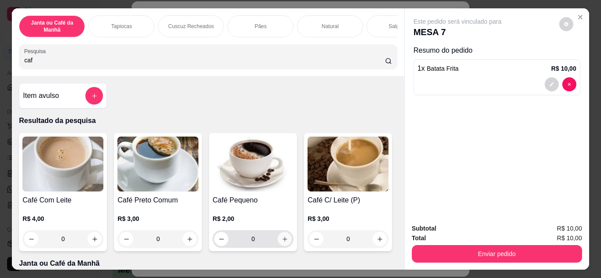
type input "caf"
click at [278, 240] on button "increase-product-quantity" at bounding box center [285, 239] width 14 height 14
type input "1"
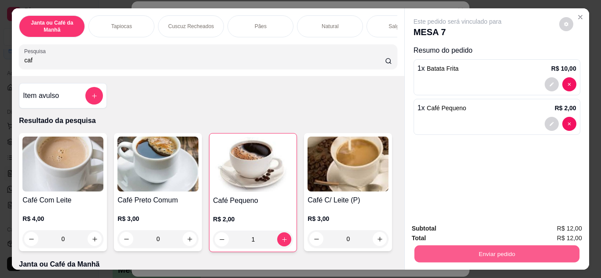
click at [477, 254] on button "Enviar pedido" at bounding box center [496, 254] width 165 height 17
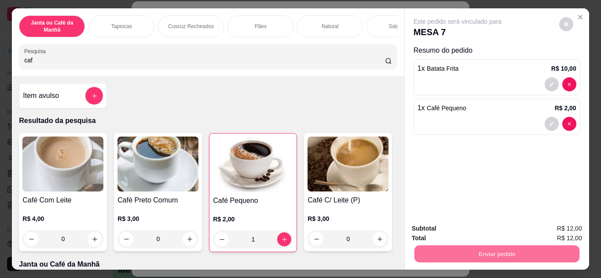
click at [476, 229] on button "Não registrar e enviar pedido" at bounding box center [467, 229] width 89 height 16
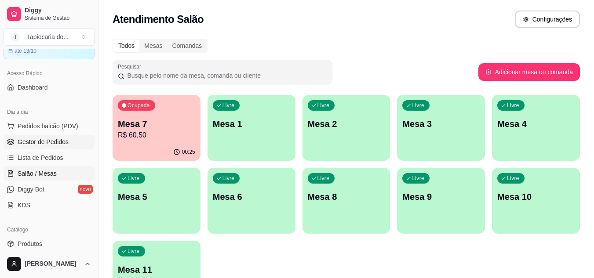
click at [37, 140] on span "Gestor de Pedidos" at bounding box center [43, 142] width 51 height 9
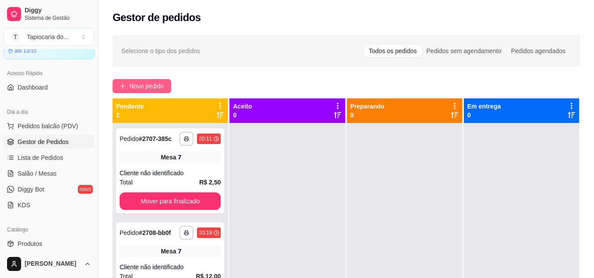
click at [160, 88] on span "Novo pedido" at bounding box center [146, 86] width 35 height 10
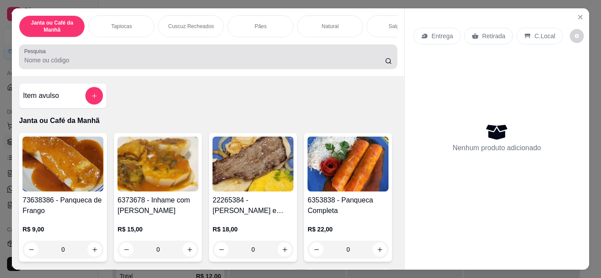
click at [307, 64] on input "Pesquisa" at bounding box center [204, 60] width 361 height 9
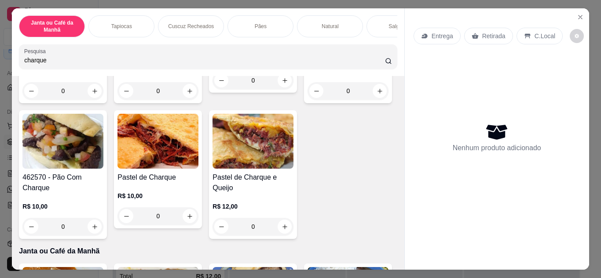
scroll to position [308, 0]
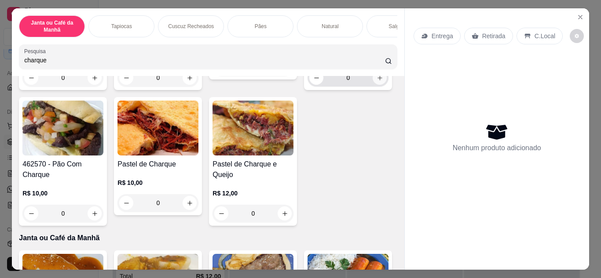
type input "charque"
click at [377, 81] on icon "increase-product-quantity" at bounding box center [380, 78] width 7 height 7
type input "1"
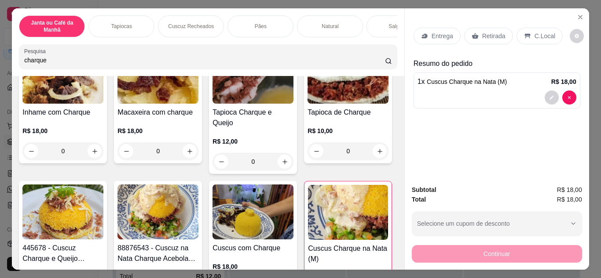
scroll to position [0, 0]
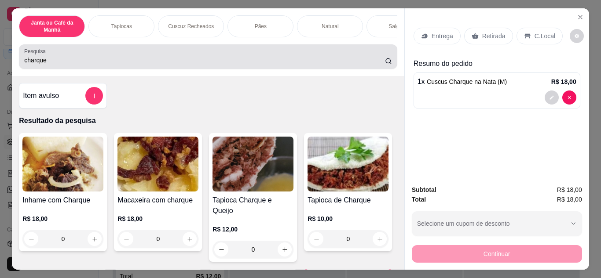
click at [227, 62] on input "charque" at bounding box center [204, 60] width 361 height 9
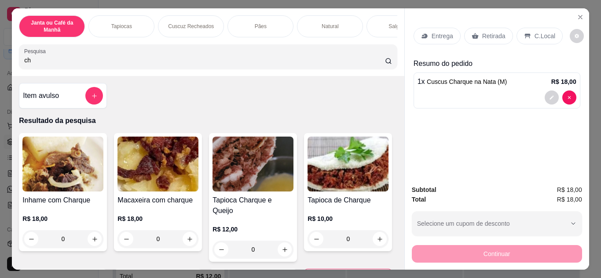
type input "c"
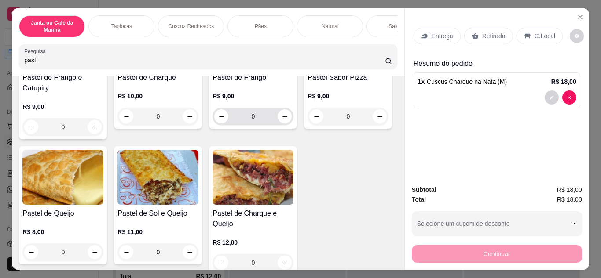
scroll to position [176, 0]
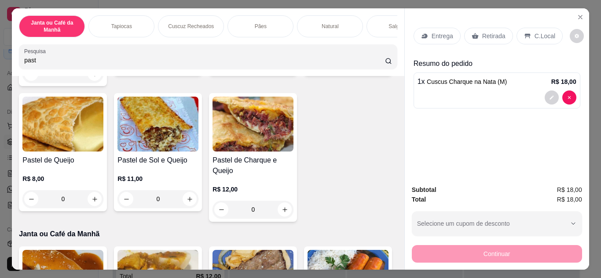
type input "past"
click at [377, 66] on icon "increase-product-quantity" at bounding box center [379, 63] width 5 height 5
type input "1"
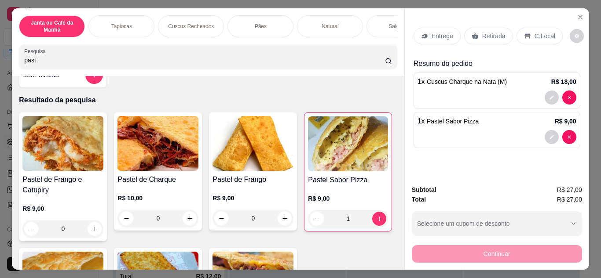
scroll to position [0, 0]
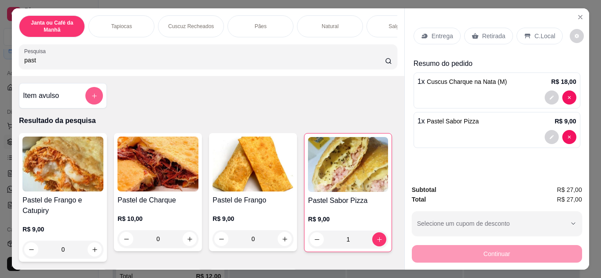
click at [91, 99] on icon "add-separate-item" at bounding box center [94, 96] width 7 height 7
click at [571, 130] on div at bounding box center [561, 137] width 32 height 14
type input "0"
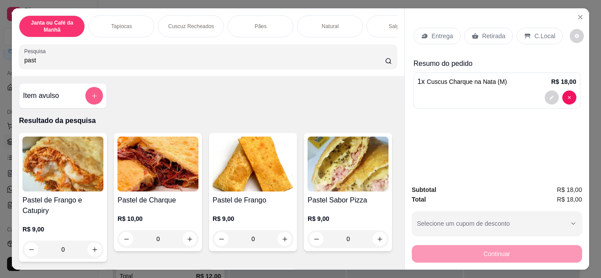
click at [94, 103] on button "add-separate-item" at bounding box center [94, 96] width 18 height 18
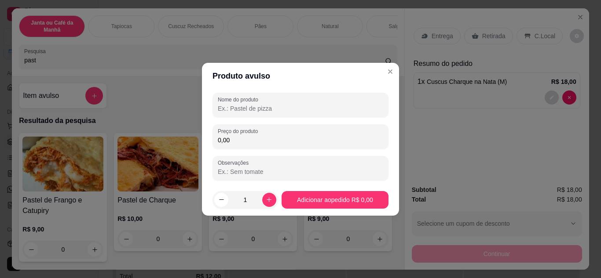
click at [248, 106] on input "Nome do produto" at bounding box center [300, 108] width 165 height 9
type input "pastel calabresa presunto e queijo"
click at [244, 138] on input "0,00" at bounding box center [300, 140] width 165 height 9
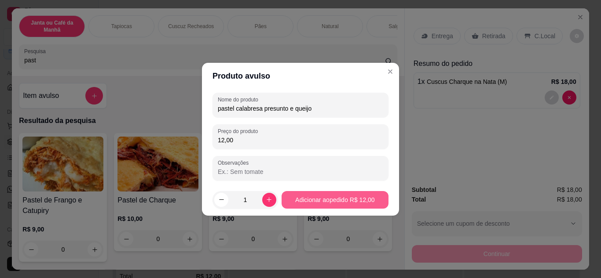
type input "12,00"
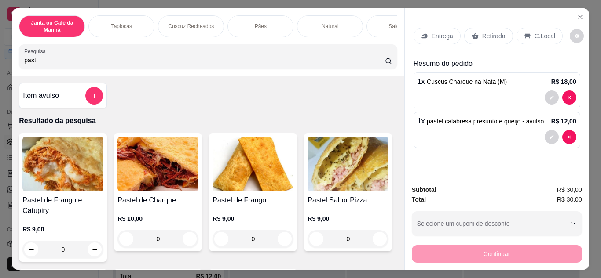
click at [422, 36] on icon at bounding box center [424, 36] width 7 height 7
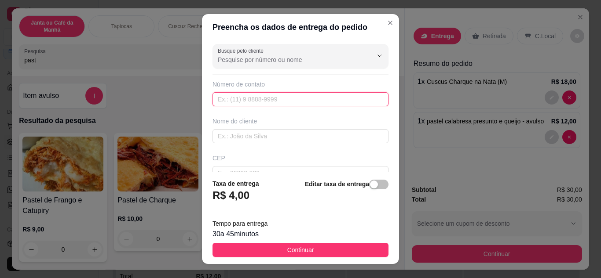
paste input "[PHONE_NUMBER]"
click at [230, 97] on input "[PHONE_NUMBER]" at bounding box center [300, 99] width 176 height 14
type input "[PHONE_NUMBER]"
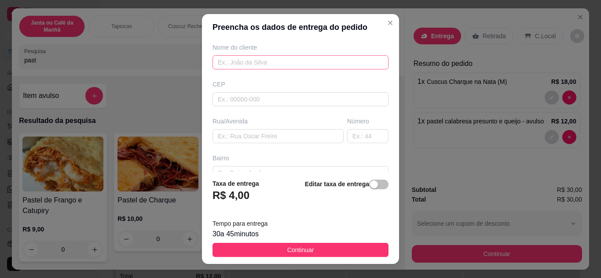
scroll to position [165, 0]
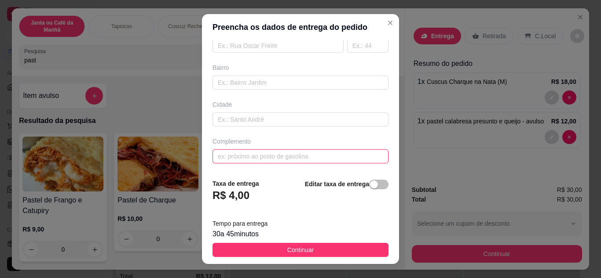
paste input "Multiraõ [STREET_ADDRESS]"
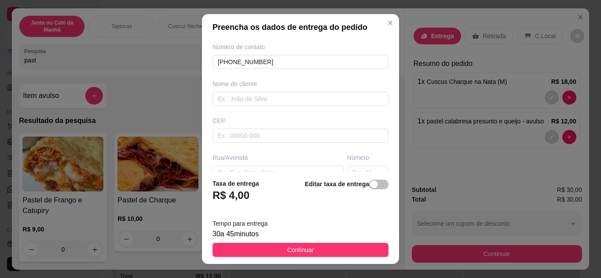
scroll to position [0, 0]
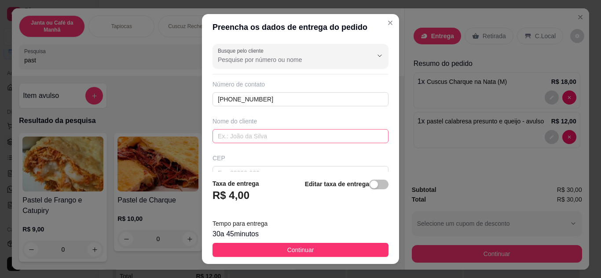
type input "Multiraõ [STREET_ADDRESS]"
click at [296, 135] on input "text" at bounding box center [300, 136] width 176 height 14
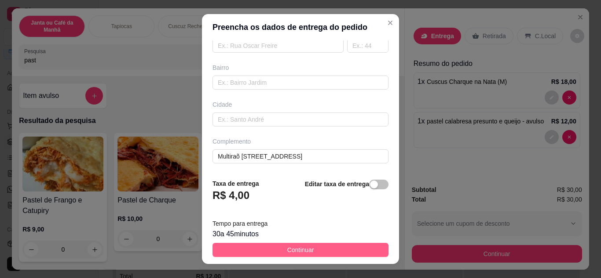
type input "silvania"
click at [326, 246] on button "Continuar" at bounding box center [300, 250] width 176 height 14
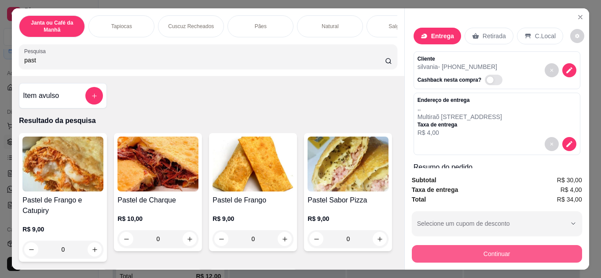
click at [530, 248] on button "Continuar" at bounding box center [497, 254] width 170 height 18
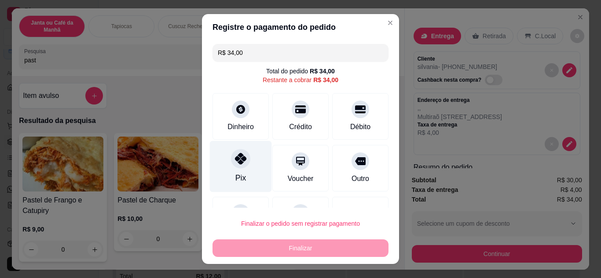
click at [258, 157] on div "Pix" at bounding box center [241, 166] width 62 height 51
type input "R$ 0,00"
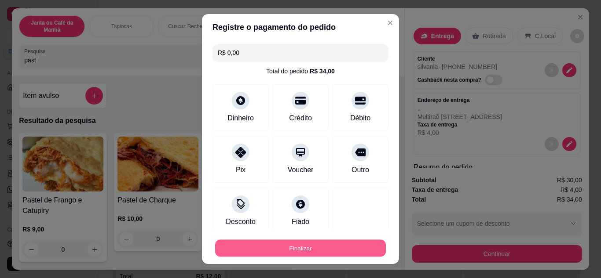
click at [324, 257] on button "Finalizar" at bounding box center [300, 248] width 171 height 17
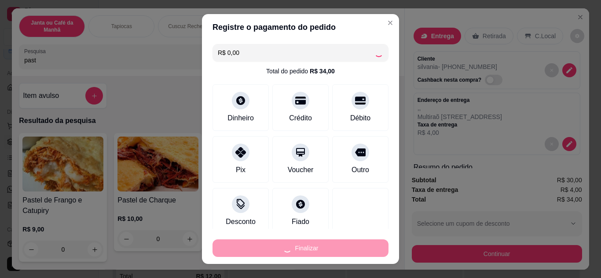
type input "0"
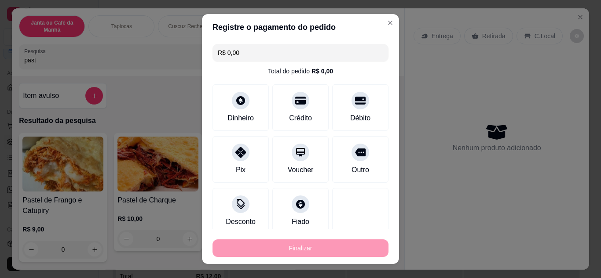
type input "-R$ 34,00"
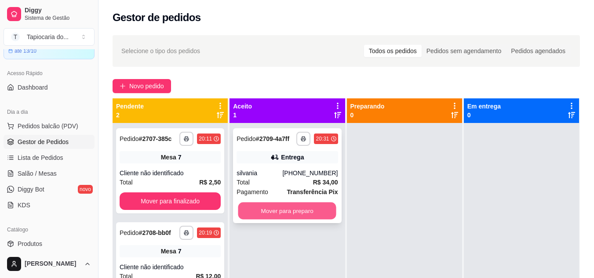
click at [261, 214] on button "Mover para preparo" at bounding box center [287, 211] width 98 height 17
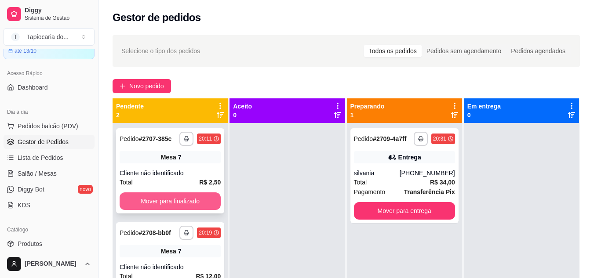
click at [186, 194] on button "Mover para finalizado" at bounding box center [170, 202] width 101 height 18
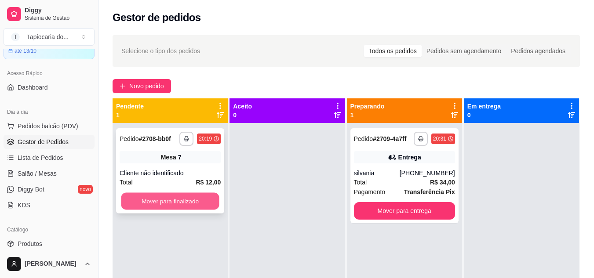
click at [185, 195] on button "Mover para finalizado" at bounding box center [170, 201] width 98 height 17
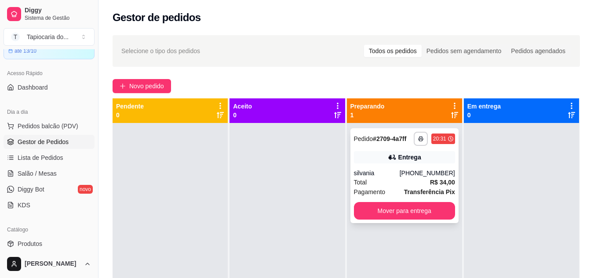
click at [377, 166] on div "**********" at bounding box center [405, 175] width 108 height 95
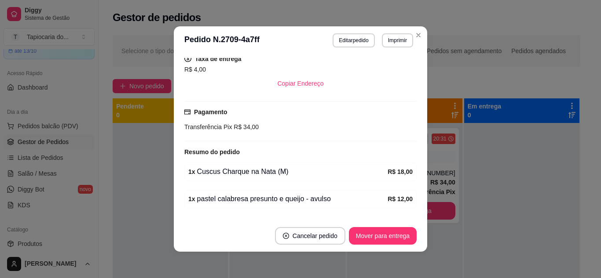
scroll to position [184, 0]
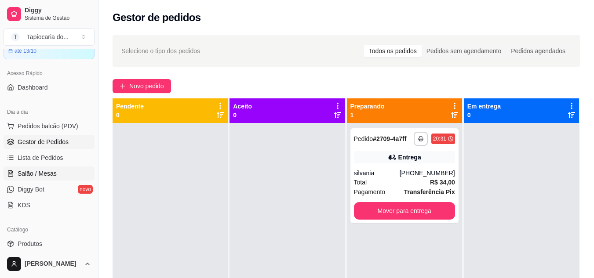
click at [50, 167] on link "Salão / Mesas" at bounding box center [49, 174] width 91 height 14
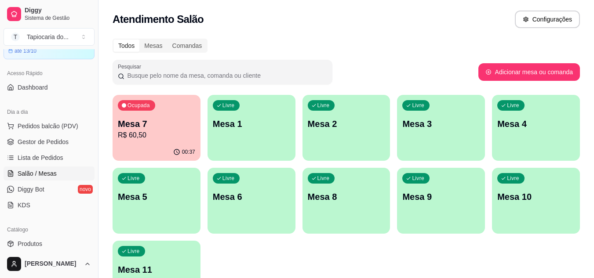
click at [257, 133] on div "Livre Mesa 1" at bounding box center [252, 122] width 88 height 55
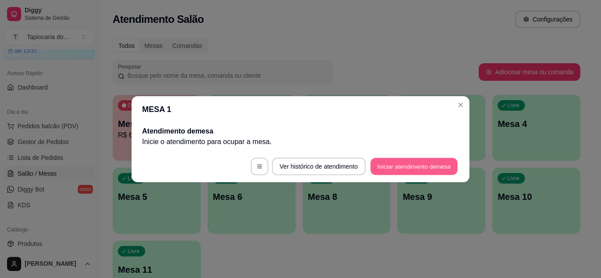
click at [382, 164] on button "Iniciar atendimento de mesa" at bounding box center [413, 166] width 87 height 17
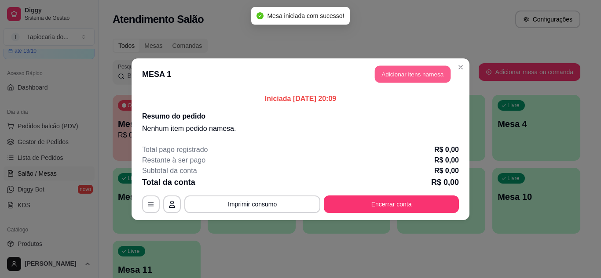
click at [394, 66] on button "Adicionar itens na mesa" at bounding box center [413, 74] width 76 height 17
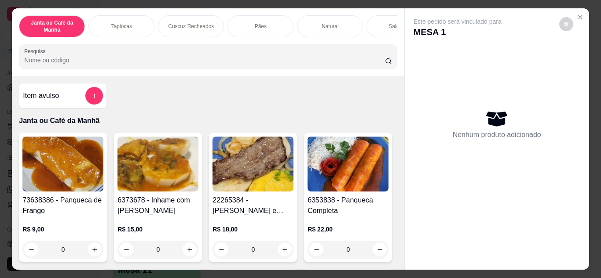
click at [329, 65] on input "Pesquisa" at bounding box center [204, 60] width 361 height 9
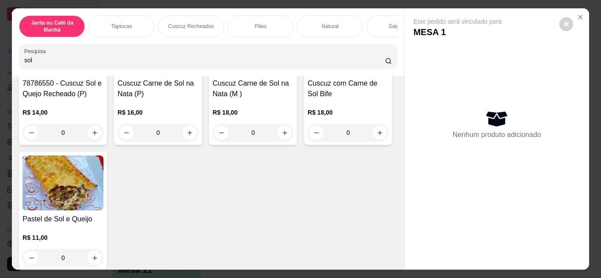
scroll to position [308, 0]
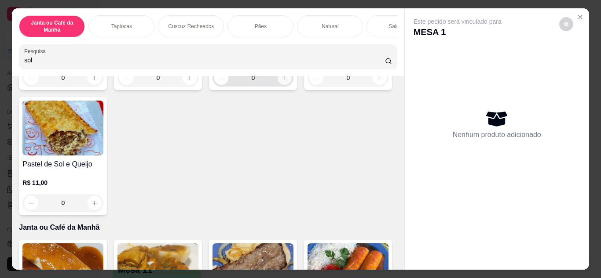
type input "sol"
click at [282, 80] on icon "increase-product-quantity" at bounding box center [284, 78] width 5 height 5
type input "1"
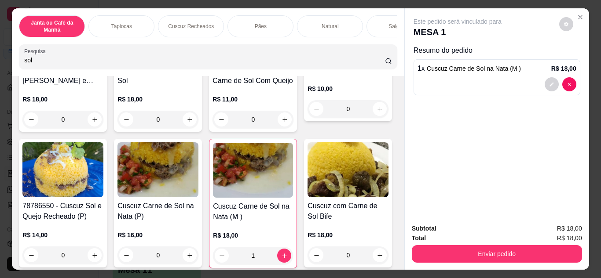
scroll to position [0, 0]
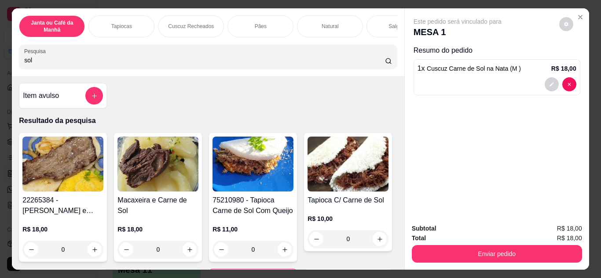
drag, startPoint x: 375, startPoint y: 65, endPoint x: 371, endPoint y: 67, distance: 4.5
click at [373, 65] on input "sol" at bounding box center [204, 60] width 361 height 9
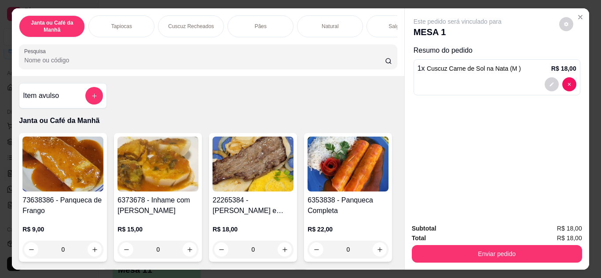
click at [346, 65] on input "Pesquisa" at bounding box center [204, 60] width 361 height 9
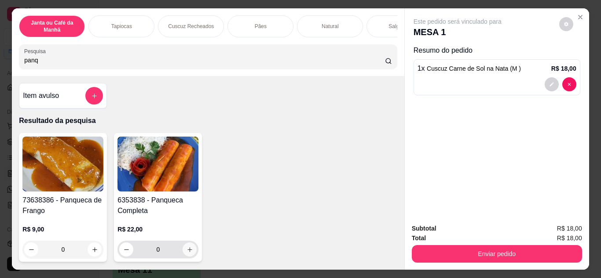
type input "panq"
click at [190, 255] on button "increase-product-quantity" at bounding box center [190, 250] width 14 height 14
type input "1"
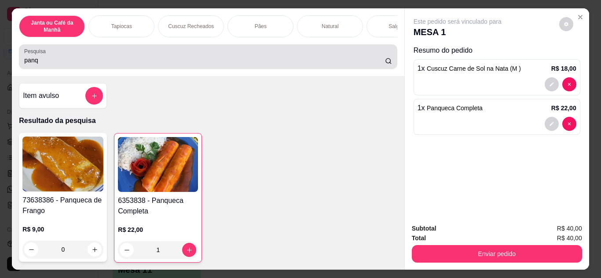
click at [376, 63] on input "panq" at bounding box center [204, 60] width 361 height 9
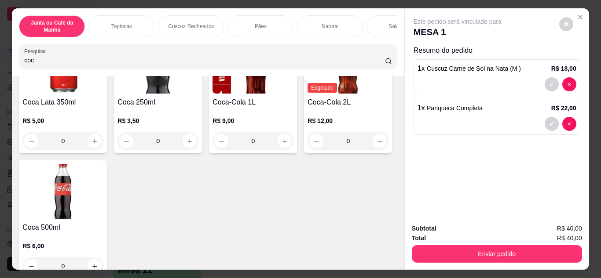
scroll to position [308, 0]
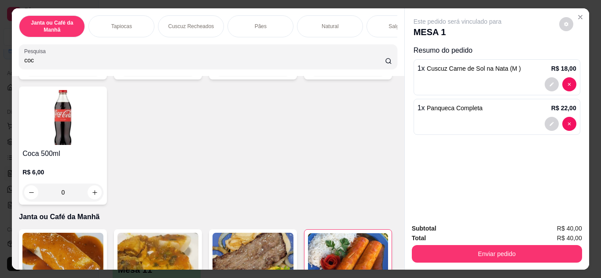
type input "coc"
click at [282, 71] on icon "increase-product-quantity" at bounding box center [285, 67] width 7 height 7
type input "1"
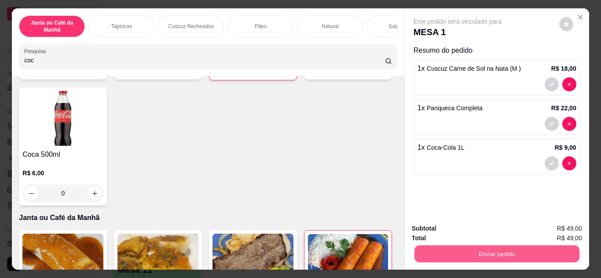
click at [513, 246] on button "Enviar pedido" at bounding box center [496, 254] width 165 height 17
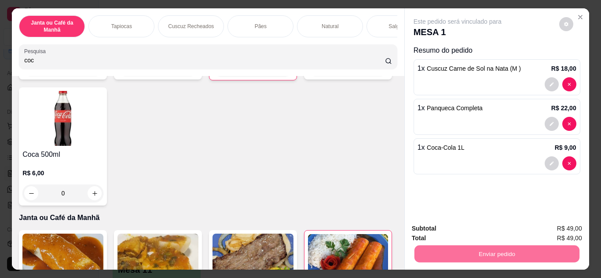
click at [453, 229] on button "Não registrar e enviar pedido" at bounding box center [467, 229] width 89 height 16
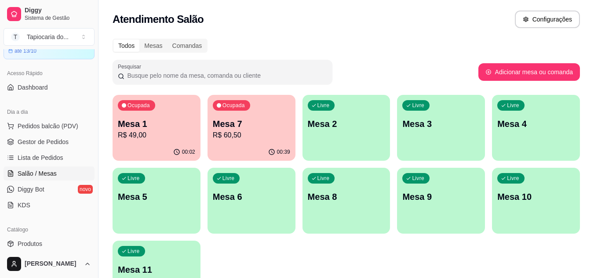
click at [251, 149] on div "00:39" at bounding box center [252, 152] width 88 height 17
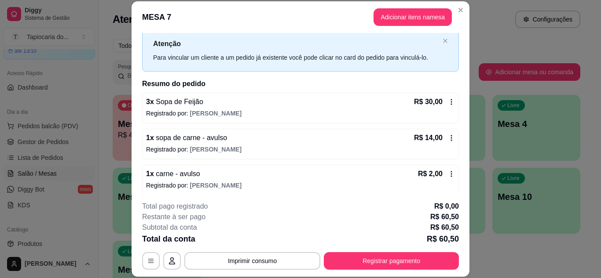
scroll to position [44, 0]
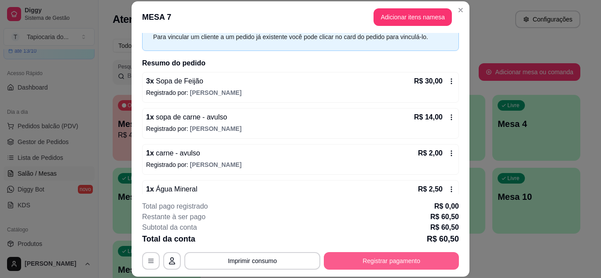
click at [419, 261] on button "Registrar pagamento" at bounding box center [391, 261] width 135 height 18
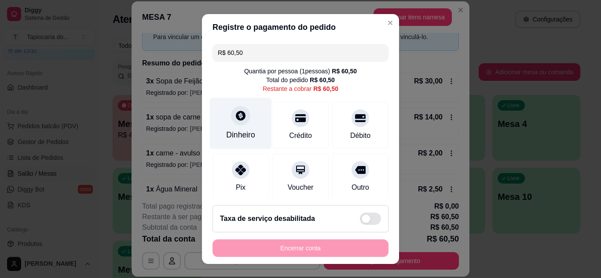
click at [245, 135] on div "Dinheiro" at bounding box center [240, 134] width 29 height 11
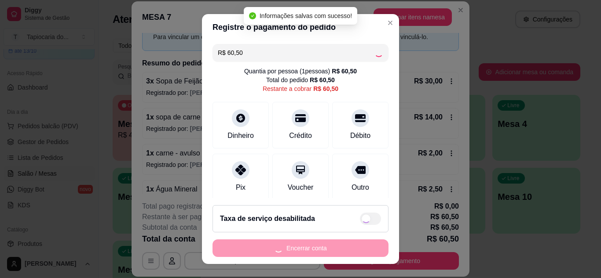
type input "R$ 0,00"
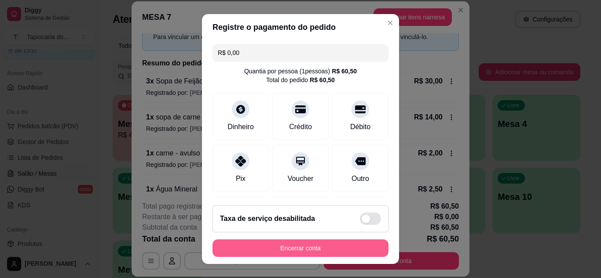
click at [249, 254] on button "Encerrar conta" at bounding box center [300, 249] width 176 height 18
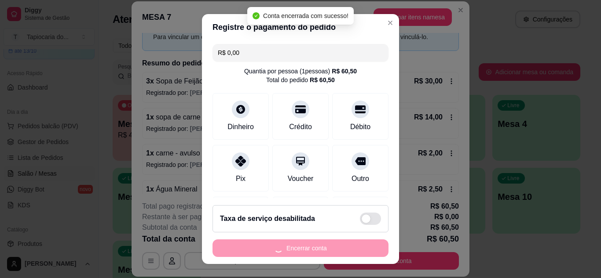
scroll to position [0, 0]
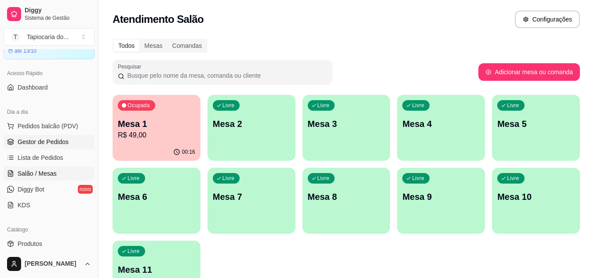
click at [63, 139] on span "Gestor de Pedidos" at bounding box center [43, 142] width 51 height 9
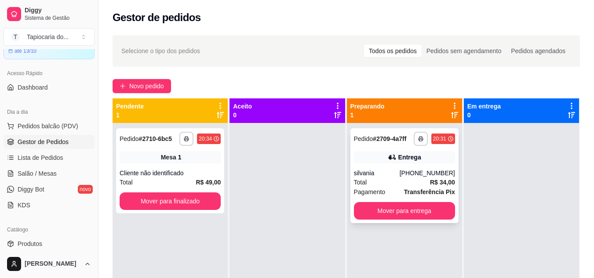
click at [360, 169] on div "silvania" at bounding box center [377, 173] width 46 height 9
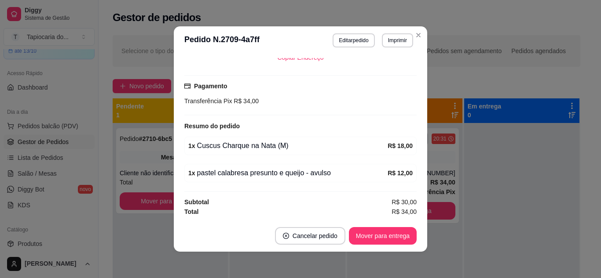
scroll to position [2, 0]
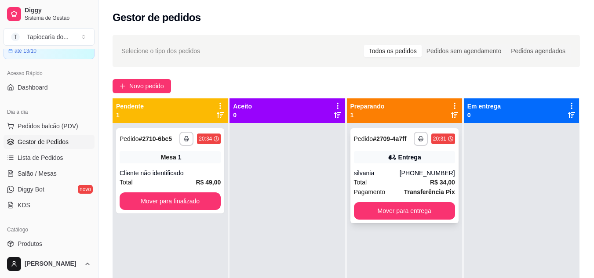
click at [411, 173] on div "[PHONE_NUMBER]" at bounding box center [427, 173] width 55 height 9
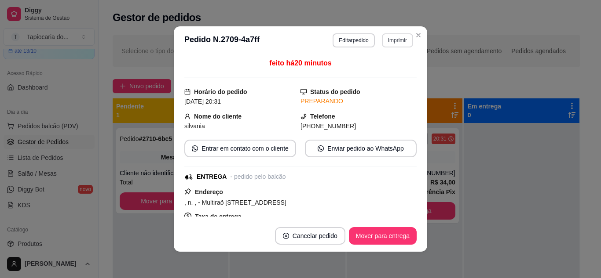
click at [388, 41] on button "Imprimir" at bounding box center [397, 40] width 31 height 14
click at [379, 73] on button "Impressora" at bounding box center [379, 71] width 64 height 14
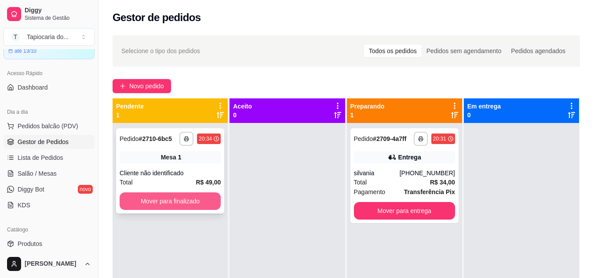
click at [152, 199] on button "Mover para finalizado" at bounding box center [170, 202] width 101 height 18
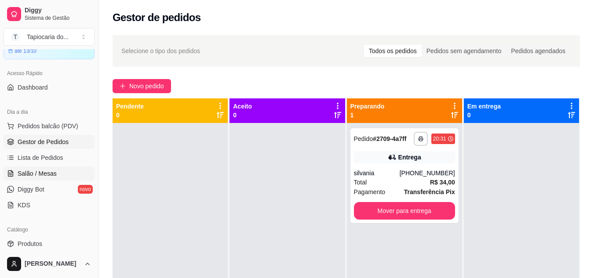
click at [40, 173] on span "Salão / Mesas" at bounding box center [37, 173] width 39 height 9
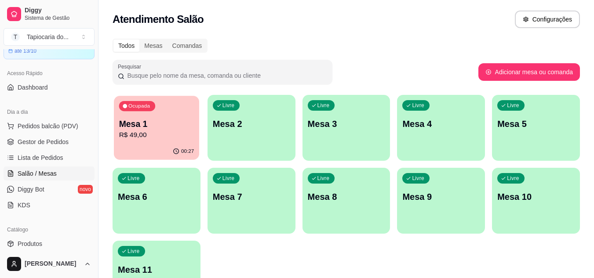
click at [168, 121] on p "Mesa 1" at bounding box center [156, 124] width 75 height 12
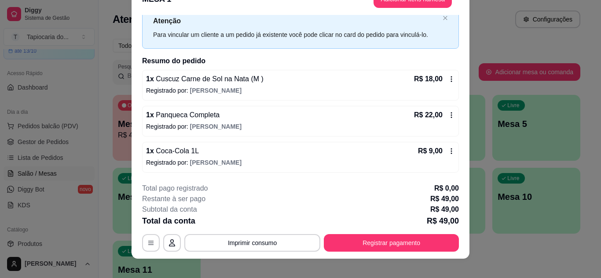
scroll to position [27, 0]
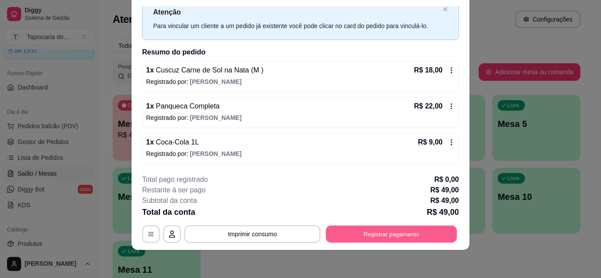
click at [376, 230] on button "Registrar pagamento" at bounding box center [391, 234] width 131 height 17
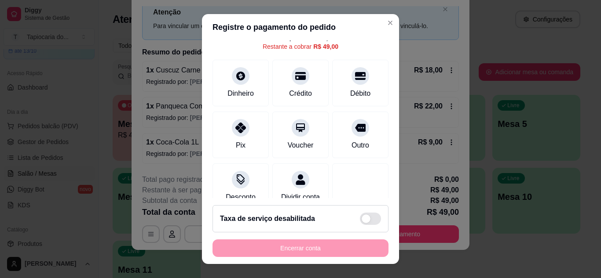
scroll to position [68, 0]
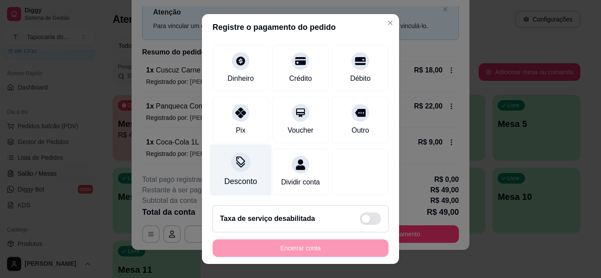
click at [232, 176] on div "Desconto" at bounding box center [240, 181] width 33 height 11
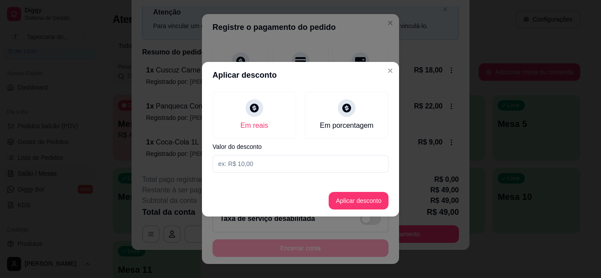
click at [287, 163] on input at bounding box center [300, 164] width 176 height 18
type input "3,00"
click at [349, 199] on button "Aplicar desconto" at bounding box center [359, 200] width 58 height 17
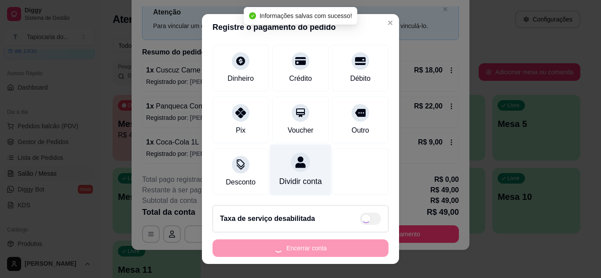
type input "R$ 46,00"
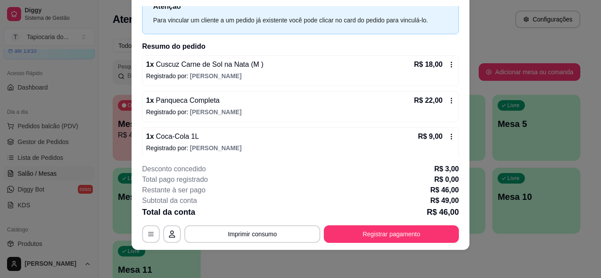
scroll to position [39, 0]
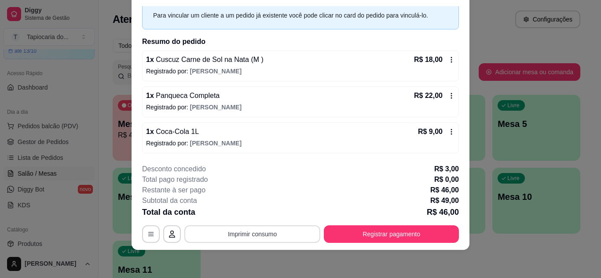
click at [234, 235] on button "Imprimir consumo" at bounding box center [252, 235] width 136 height 18
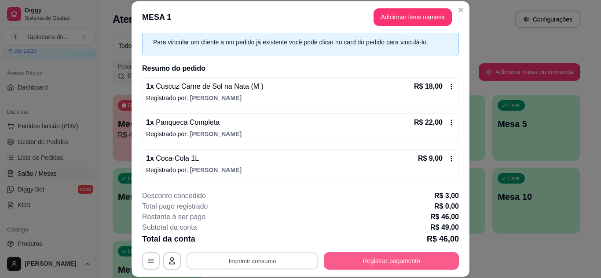
click at [355, 260] on button "Registrar pagamento" at bounding box center [391, 261] width 135 height 18
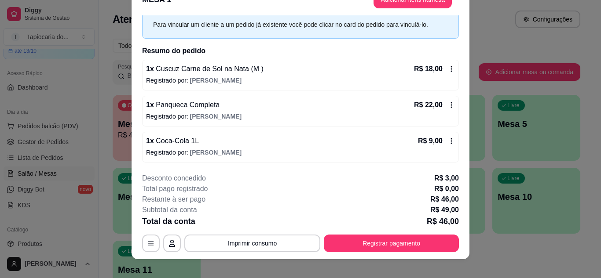
scroll to position [27, 0]
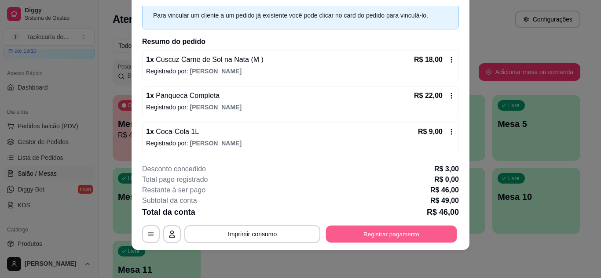
click at [407, 233] on button "Registrar pagamento" at bounding box center [391, 234] width 131 height 17
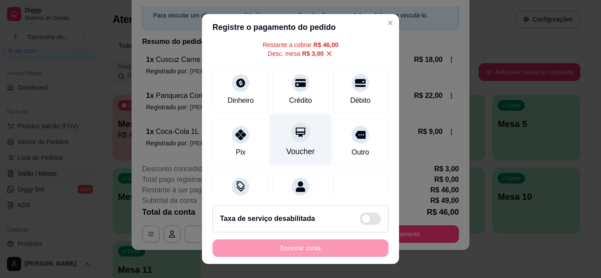
scroll to position [77, 0]
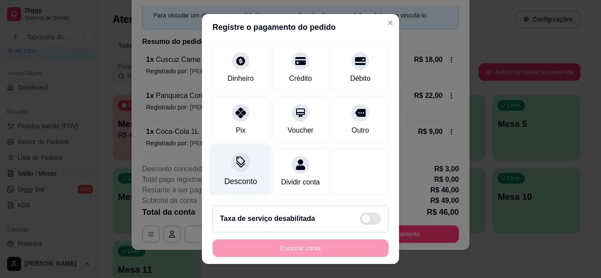
click at [241, 176] on div "Desconto" at bounding box center [240, 181] width 33 height 11
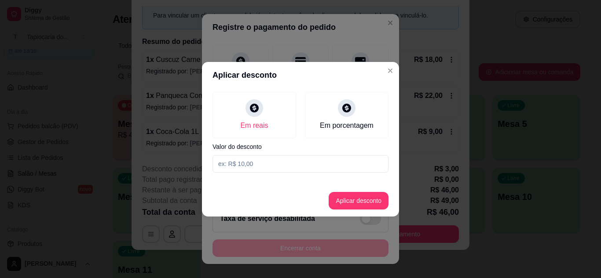
click at [325, 161] on input at bounding box center [300, 164] width 176 height 18
type input "3,00"
click at [348, 203] on button "Aplicar desconto" at bounding box center [359, 200] width 58 height 17
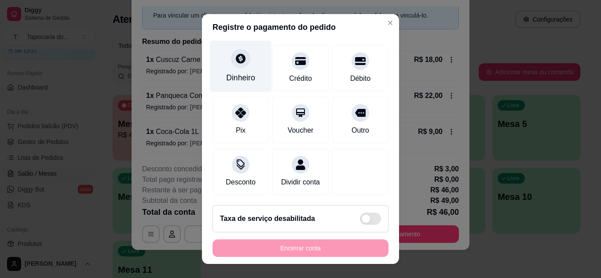
click at [242, 72] on div "Dinheiro" at bounding box center [240, 77] width 29 height 11
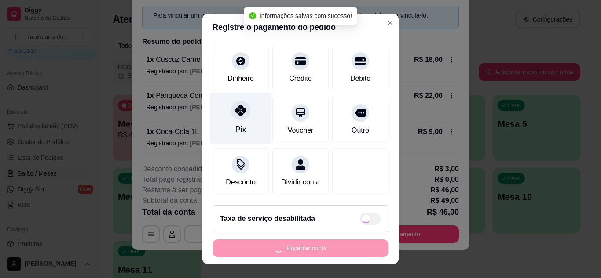
type input "R$ 0,00"
click at [234, 113] on div "Pix" at bounding box center [241, 117] width 62 height 51
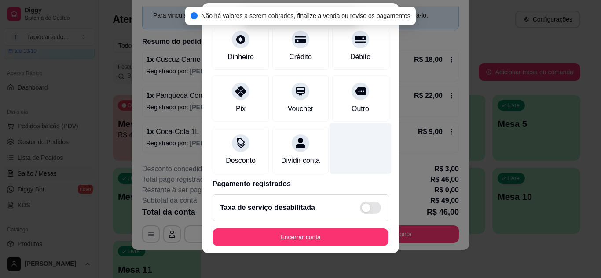
scroll to position [14, 0]
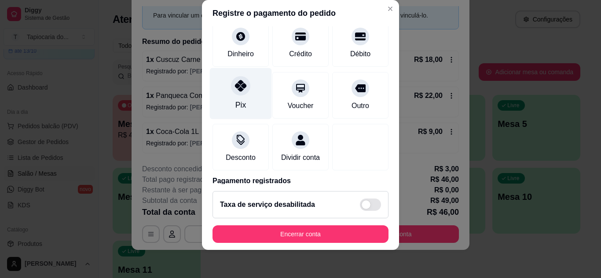
click at [235, 86] on icon at bounding box center [240, 85] width 11 height 11
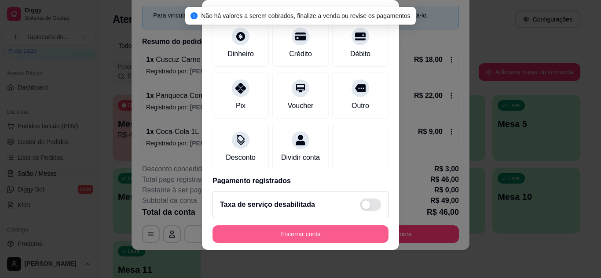
click at [325, 238] on button "Encerrar conta" at bounding box center [300, 235] width 176 height 18
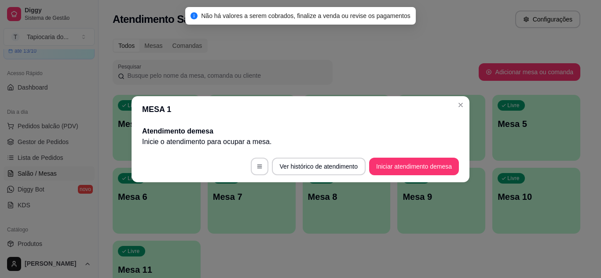
scroll to position [0, 0]
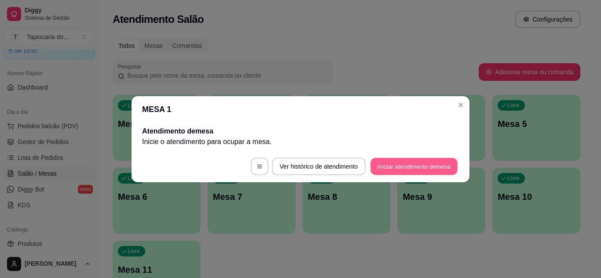
click at [431, 162] on button "Iniciar atendimento de mesa" at bounding box center [413, 166] width 87 height 17
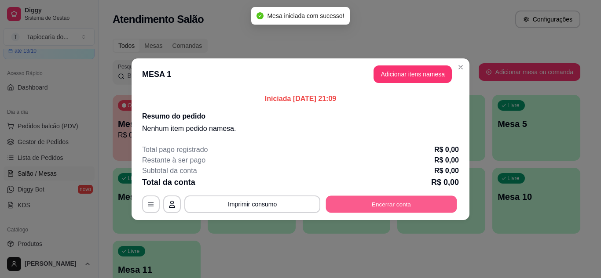
click at [367, 199] on button "Encerrar conta" at bounding box center [391, 204] width 131 height 17
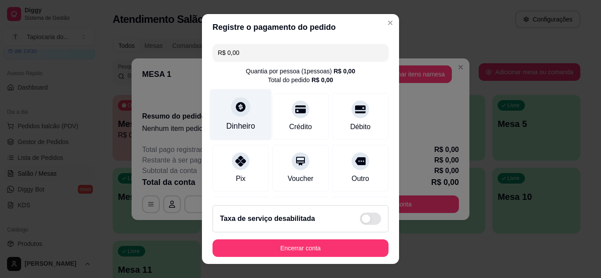
click at [246, 116] on div "Dinheiro" at bounding box center [241, 114] width 62 height 51
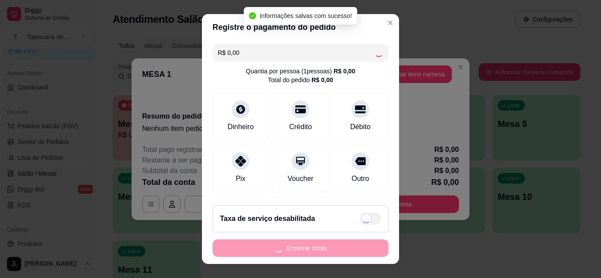
drag, startPoint x: 361, startPoint y: 263, endPoint x: 366, endPoint y: 252, distance: 12.7
click at [361, 263] on footer "Taxa de serviço desabilitada Encerrar conta" at bounding box center [300, 231] width 197 height 66
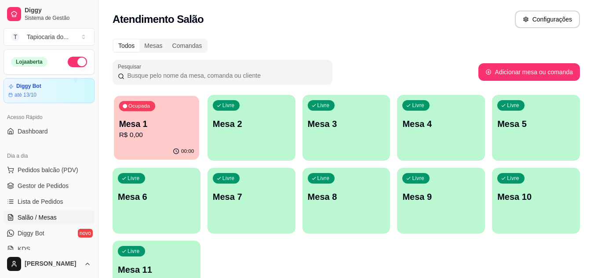
click at [156, 126] on p "Mesa 1" at bounding box center [156, 124] width 75 height 12
